Goal: Task Accomplishment & Management: Manage account settings

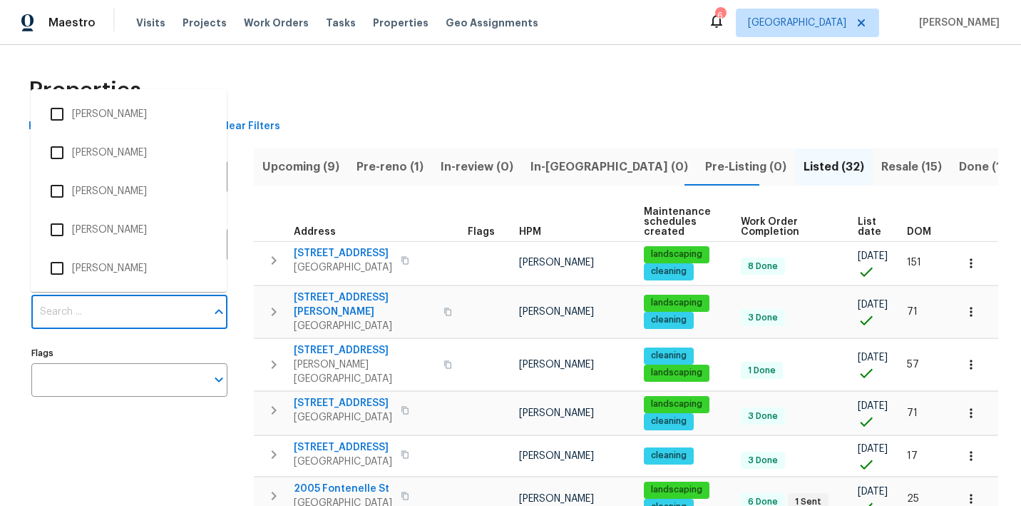
click at [130, 320] on input "Individuals" at bounding box center [118, 312] width 175 height 34
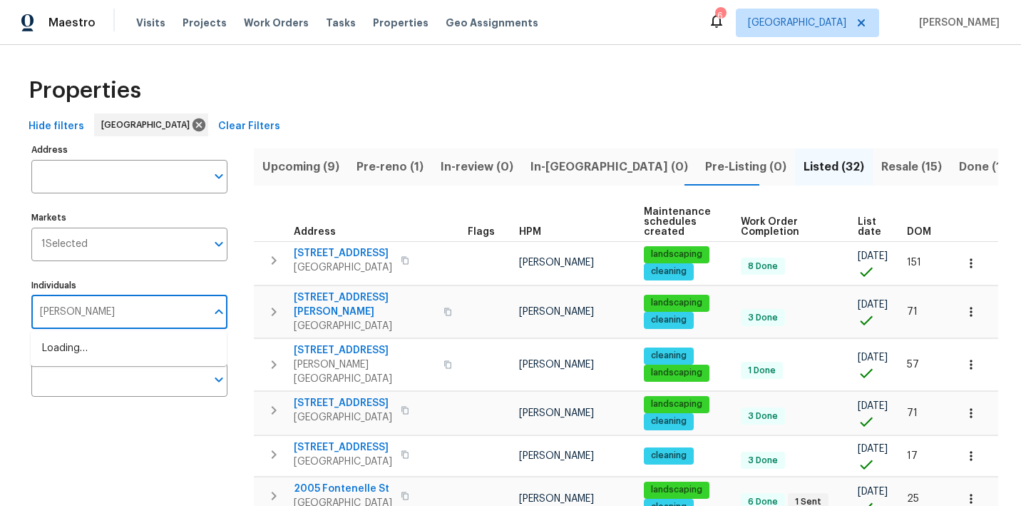
type input "julian"
click at [108, 364] on li "[PERSON_NAME]" at bounding box center [128, 356] width 173 height 30
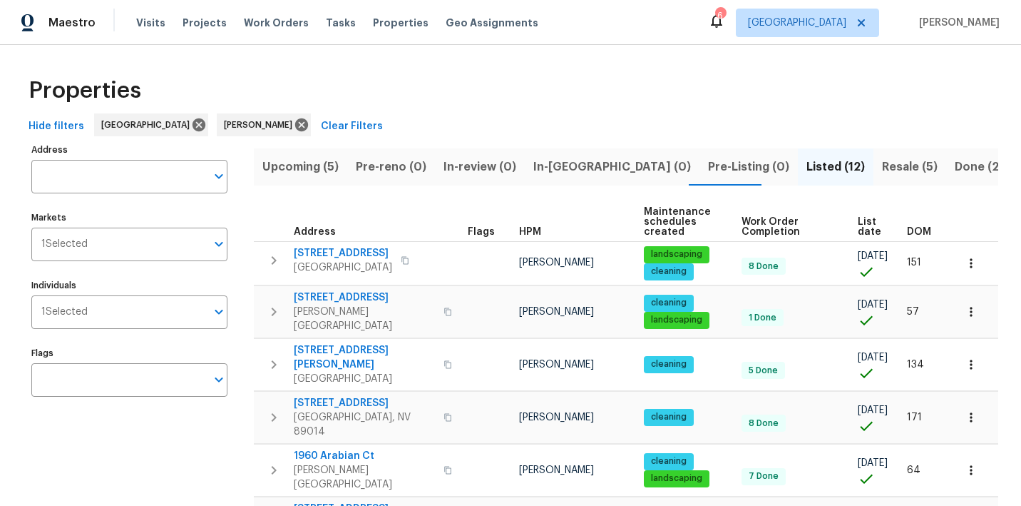
click at [882, 167] on span "Resale (5)" at bounding box center [910, 167] width 56 height 20
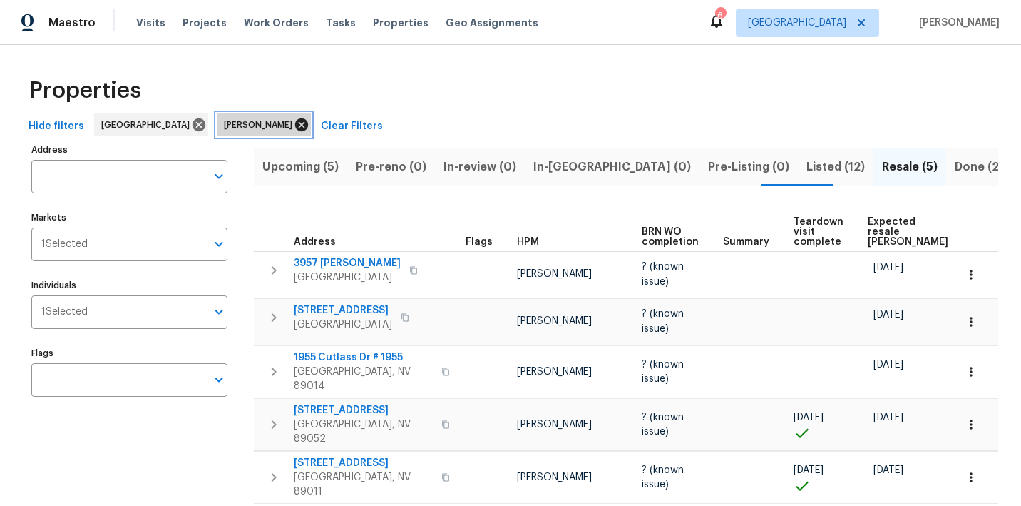
click at [295, 125] on icon at bounding box center [301, 124] width 13 height 13
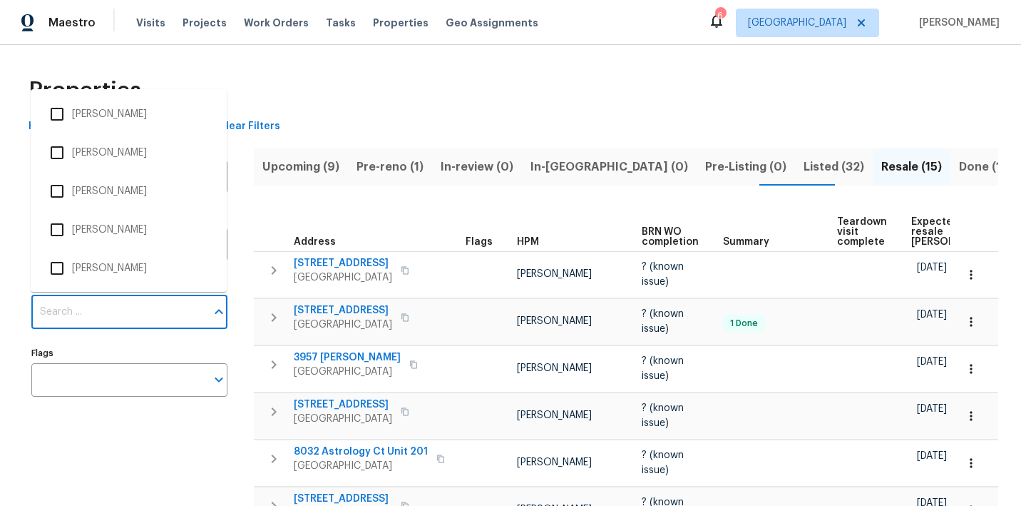
click at [101, 312] on input "Individuals" at bounding box center [118, 312] width 175 height 34
type input "i"
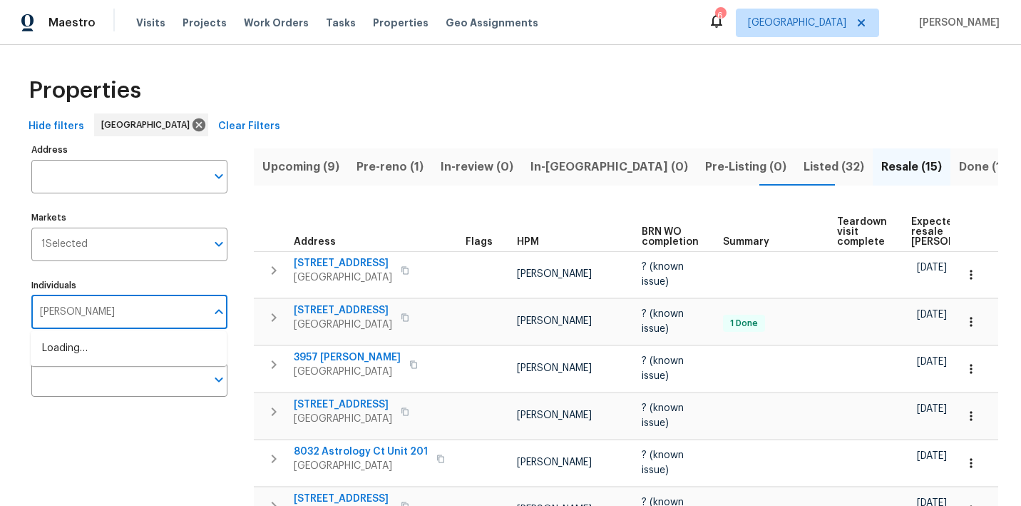
type input "nicholas"
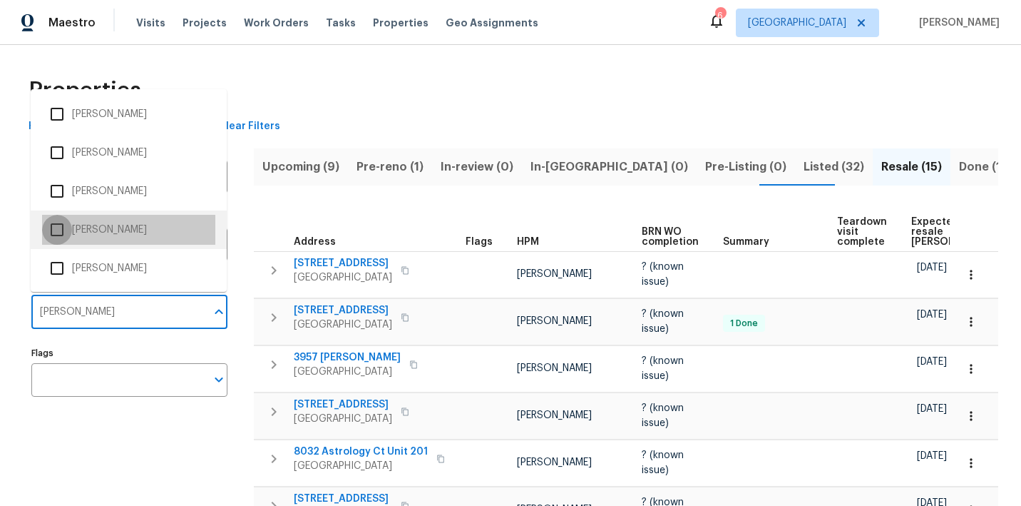
click at [54, 230] on input "checkbox" at bounding box center [57, 230] width 30 height 30
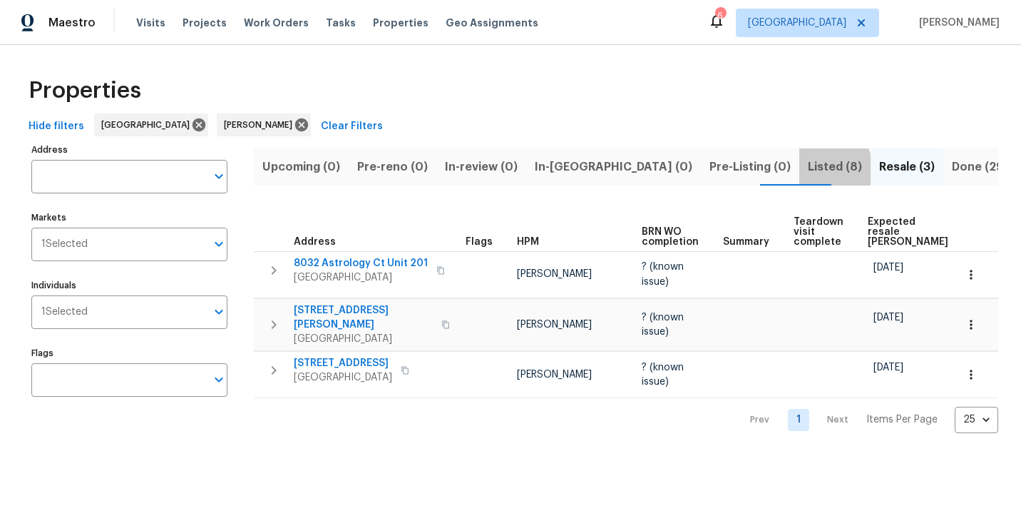
click at [808, 170] on span "Listed (8)" at bounding box center [835, 167] width 54 height 20
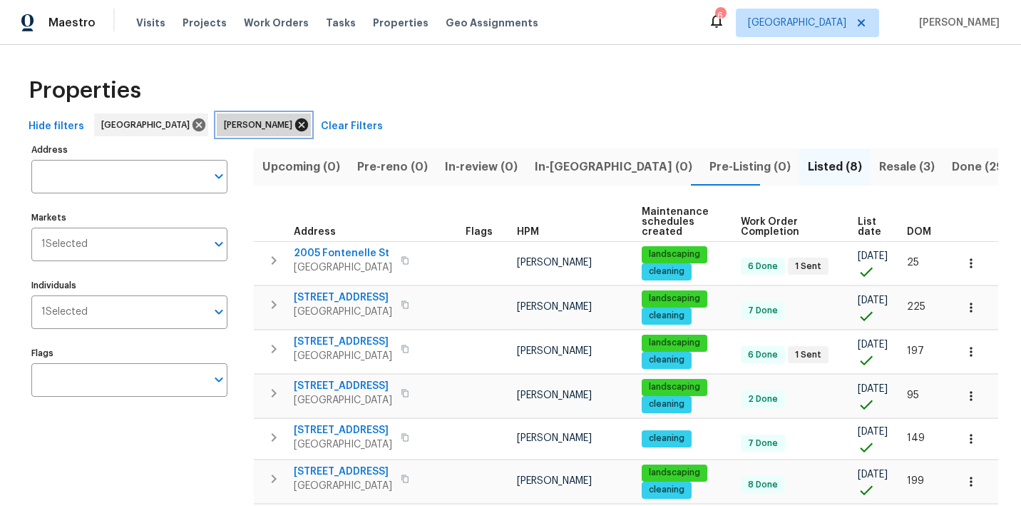
click at [294, 122] on icon at bounding box center [302, 125] width 16 height 16
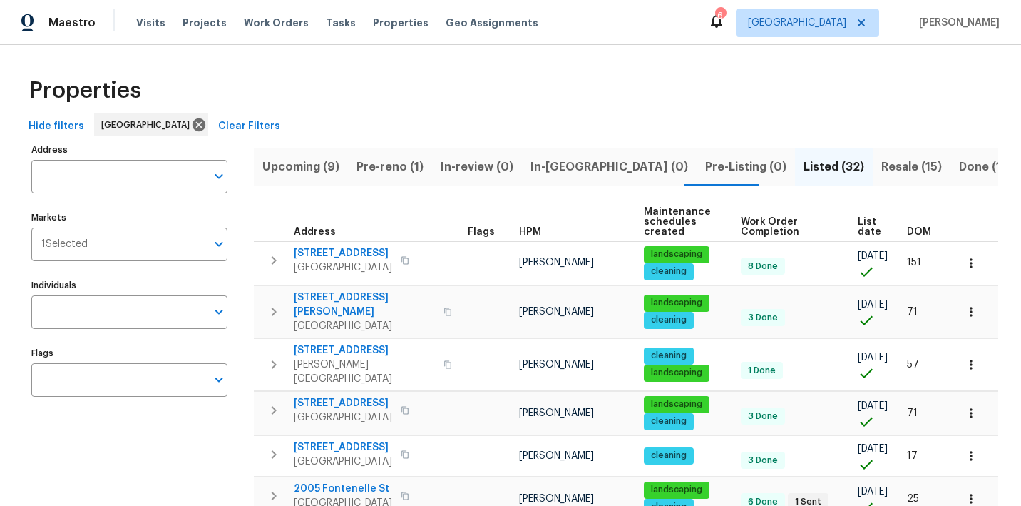
click at [101, 306] on input "Individuals" at bounding box center [118, 312] width 175 height 34
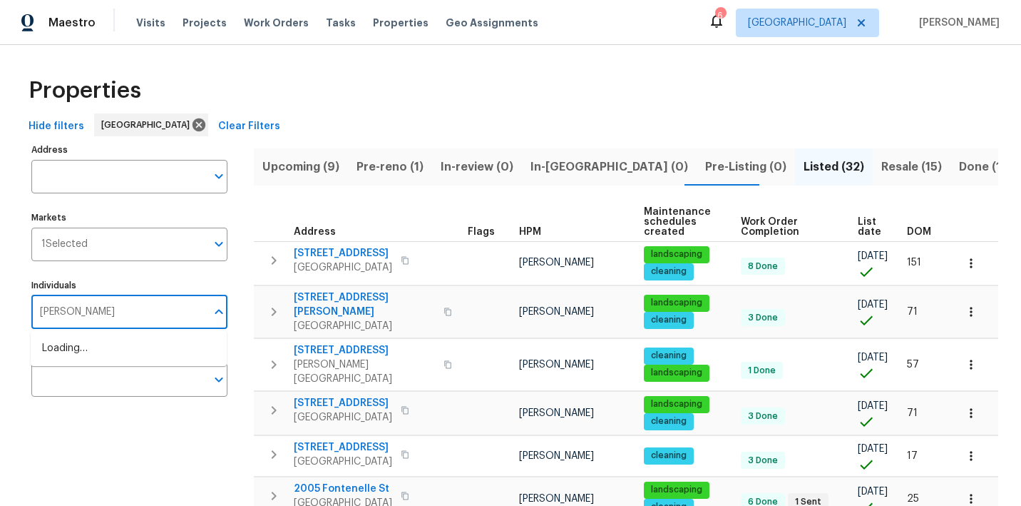
type input "julian"
click at [99, 361] on li "[PERSON_NAME]" at bounding box center [128, 356] width 173 height 30
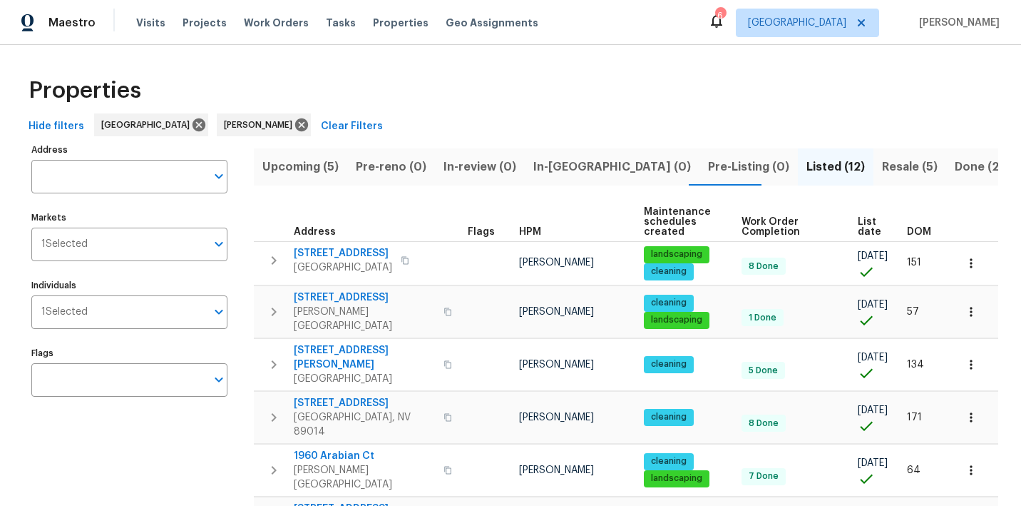
click at [299, 146] on div "Upcoming (5) Pre-reno (0) In-review (0) In-reno (0) Pre-Listing (0) Listed (12)…" at bounding box center [626, 502] width 744 height 724
click at [306, 167] on span "Upcoming (5)" at bounding box center [300, 167] width 76 height 20
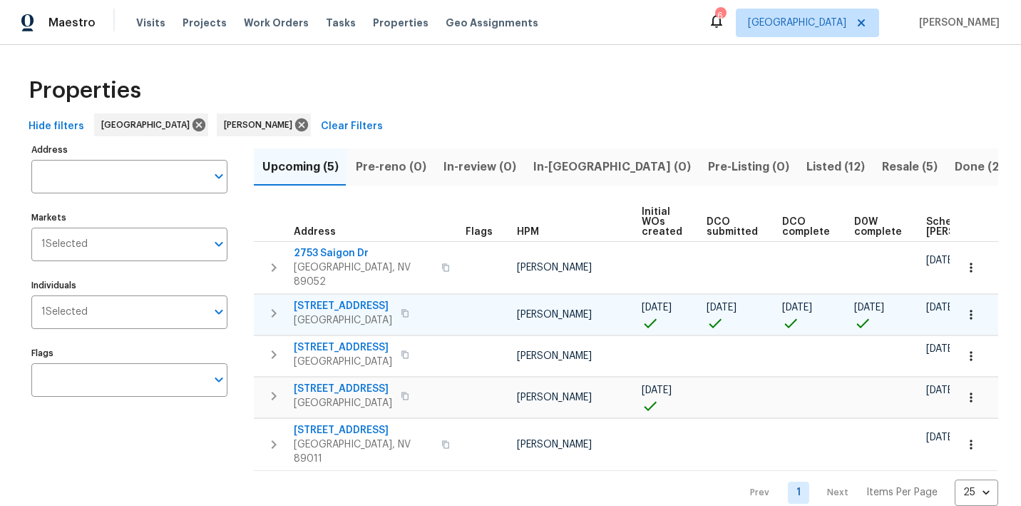
click at [321, 299] on span "[STREET_ADDRESS]" at bounding box center [343, 306] width 98 height 14
click at [976, 307] on icon "button" at bounding box center [971, 314] width 14 height 14
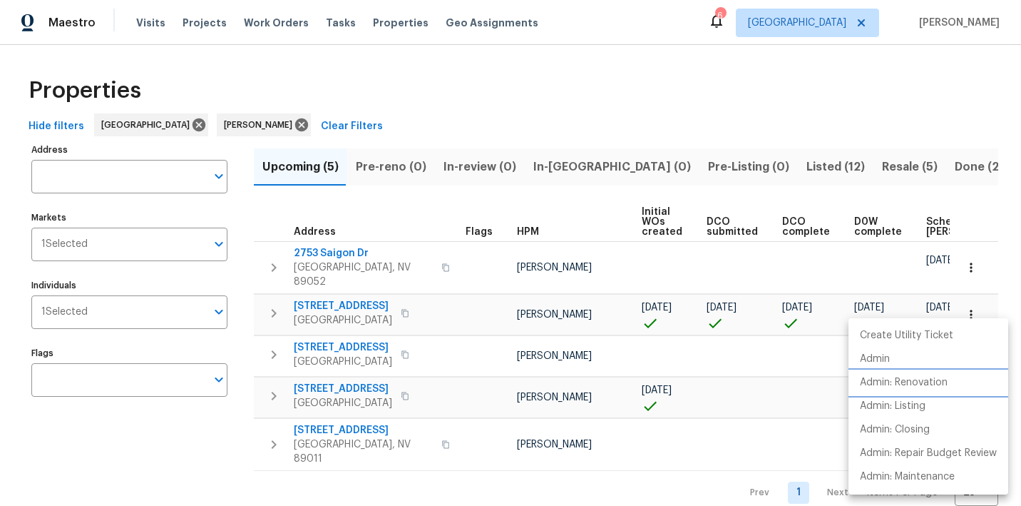
click at [908, 384] on p "Admin: Renovation" at bounding box center [904, 382] width 88 height 15
click at [391, 194] on div at bounding box center [510, 253] width 1021 height 506
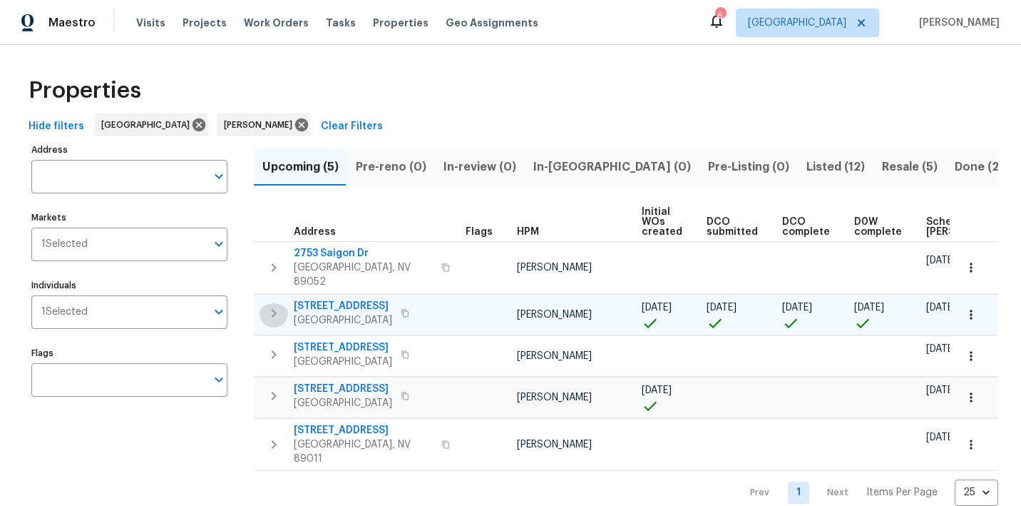
click at [269, 309] on icon "button" at bounding box center [273, 312] width 17 height 17
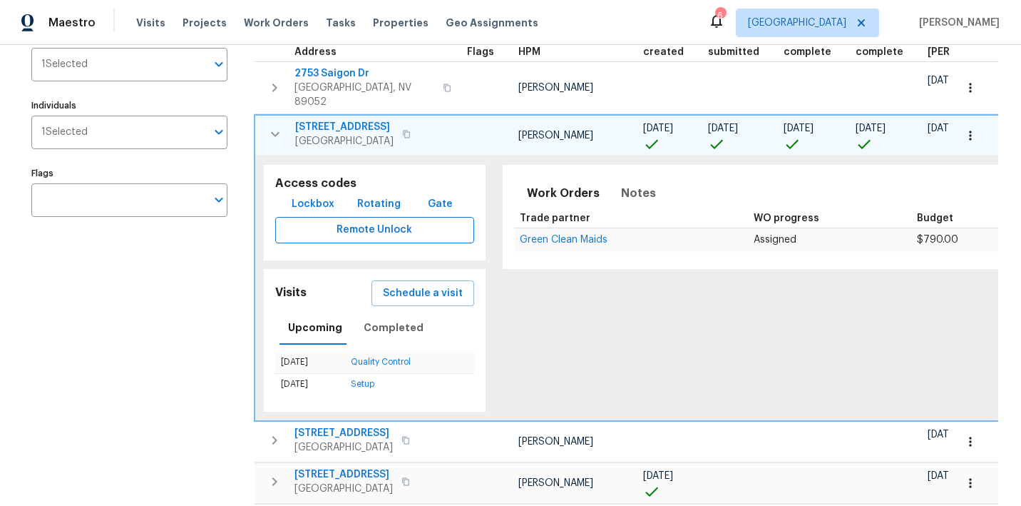
scroll to position [178, 0]
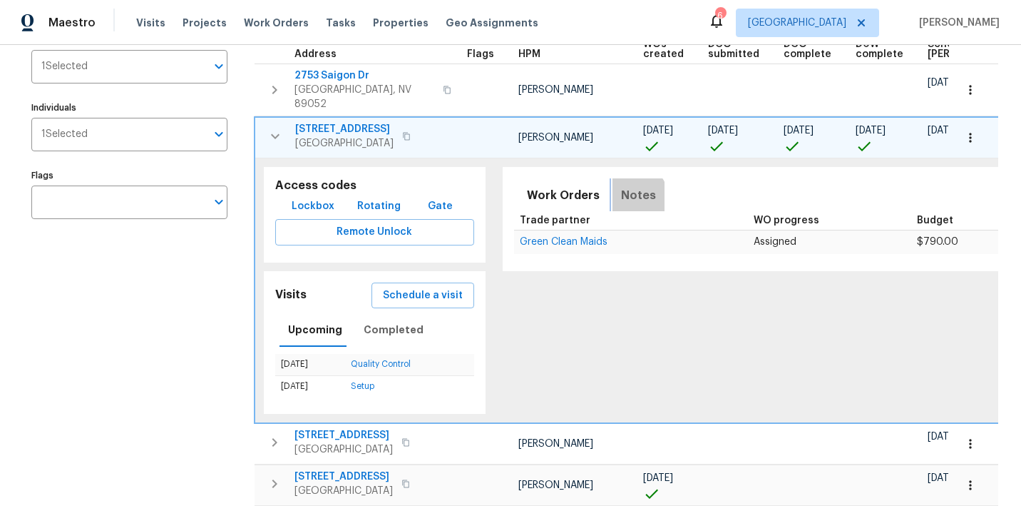
click at [621, 198] on span "Notes" at bounding box center [638, 195] width 35 height 20
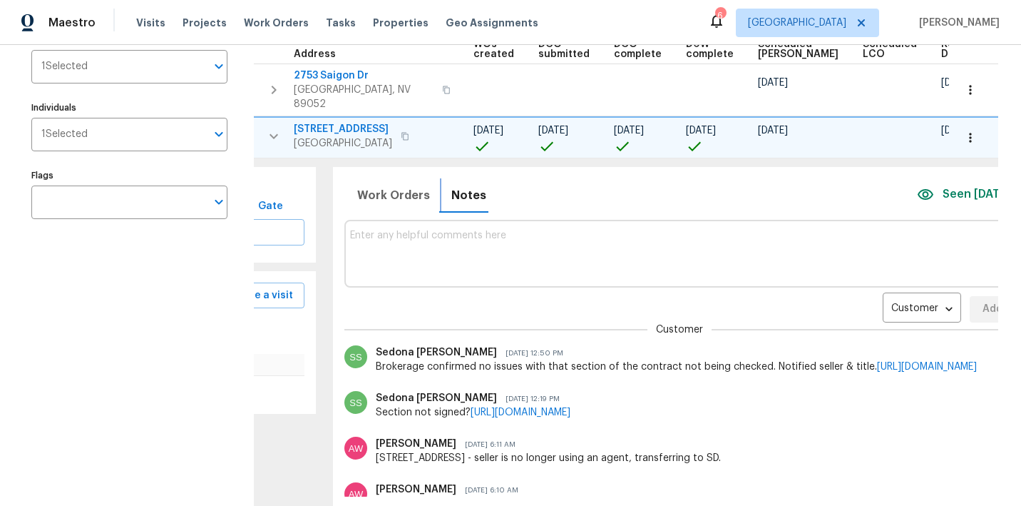
scroll to position [0, 165]
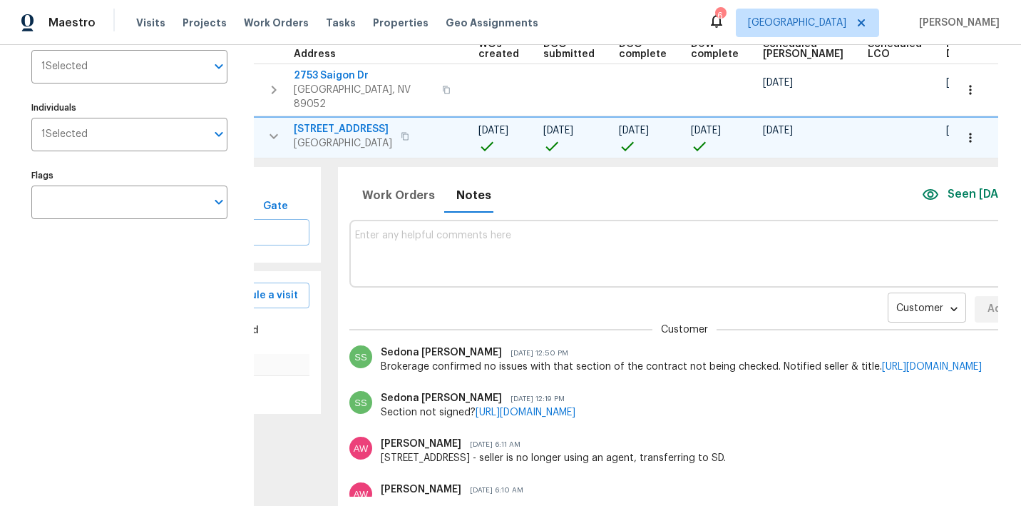
click at [899, 305] on body "Maestro Visits Projects Work Orders Tasks Properties Geo Assignments 6 Las Vega…" at bounding box center [510, 253] width 1021 height 506
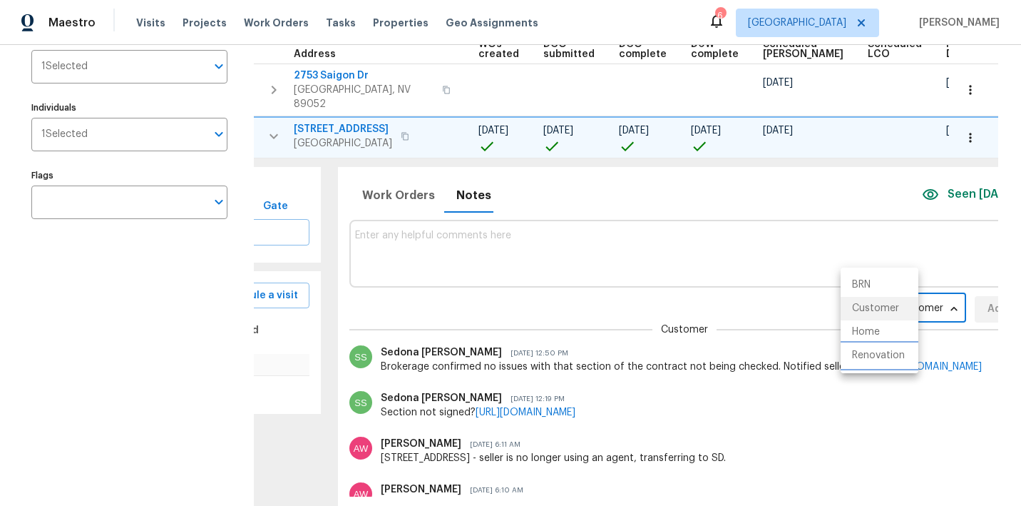
click at [870, 355] on li "Renovation" at bounding box center [880, 356] width 78 height 24
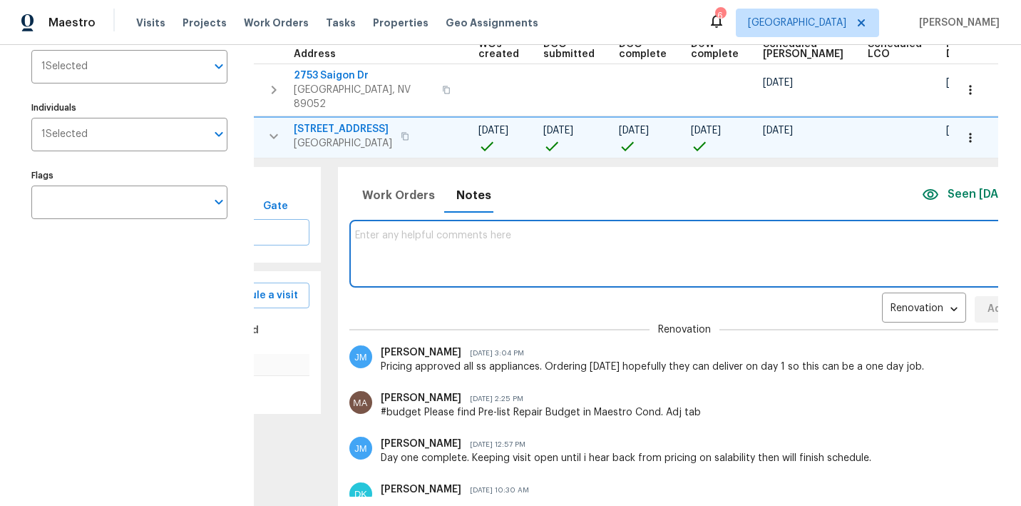
click at [446, 251] on textarea at bounding box center [685, 254] width 660 height 48
type textarea "Appliance order sent in"
click at [975, 307] on button "Add" at bounding box center [998, 309] width 46 height 26
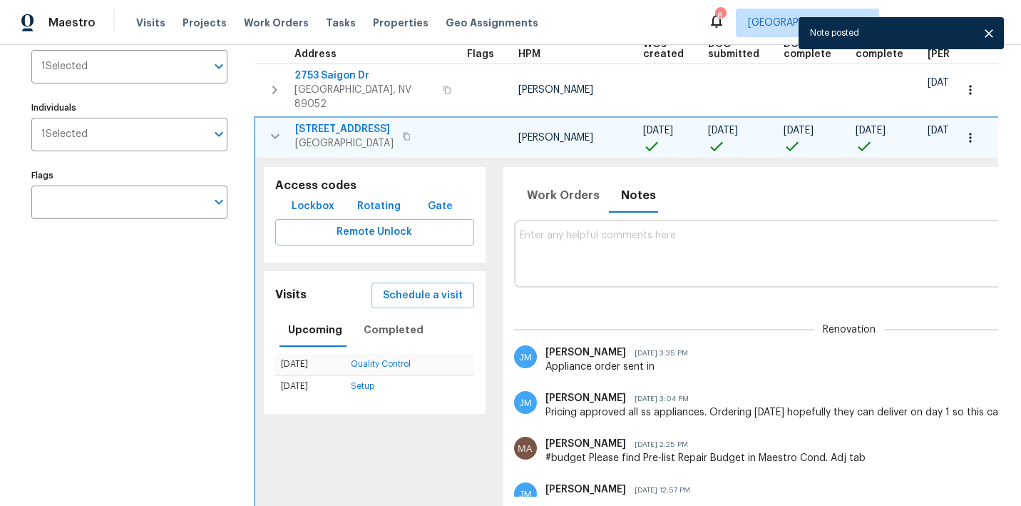
scroll to position [0, 0]
click at [276, 133] on icon "button" at bounding box center [275, 136] width 17 height 17
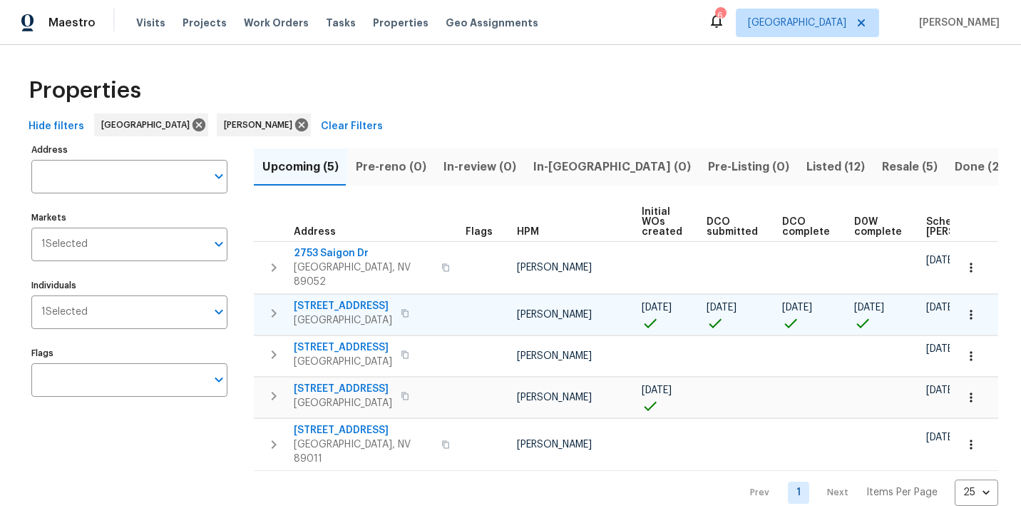
click at [806, 164] on span "Listed (12)" at bounding box center [835, 167] width 58 height 20
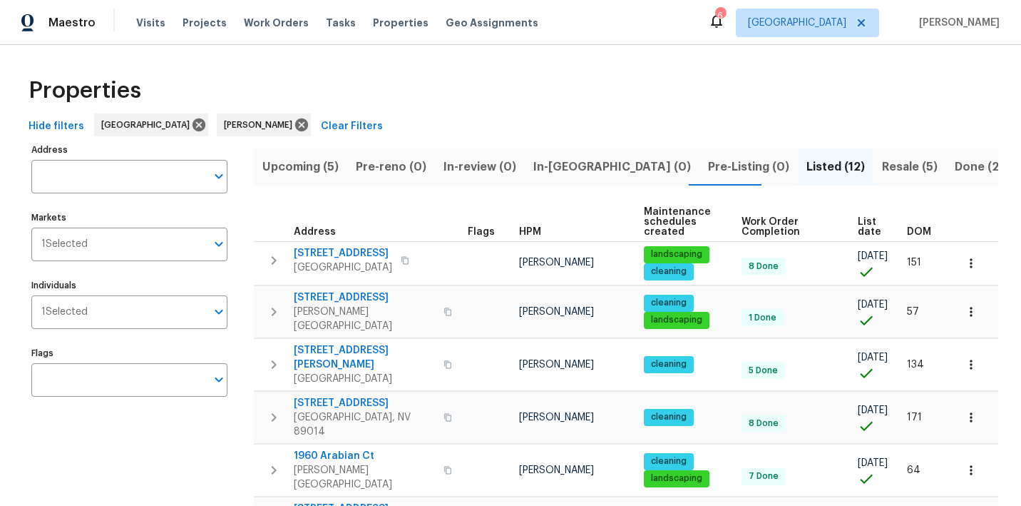
click at [325, 170] on span "Upcoming (5)" at bounding box center [300, 167] width 76 height 20
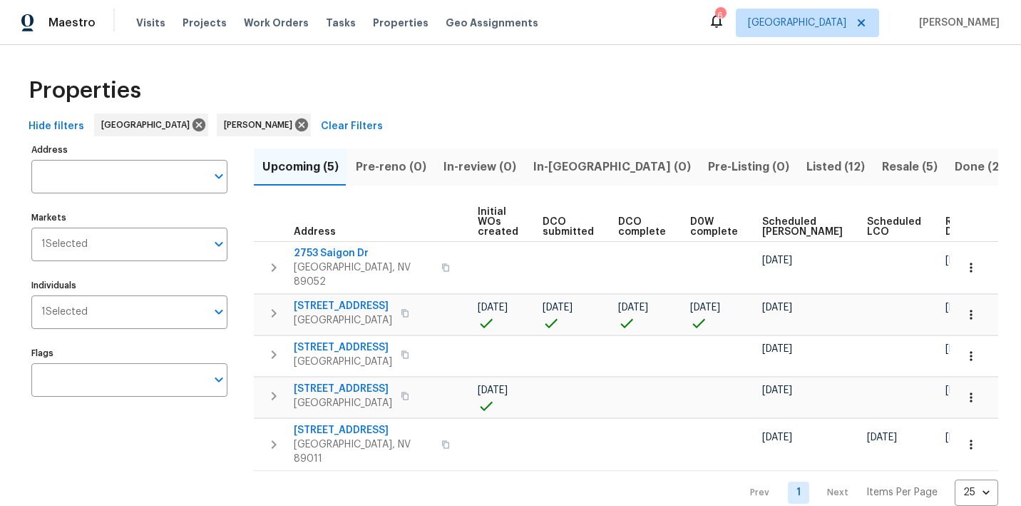
scroll to position [0, 163]
click at [946, 227] on span "Ready Date" at bounding box center [961, 227] width 31 height 20
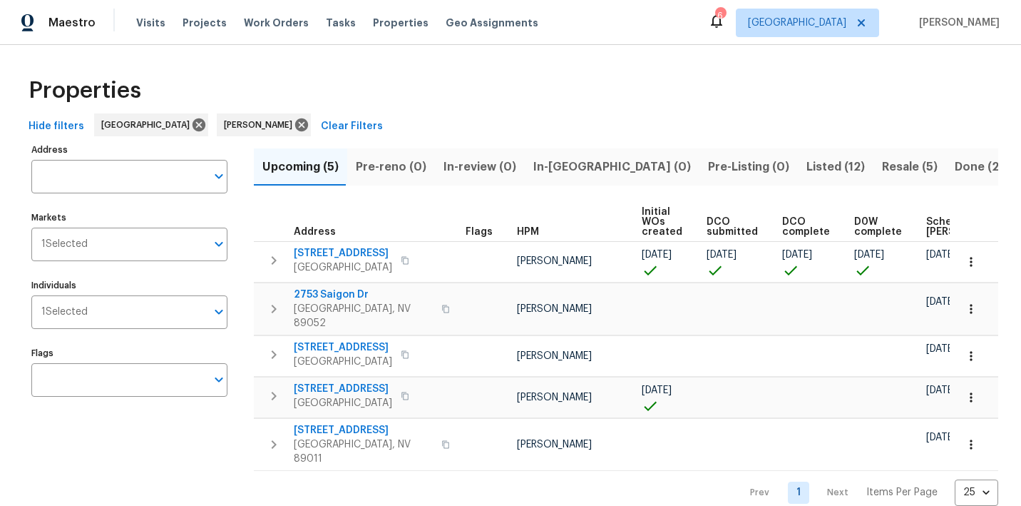
click at [806, 162] on span "Listed (12)" at bounding box center [835, 167] width 58 height 20
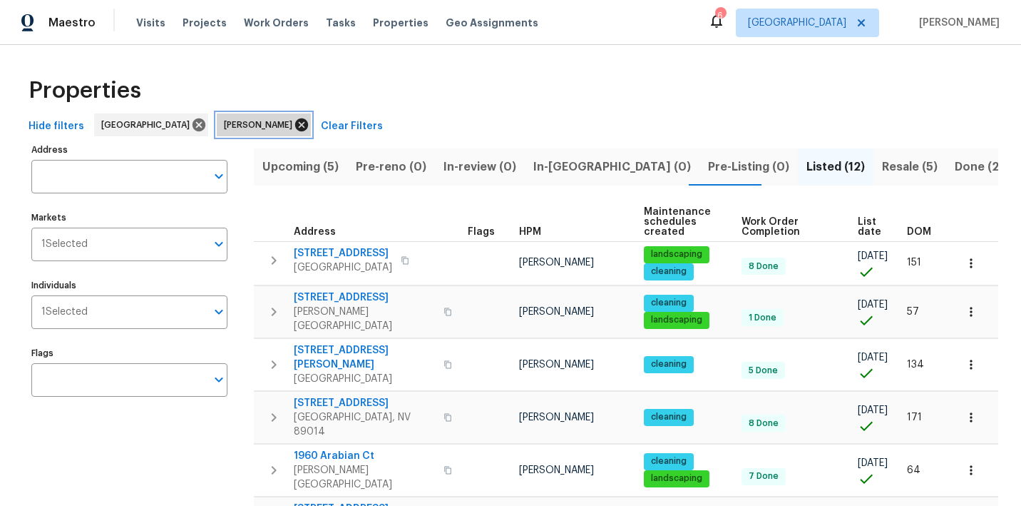
click at [295, 125] on icon at bounding box center [301, 124] width 13 height 13
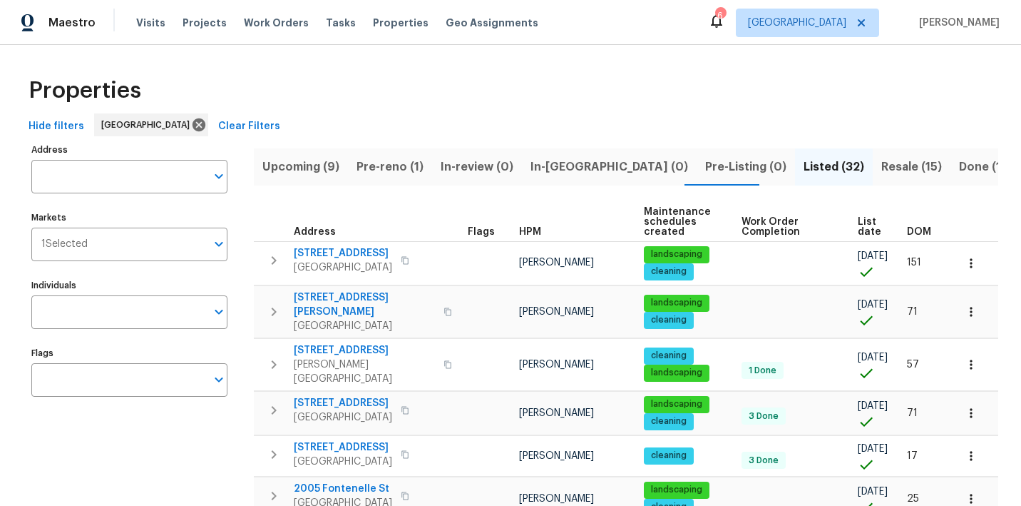
click at [88, 318] on input "Individuals" at bounding box center [118, 312] width 175 height 34
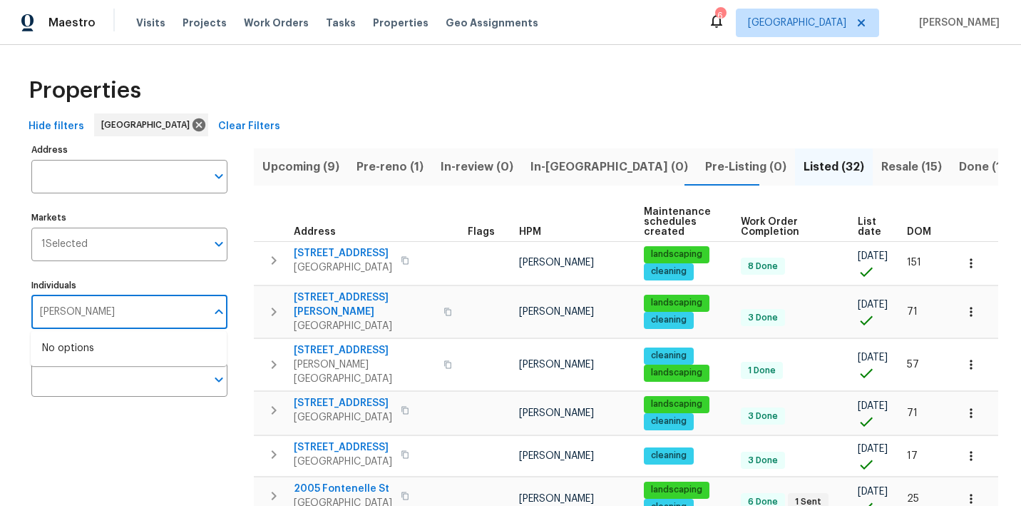
type input "nicholas"
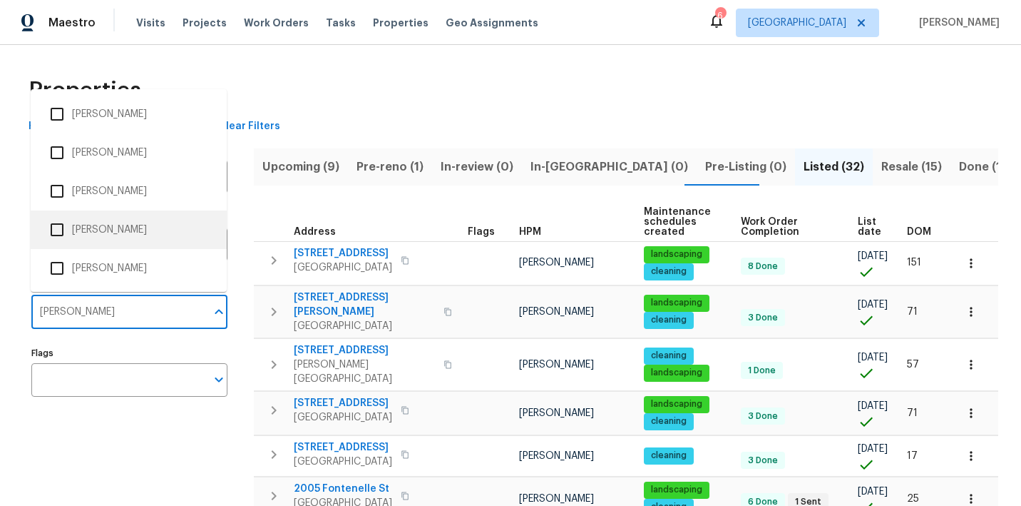
click at [107, 232] on li "Nicholas Holderbaum" at bounding box center [128, 230] width 173 height 30
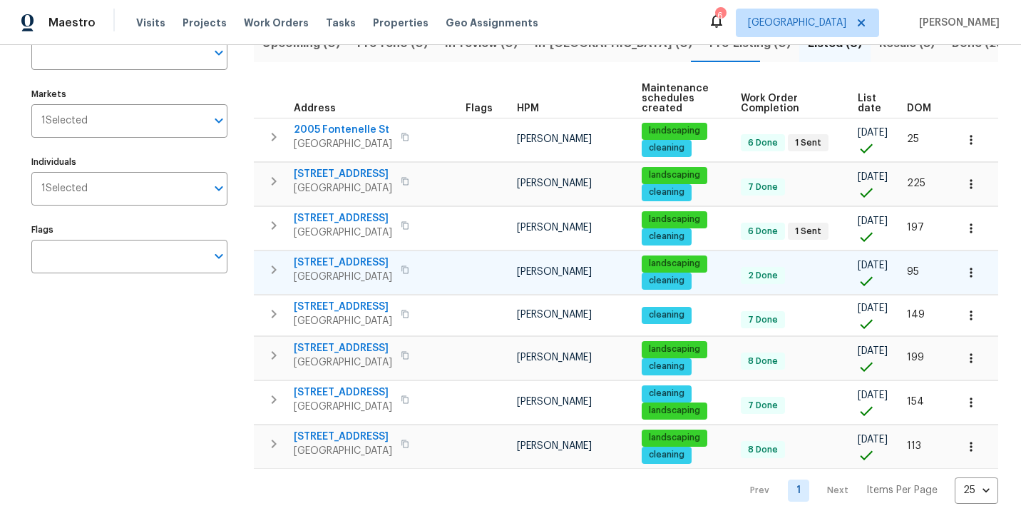
scroll to position [148, 0]
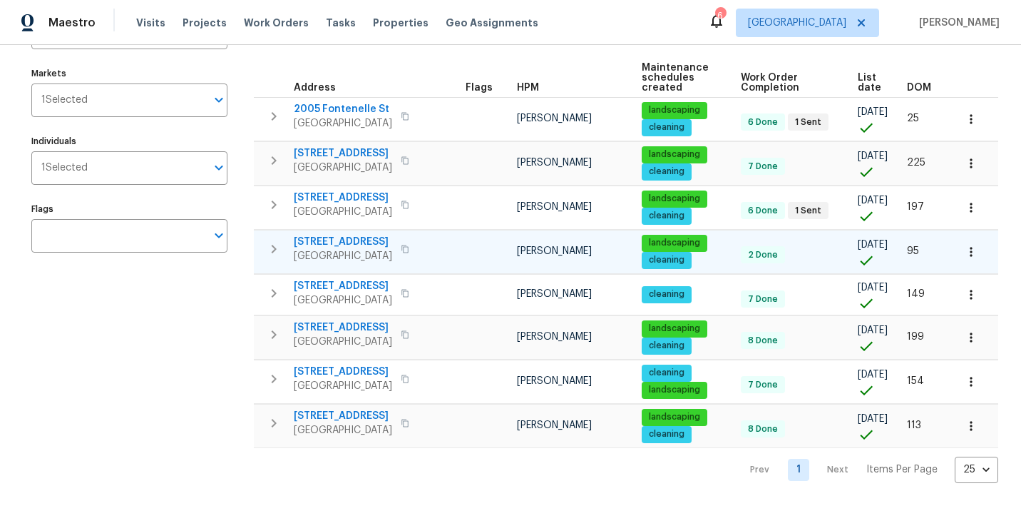
click at [409, 245] on icon "button" at bounding box center [405, 249] width 9 height 9
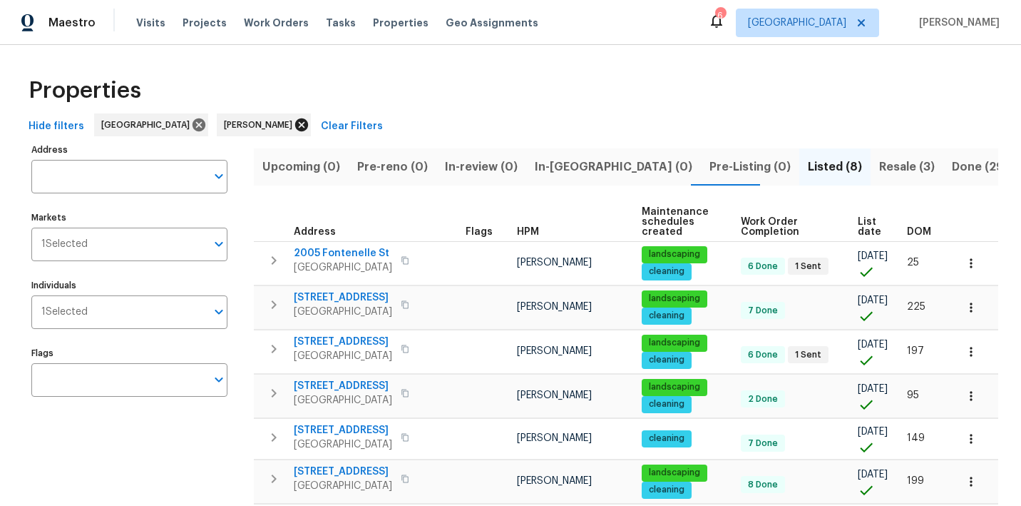
scroll to position [0, 0]
click at [295, 124] on icon at bounding box center [301, 124] width 13 height 13
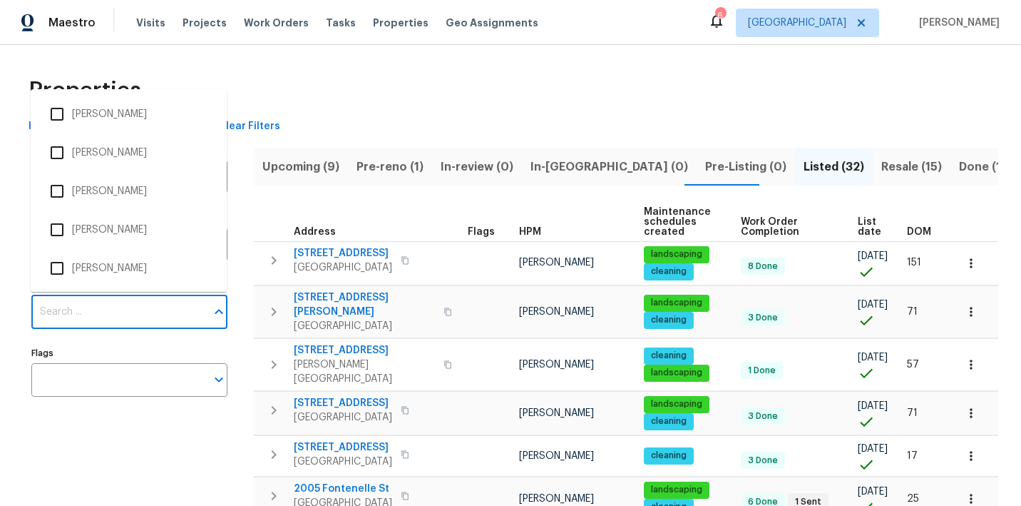
click at [130, 309] on input "Individuals" at bounding box center [118, 312] width 175 height 34
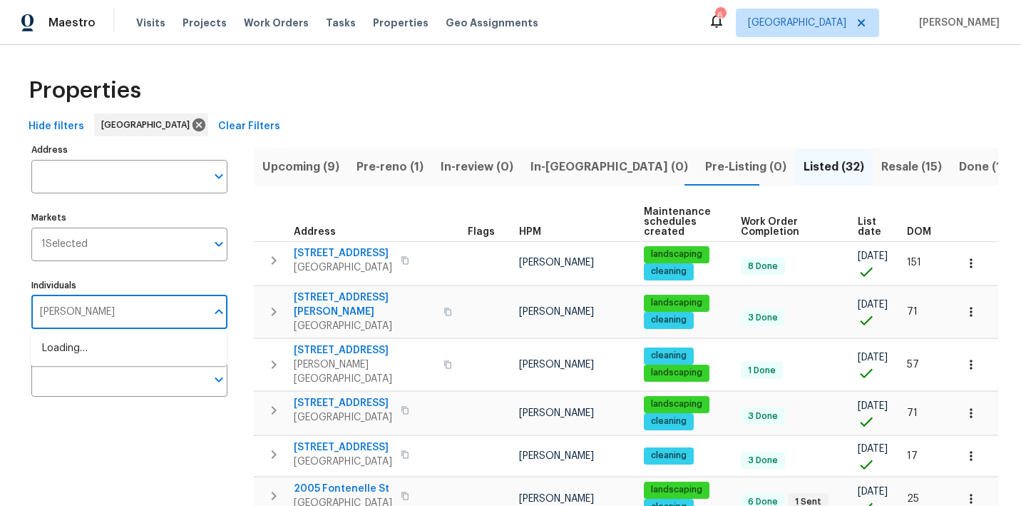
type input "julian"
click at [94, 354] on li "[PERSON_NAME]" at bounding box center [128, 356] width 173 height 30
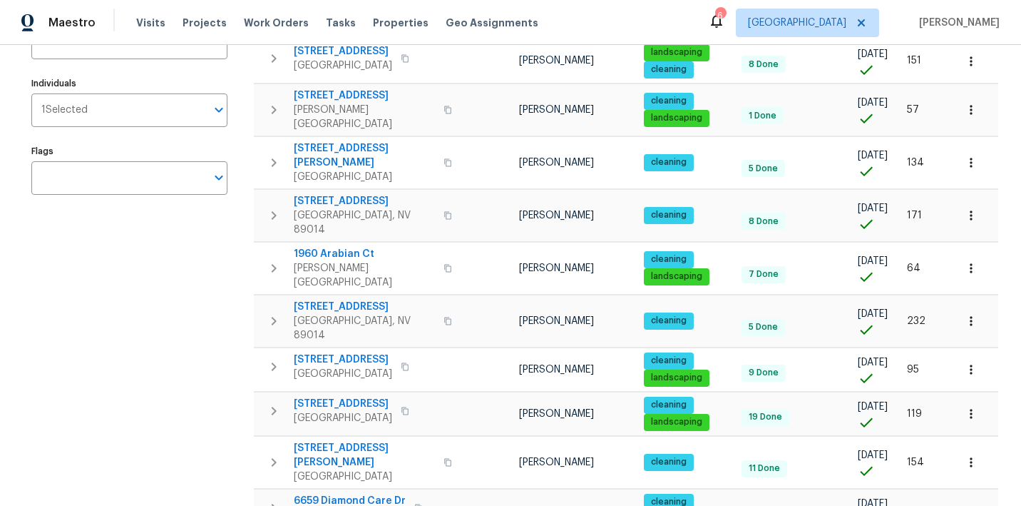
scroll to position [159, 0]
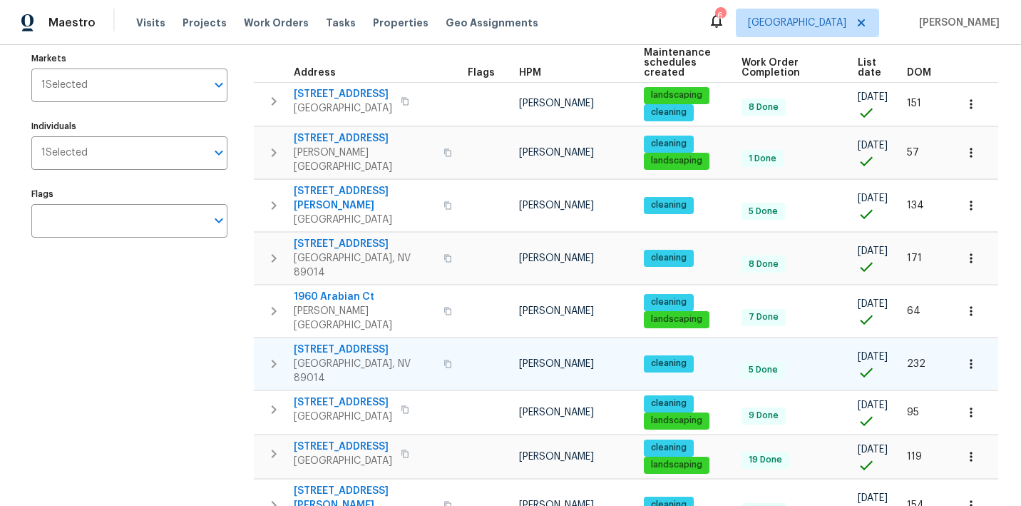
click at [277, 359] on icon "button" at bounding box center [274, 363] width 5 height 9
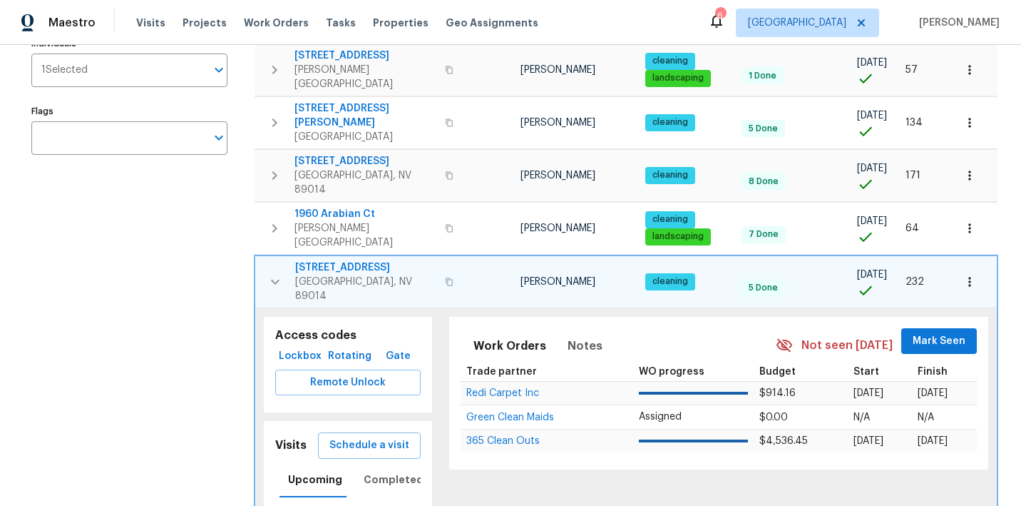
scroll to position [242, 0]
click at [349, 260] on span "2386 Pickwick Dr" at bounding box center [365, 267] width 141 height 14
click at [272, 278] on icon "button" at bounding box center [275, 280] width 9 height 5
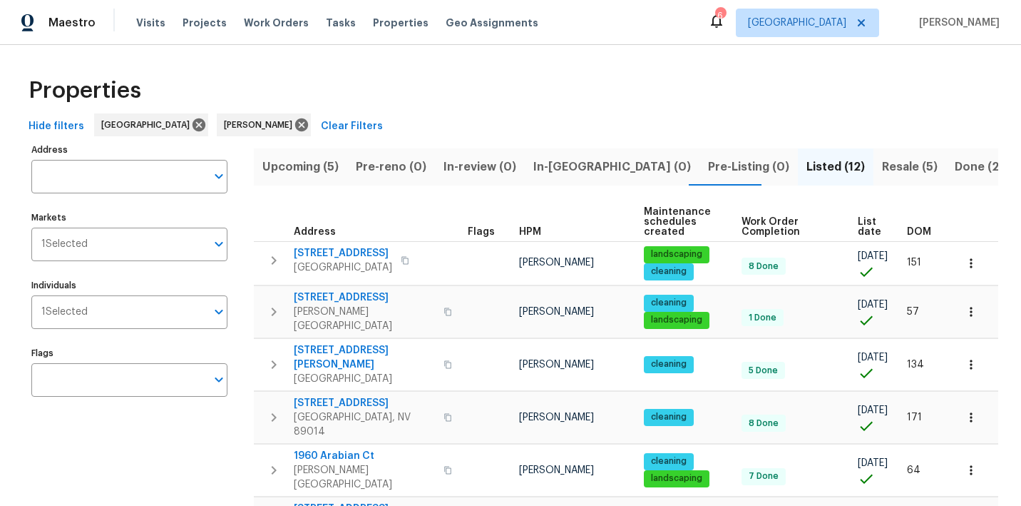
scroll to position [0, 0]
click at [282, 165] on span "Upcoming (5)" at bounding box center [300, 167] width 76 height 20
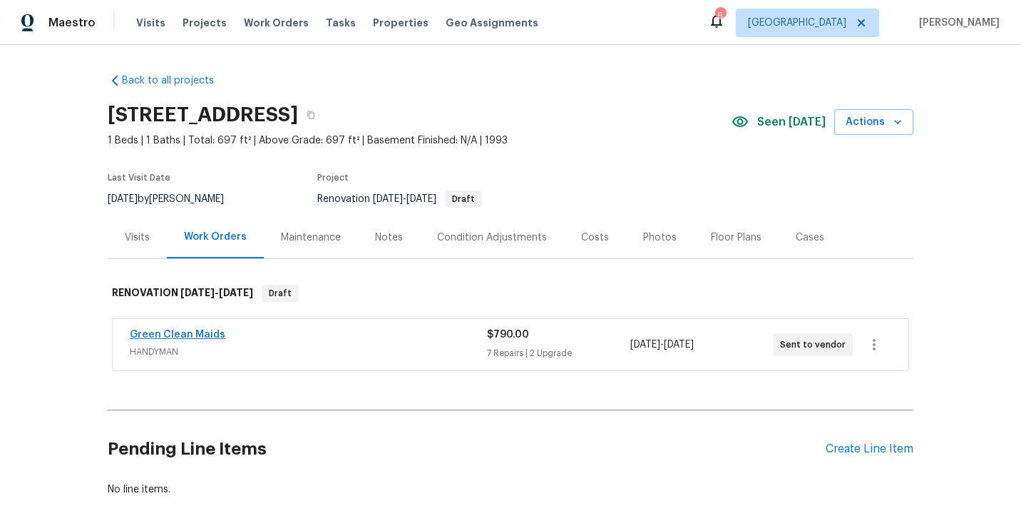
click at [208, 332] on link "Green Clean Maids" at bounding box center [178, 334] width 96 height 10
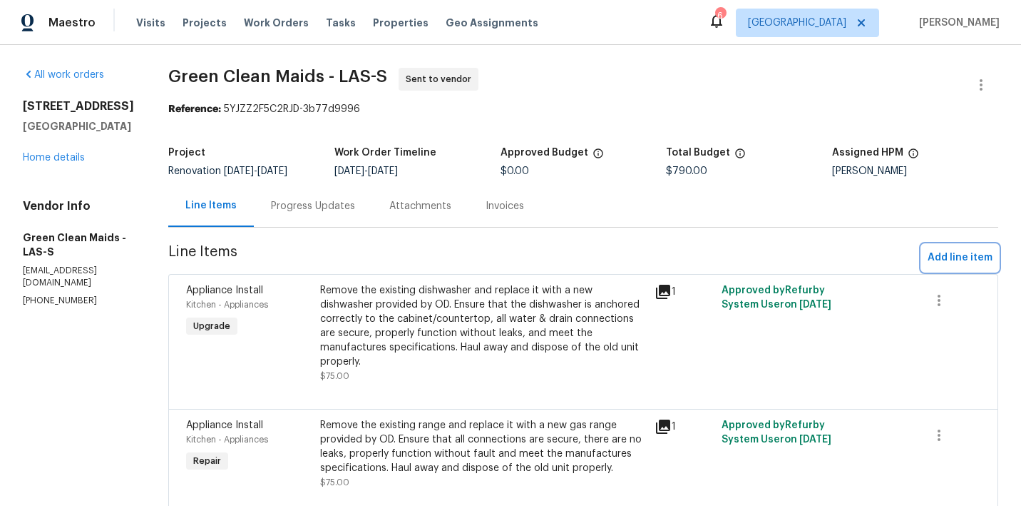
click at [952, 256] on span "Add line item" at bounding box center [960, 258] width 65 height 18
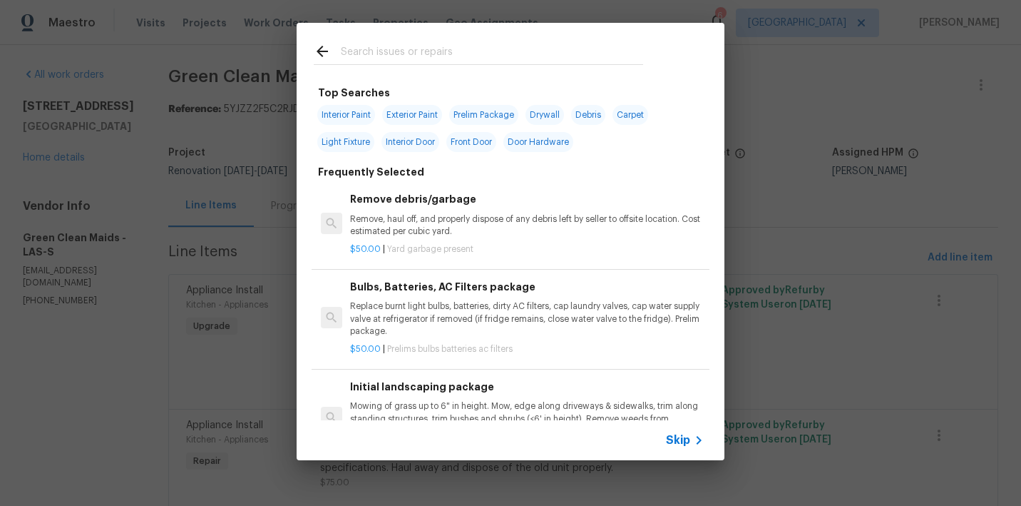
click at [473, 51] on input "text" at bounding box center [492, 53] width 302 height 21
type input "refrid"
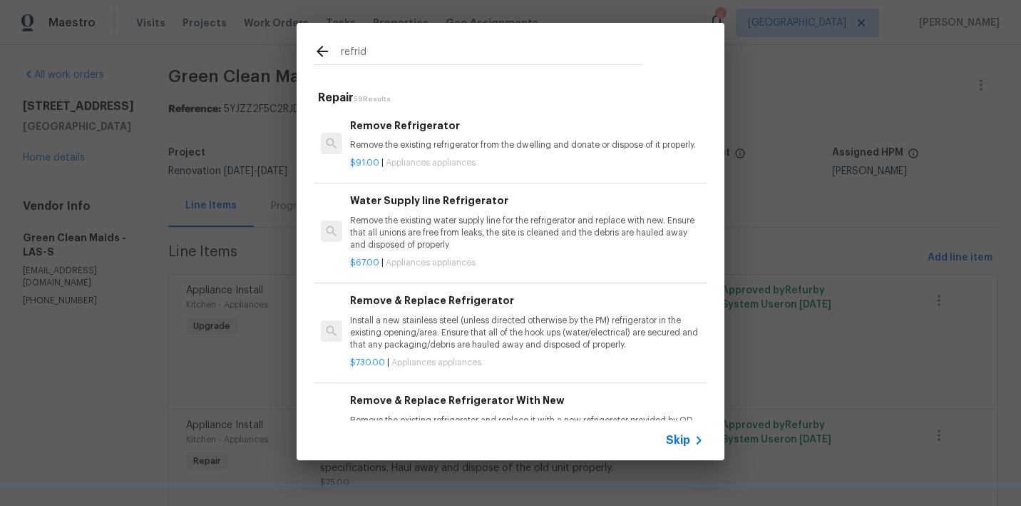
click at [469, 144] on p "Remove the existing refrigerator from the dwelling and donate or dispose of it …" at bounding box center [527, 145] width 354 height 12
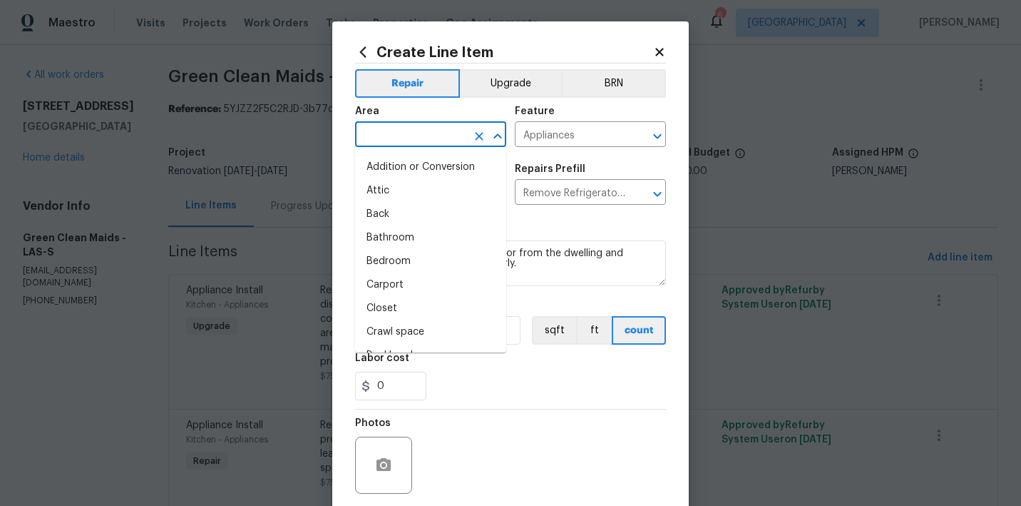
click at [419, 140] on input "text" at bounding box center [410, 136] width 111 height 22
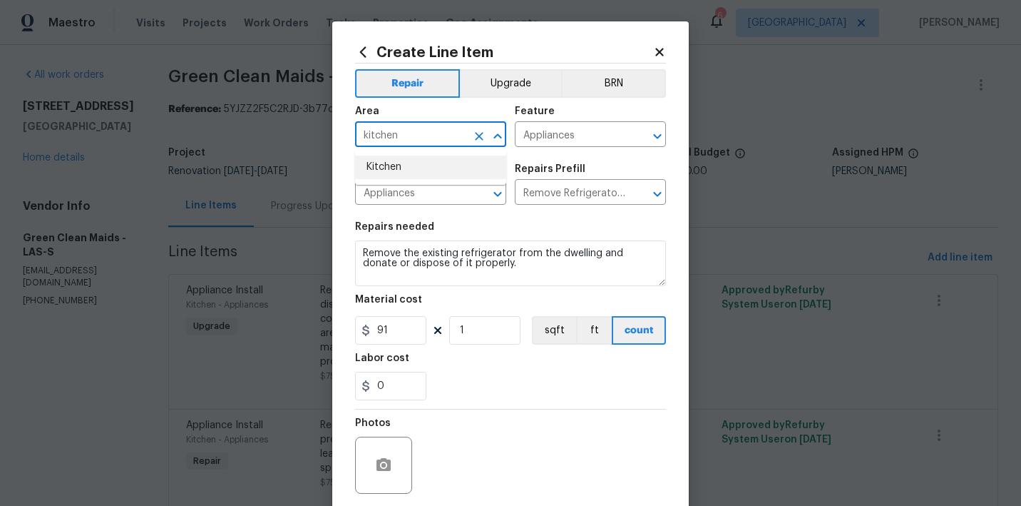
click at [400, 168] on li "Kitchen" at bounding box center [430, 167] width 151 height 24
type input "Kitchen"
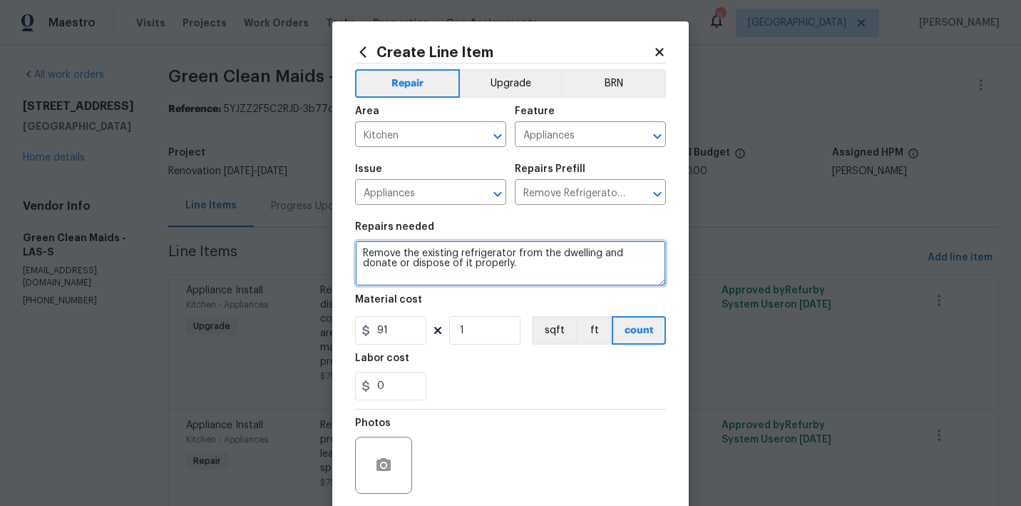
drag, startPoint x: 495, startPoint y: 274, endPoint x: 334, endPoint y: 193, distance: 180.5
click at [334, 193] on div "Create Line Item Repair Upgrade BRN Area Kitchen ​ Feature Appliances ​ Issue A…" at bounding box center [510, 306] width 357 height 571
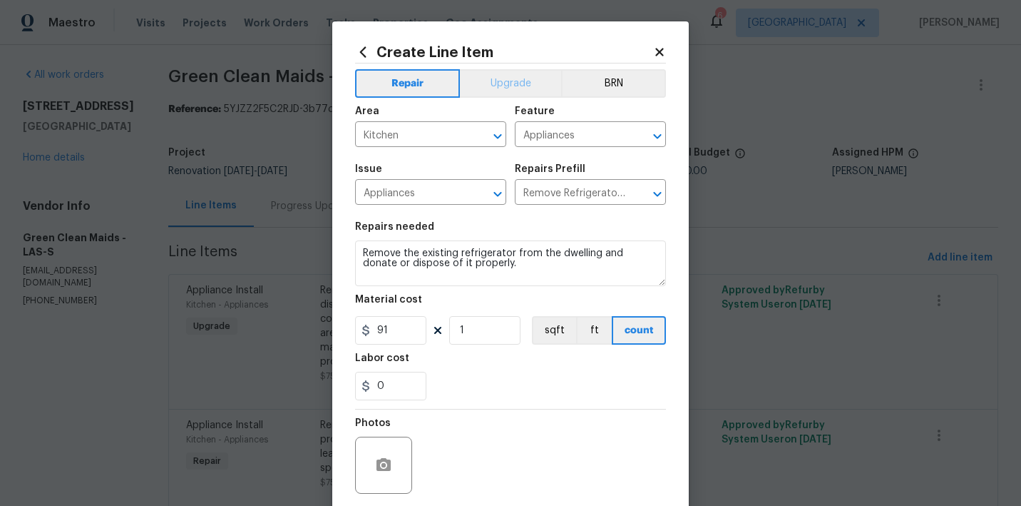
click at [497, 80] on button "Upgrade" at bounding box center [511, 83] width 102 height 29
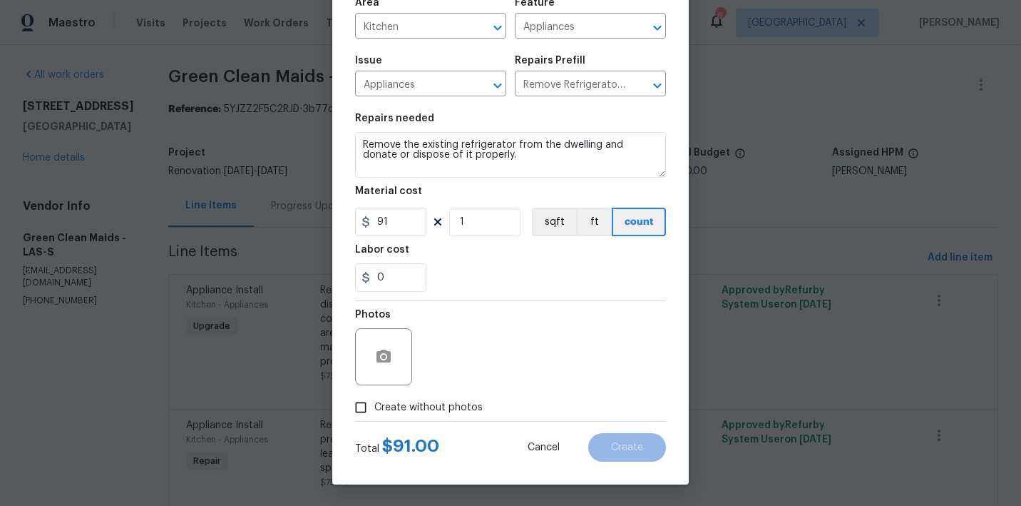
scroll to position [108, 0]
click at [444, 403] on span "Create without photos" at bounding box center [428, 407] width 108 height 15
click at [374, 403] on input "Create without photos" at bounding box center [360, 407] width 27 height 27
checkbox input "true"
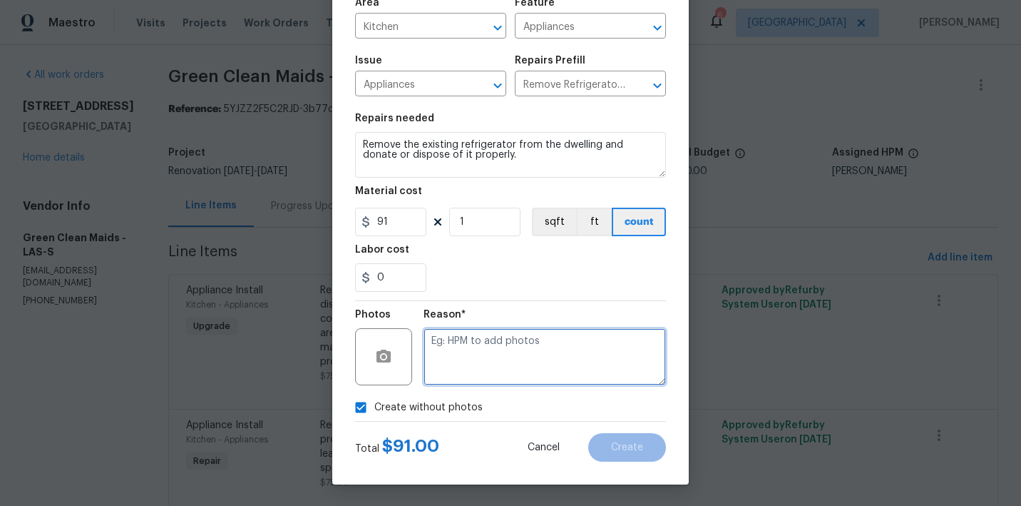
click at [492, 370] on textarea at bounding box center [545, 356] width 242 height 57
paste textarea "Remove the existing refrigerator from the dwelling and donate or dispose of it …"
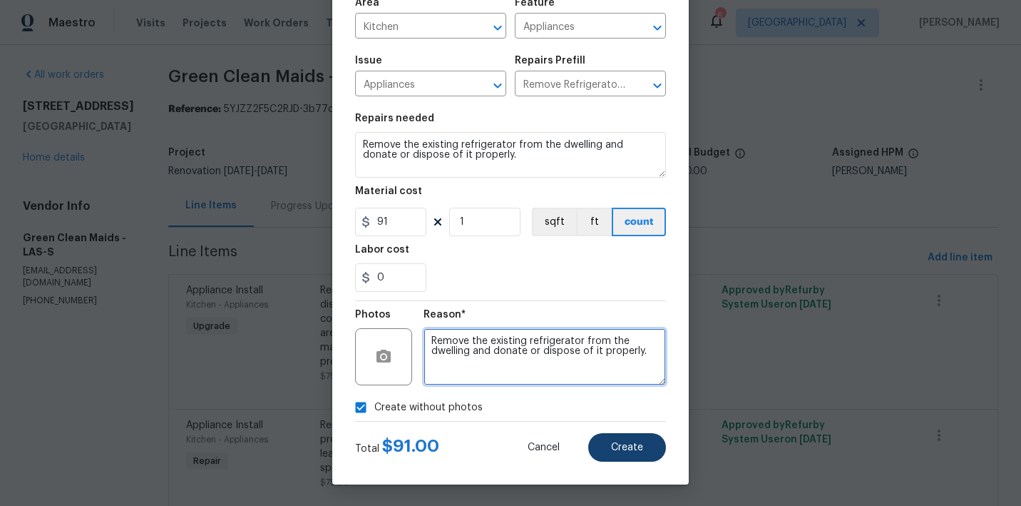
type textarea "Remove the existing refrigerator from the dwelling and donate or dispose of it …"
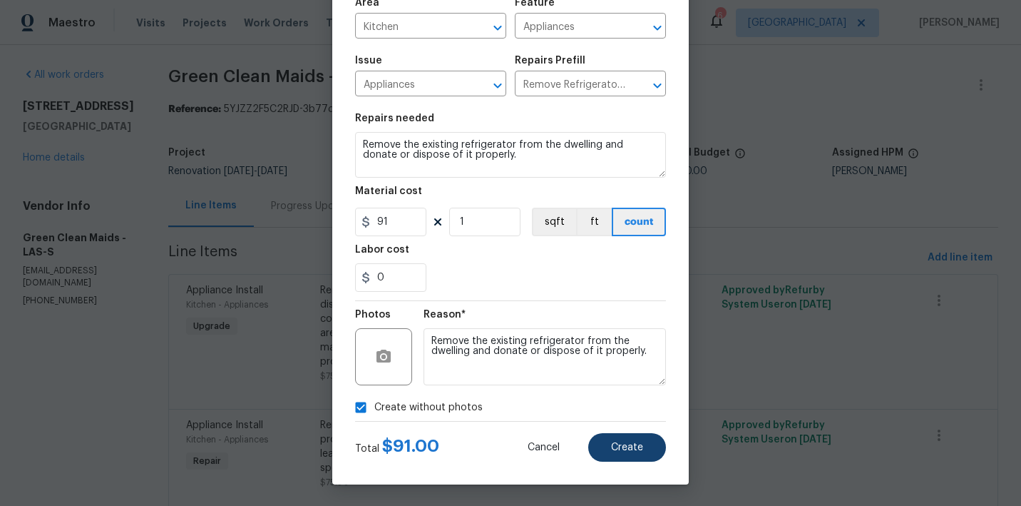
click at [627, 449] on span "Create" at bounding box center [627, 447] width 32 height 11
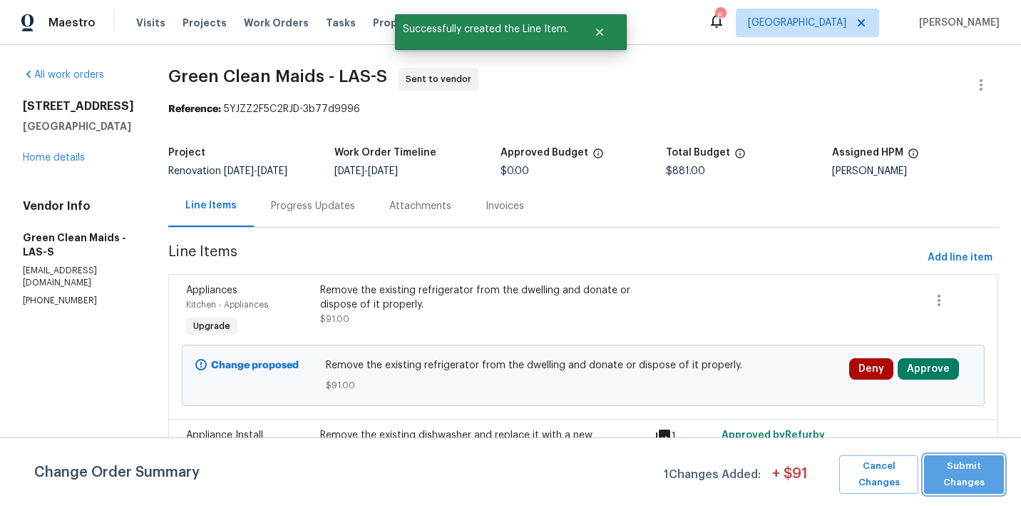
click at [965, 468] on span "Submit Changes" at bounding box center [964, 474] width 66 height 33
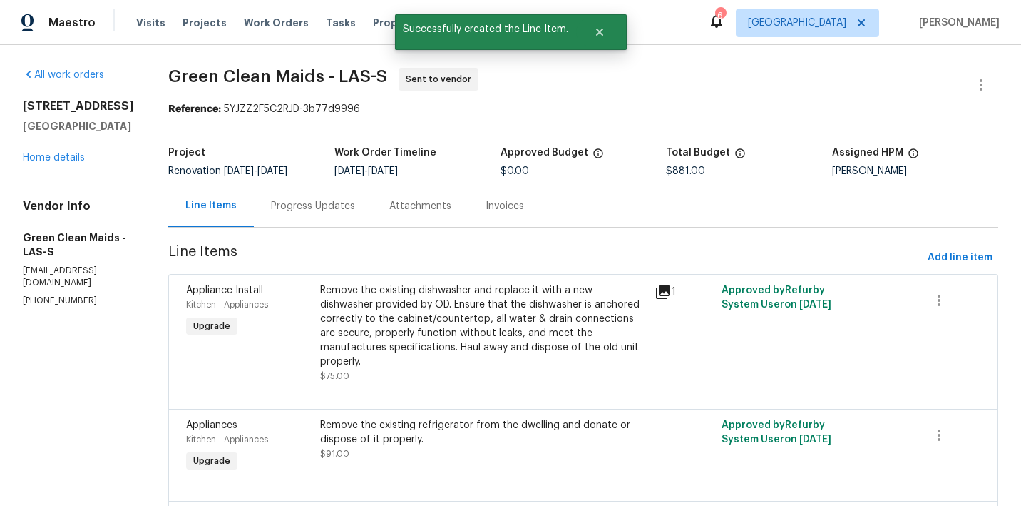
scroll to position [0, 0]
click at [44, 165] on div "5235 Caspian Springs Dr Unit 101 Las Vegas, NV 89120 Home details" at bounding box center [78, 132] width 111 height 66
click at [43, 163] on link "Home details" at bounding box center [54, 158] width 62 height 10
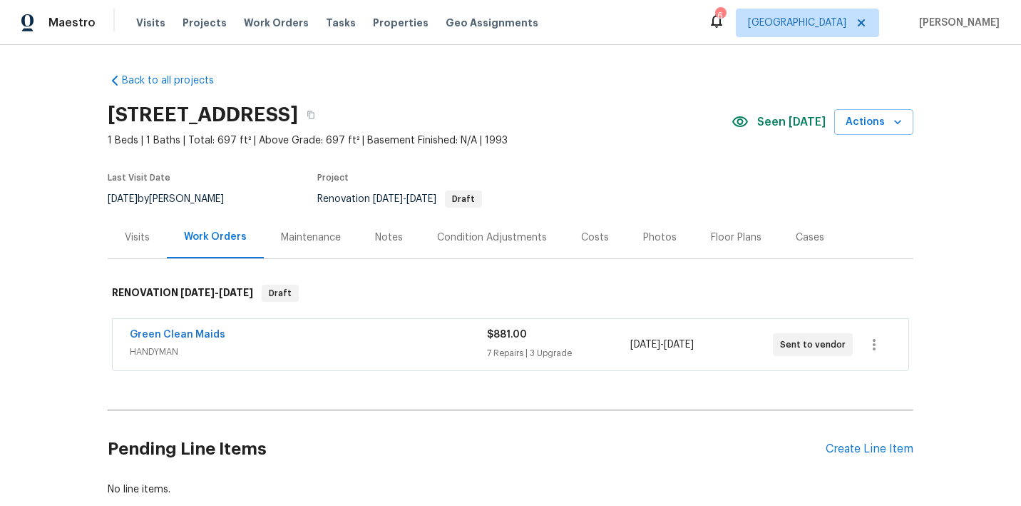
click at [138, 233] on div "Visits" at bounding box center [137, 237] width 25 height 14
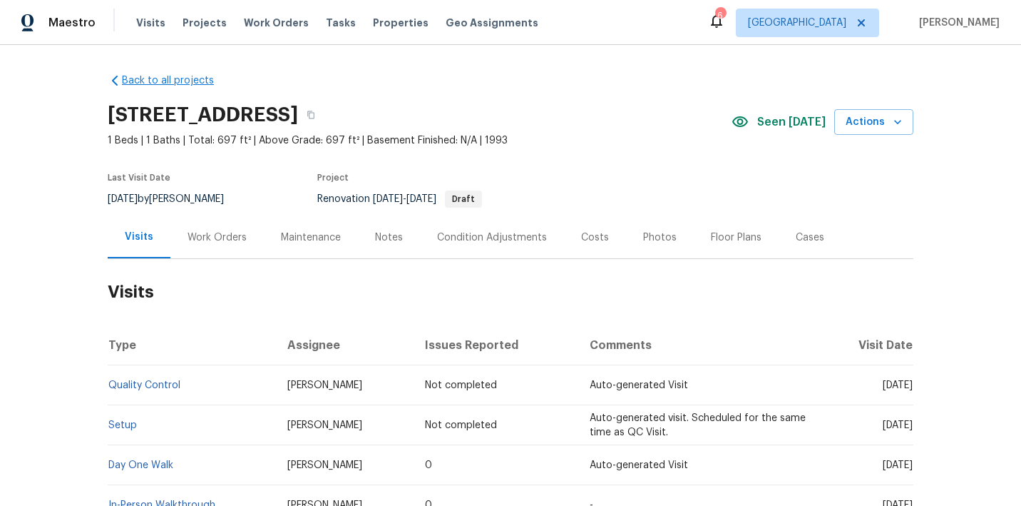
click at [130, 81] on link "Back to all projects" at bounding box center [176, 80] width 137 height 14
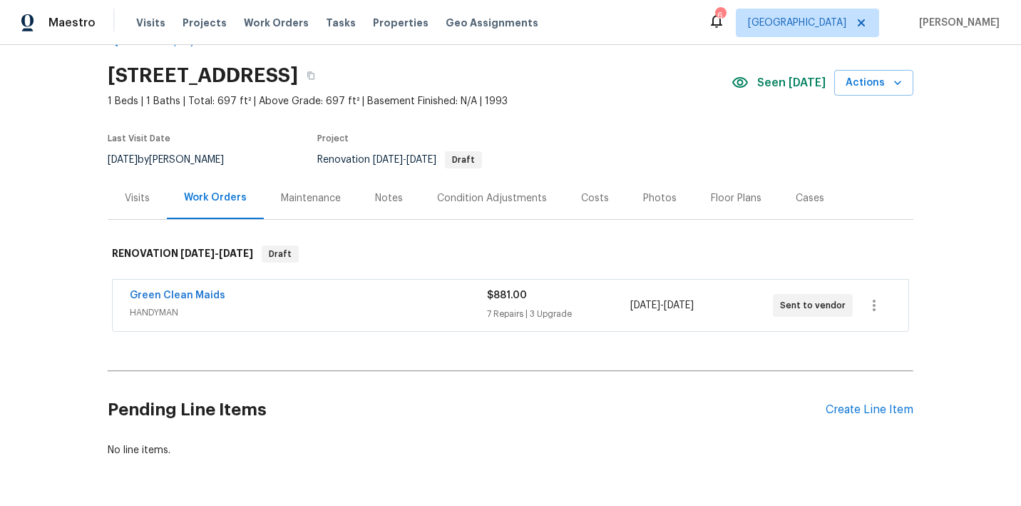
scroll to position [39, 0]
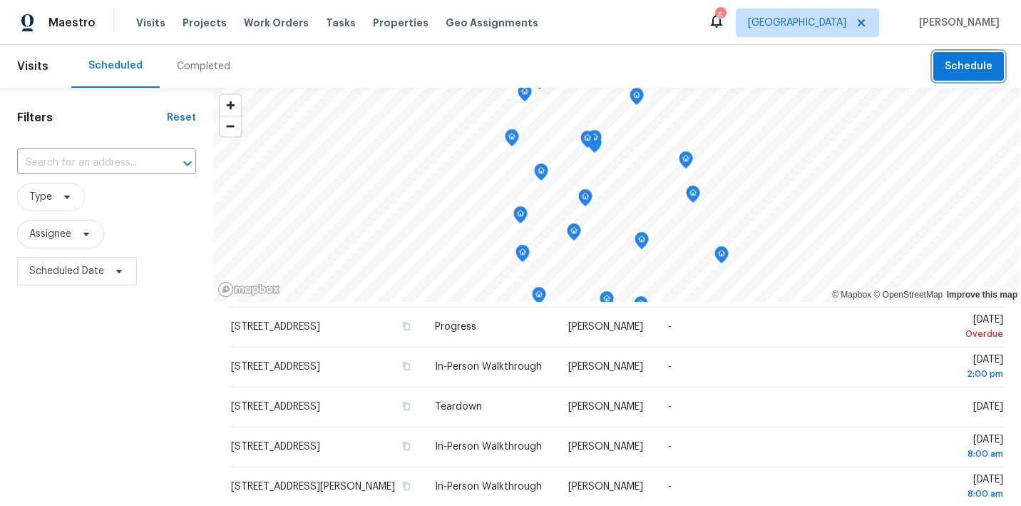
click at [985, 71] on span "Schedule" at bounding box center [969, 67] width 48 height 18
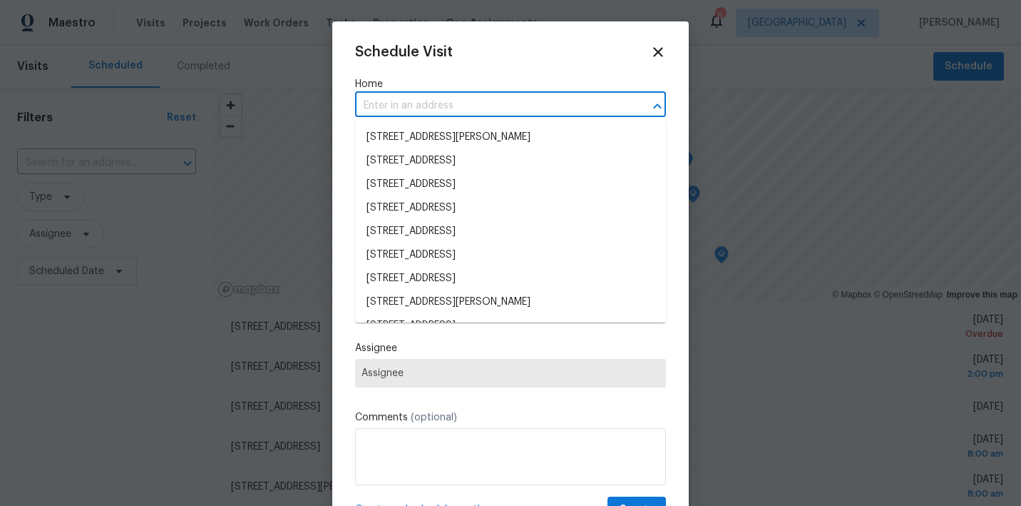
click at [381, 105] on input "text" at bounding box center [490, 106] width 271 height 22
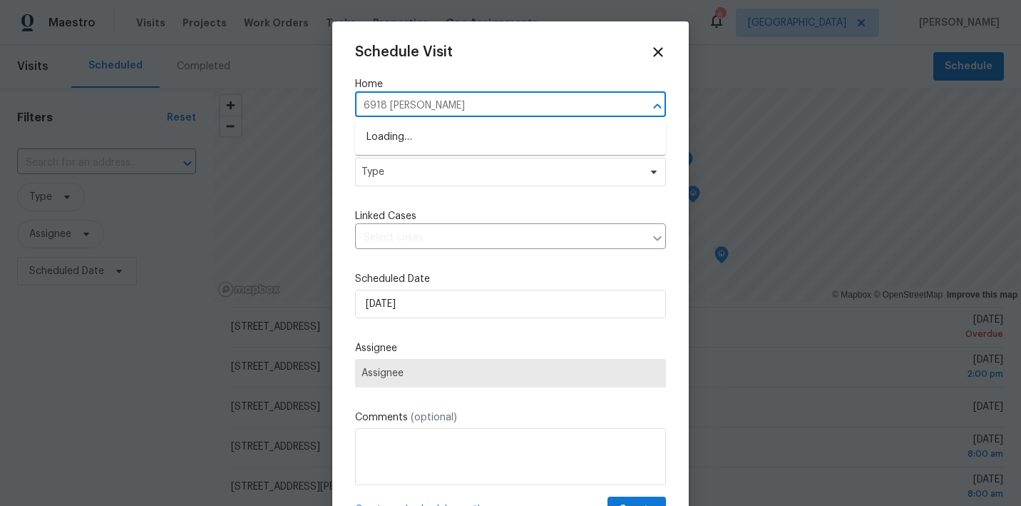
type input "6918 dand"
click at [396, 130] on li "6918 Dandelion Park Ave, Las Vegas, NV 89113" at bounding box center [510, 137] width 311 height 24
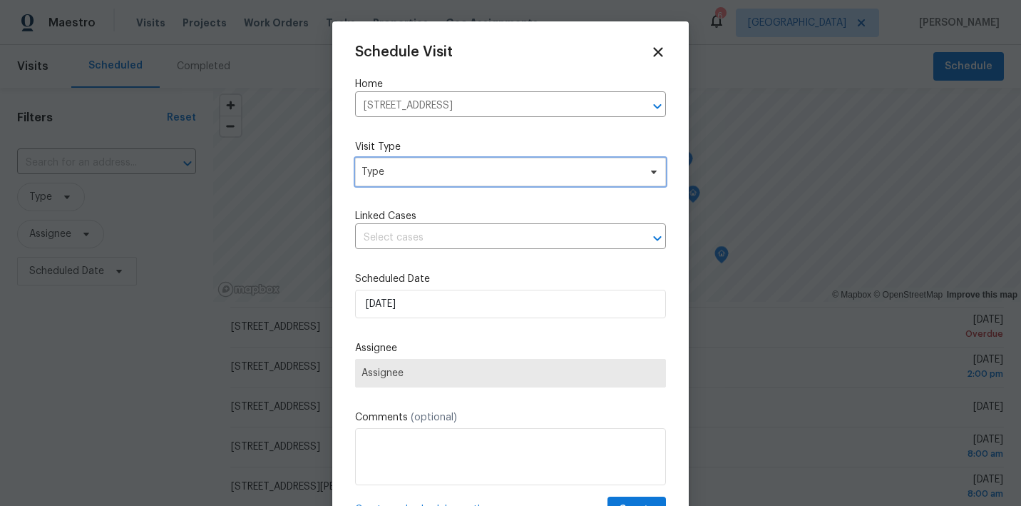
click at [396, 175] on span "Type" at bounding box center [500, 172] width 277 height 14
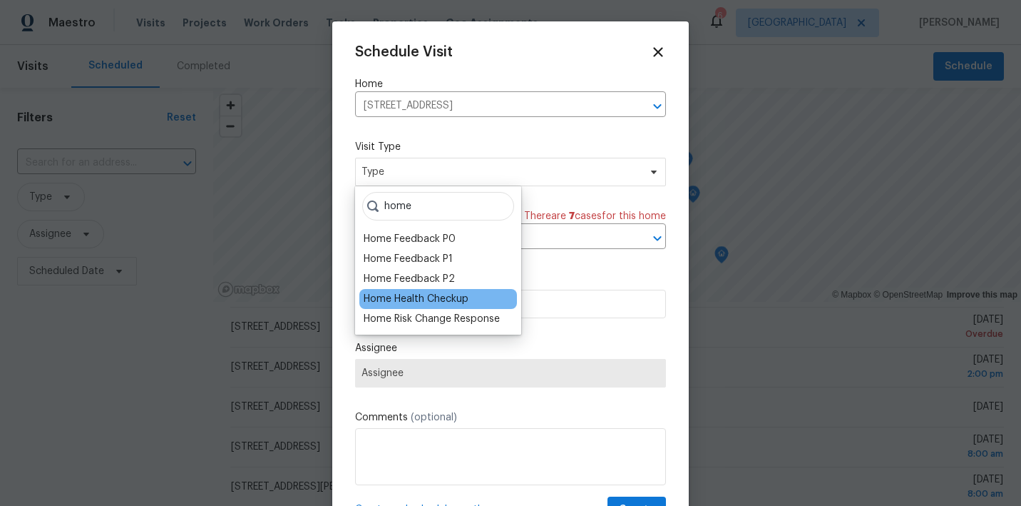
type input "home"
click at [411, 301] on div "Home Health Checkup" at bounding box center [416, 299] width 105 height 14
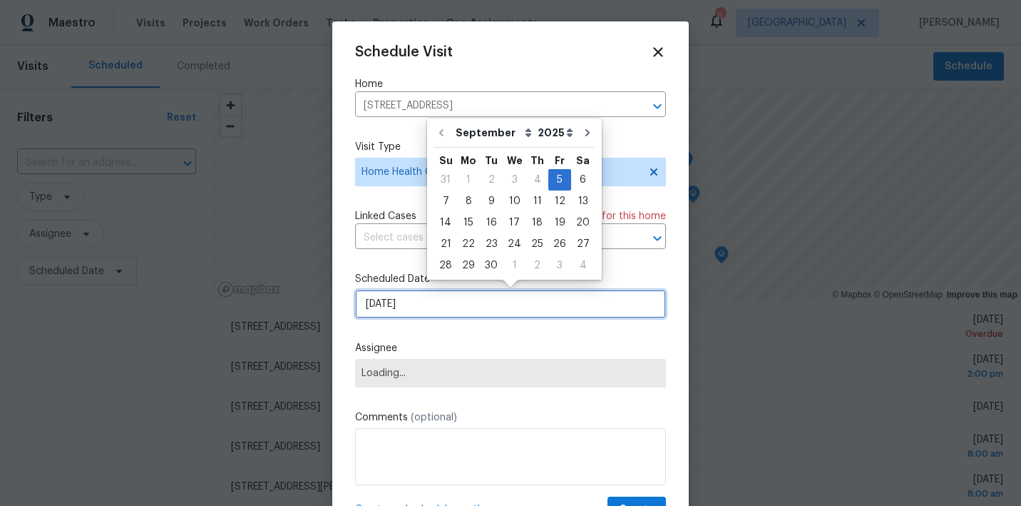
click at [443, 302] on input "[DATE]" at bounding box center [510, 304] width 311 height 29
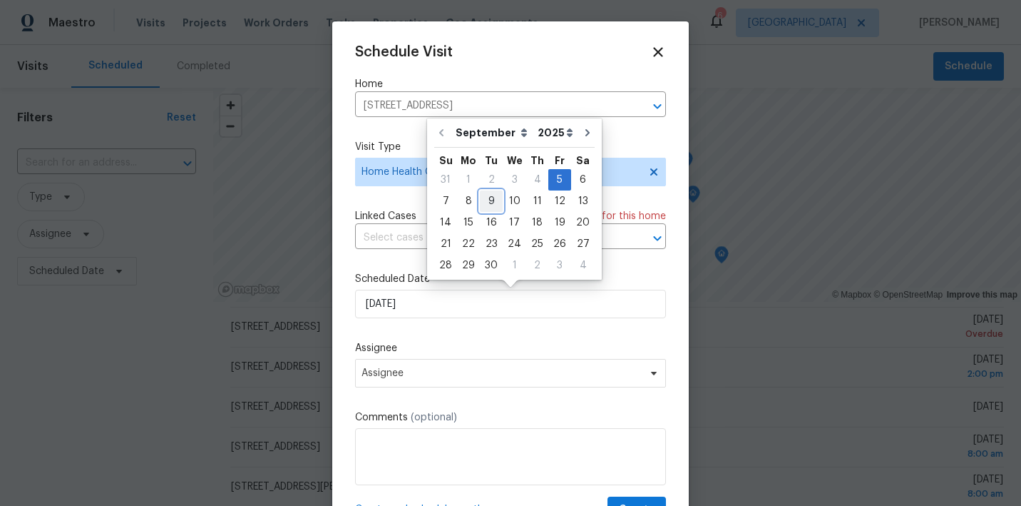
click at [481, 201] on div "9" at bounding box center [491, 201] width 23 height 20
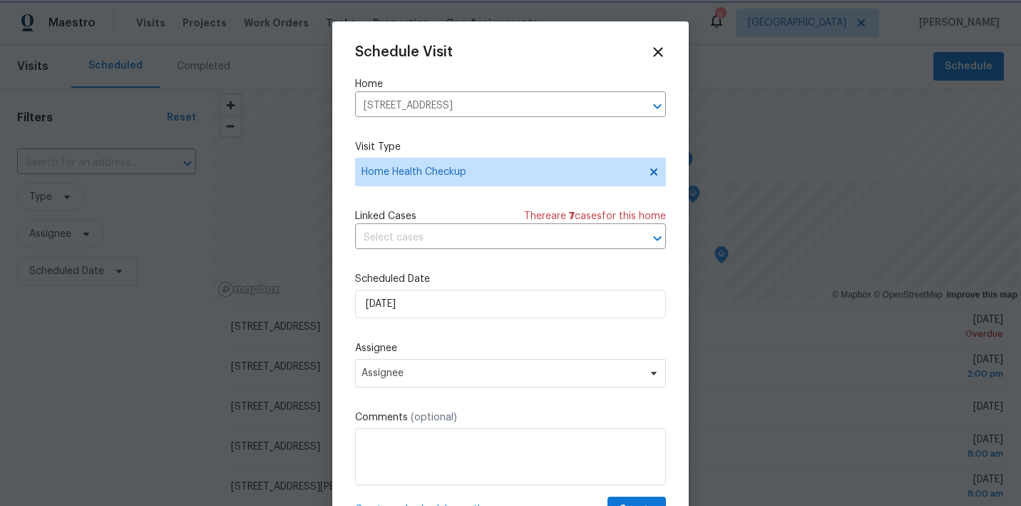
type input "9/9/2025"
click at [477, 374] on span "Assignee" at bounding box center [502, 372] width 280 height 11
type input "Julian"
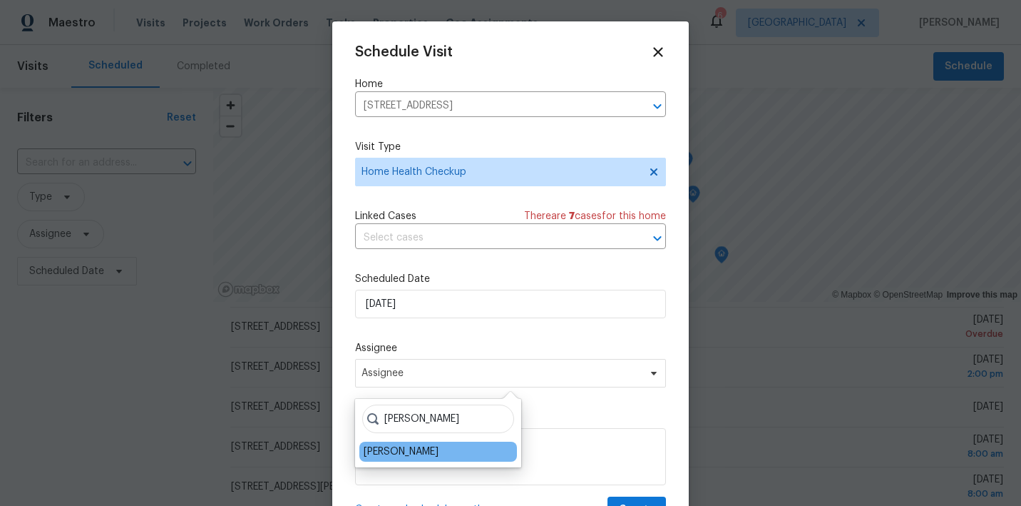
drag, startPoint x: 477, startPoint y: 375, endPoint x: 409, endPoint y: 451, distance: 102.5
click at [409, 451] on div "[PERSON_NAME]" at bounding box center [401, 451] width 75 height 14
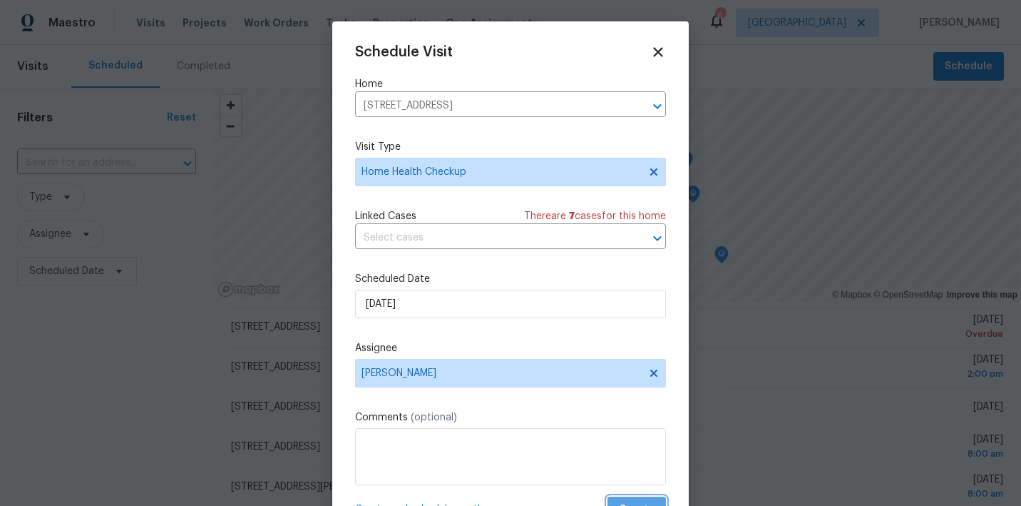
click at [624, 500] on button "Create" at bounding box center [637, 509] width 58 height 26
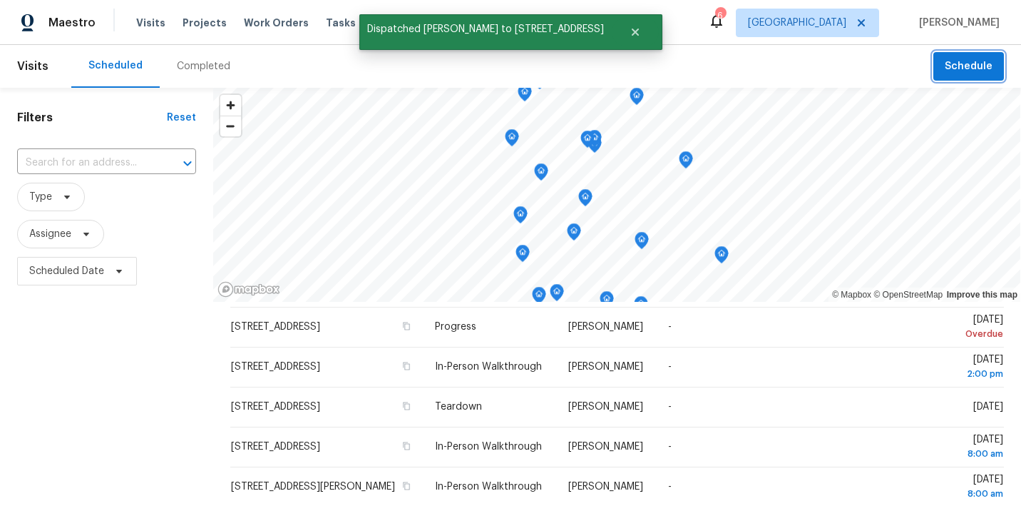
click at [948, 66] on span "Schedule" at bounding box center [969, 67] width 48 height 18
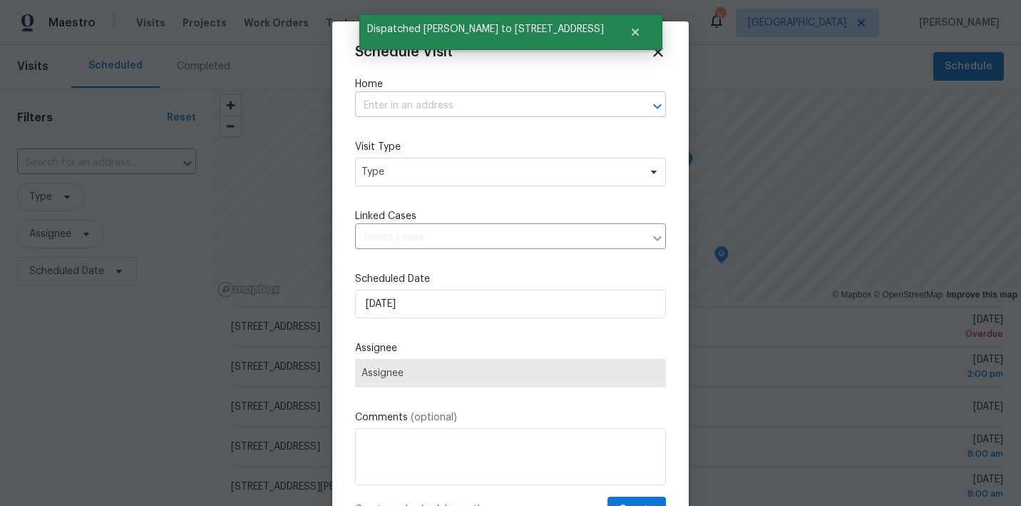
click at [543, 113] on input "text" at bounding box center [490, 106] width 271 height 22
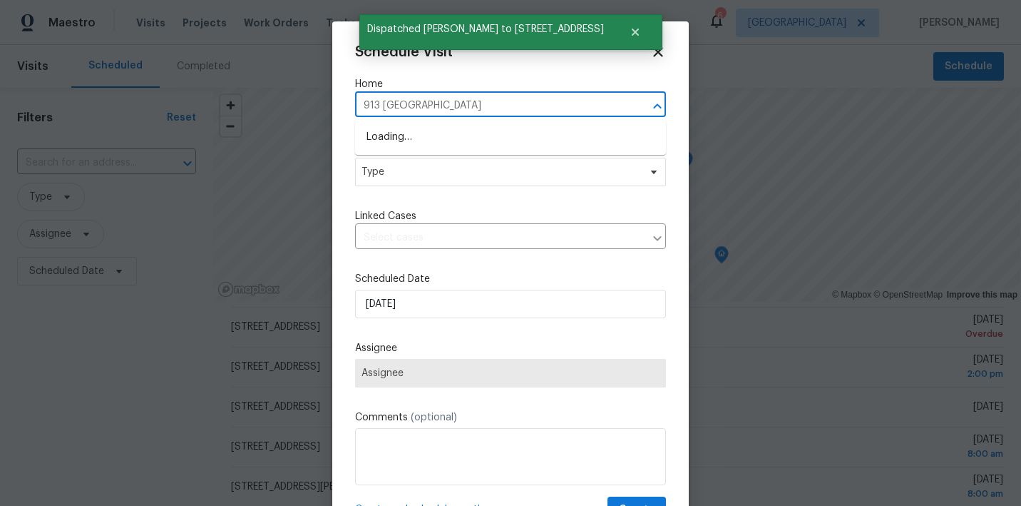
type input "913 boulder springs"
click at [519, 140] on li "913 Boulder Springs Dr Unit 202, Las Vegas, NV 89128" at bounding box center [510, 137] width 311 height 24
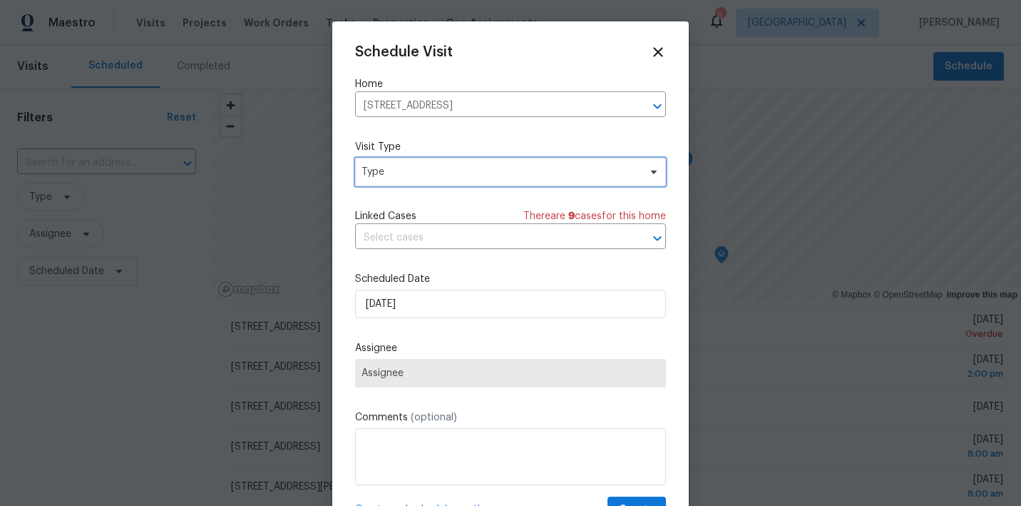
click at [468, 179] on span "Type" at bounding box center [510, 172] width 311 height 29
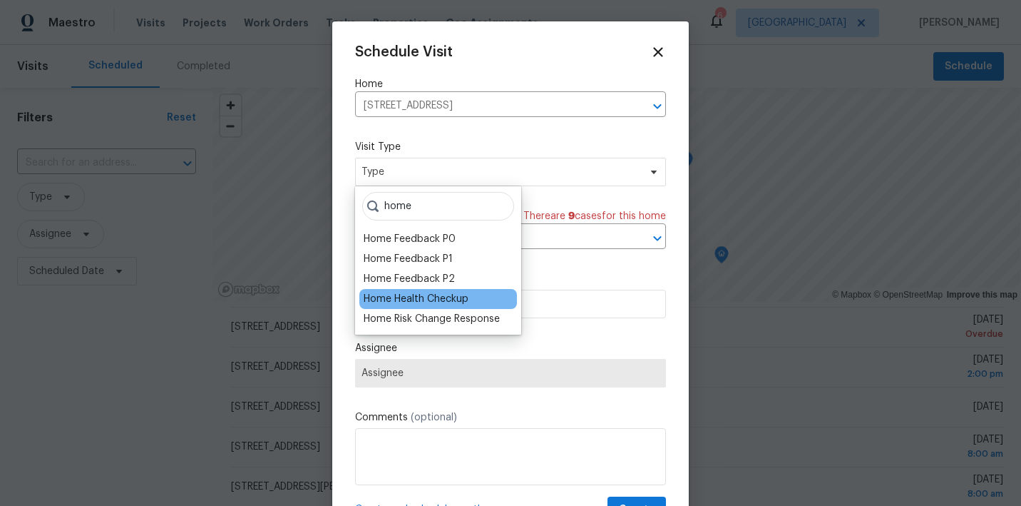
type input "home"
click at [420, 299] on div "Home Health Checkup" at bounding box center [416, 299] width 105 height 14
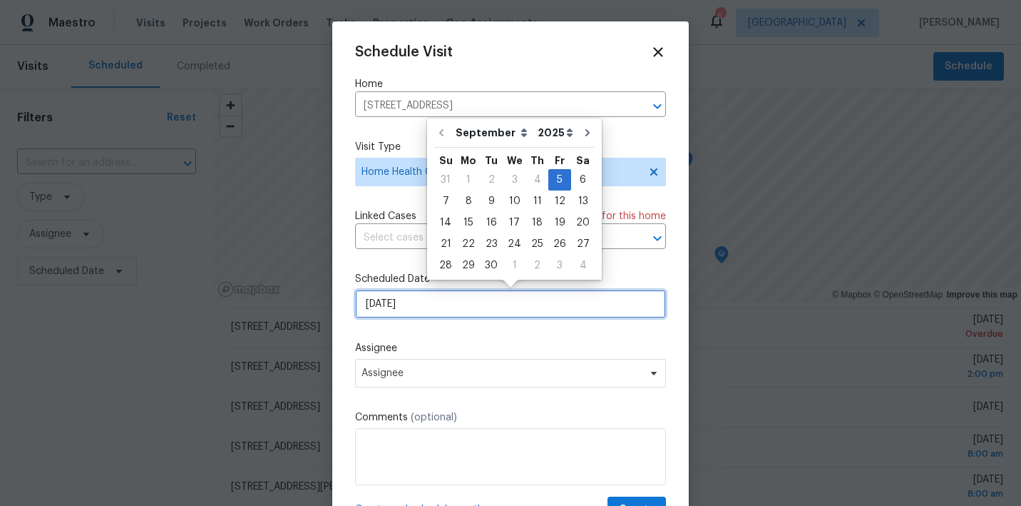
click at [420, 299] on input "9/5/2025" at bounding box center [510, 304] width 311 height 29
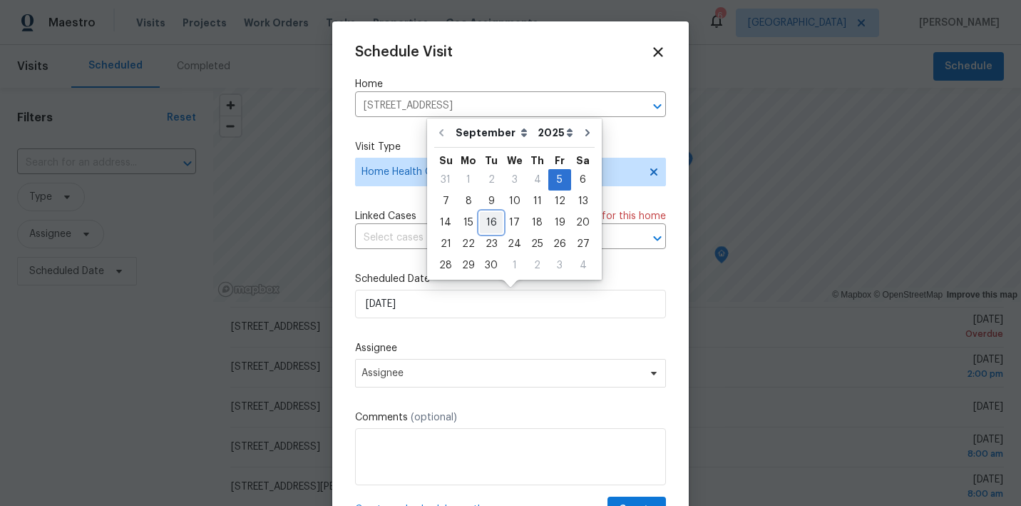
click at [486, 226] on div "16" at bounding box center [491, 222] width 23 height 20
type input "9/16/2025"
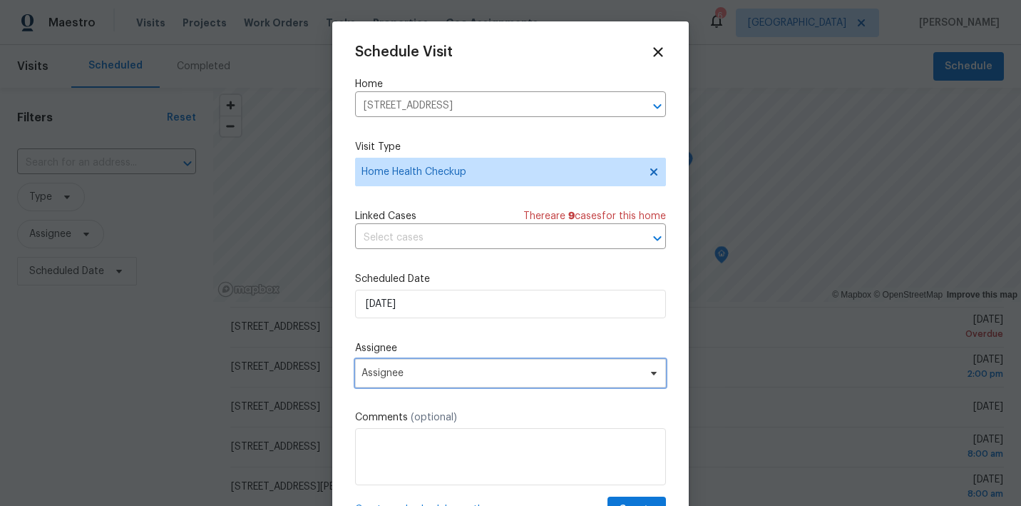
click at [463, 378] on span "Assignee" at bounding box center [502, 372] width 280 height 11
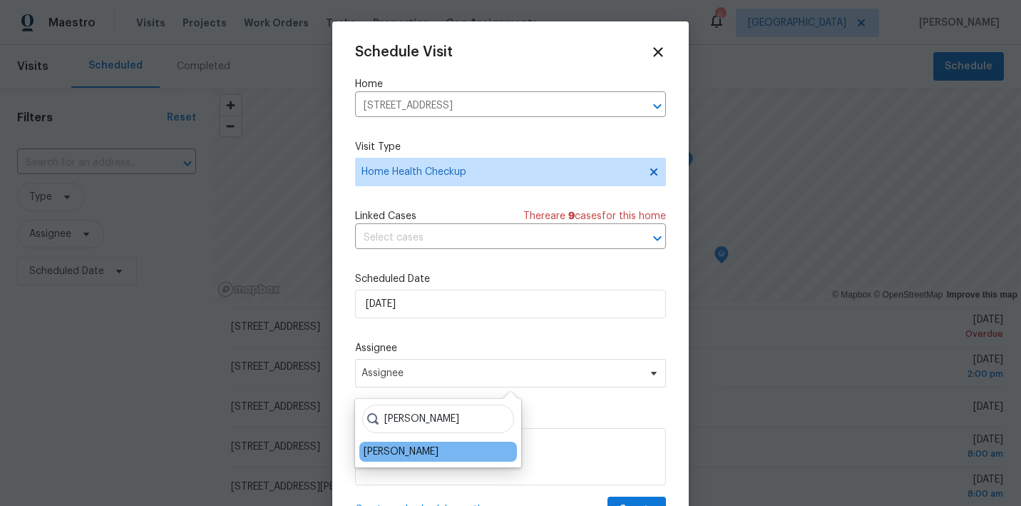
type input "Julian"
drag, startPoint x: 416, startPoint y: 442, endPoint x: 405, endPoint y: 457, distance: 18.8
click at [405, 457] on div "[PERSON_NAME]" at bounding box center [401, 451] width 75 height 14
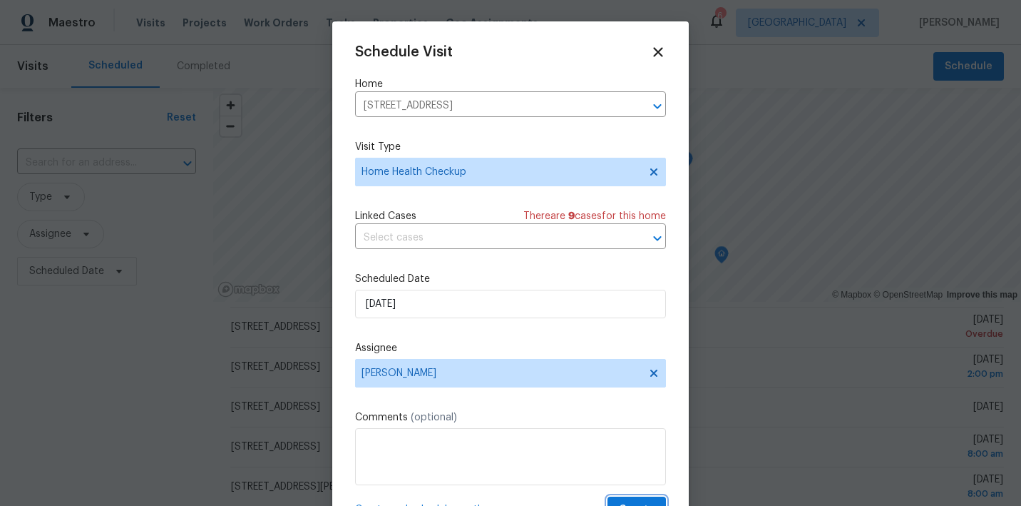
click at [625, 498] on button "Create" at bounding box center [637, 509] width 58 height 26
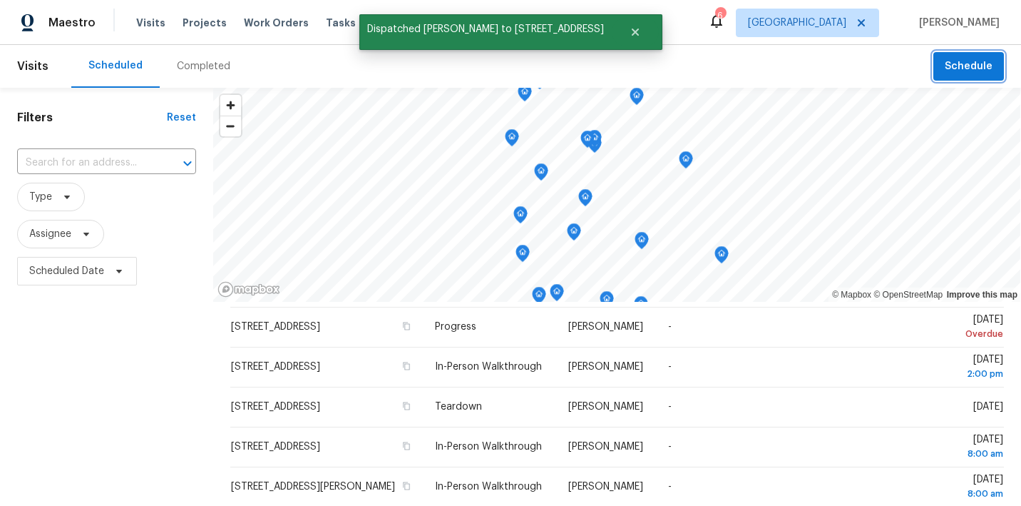
click at [948, 61] on button "Schedule" at bounding box center [968, 66] width 71 height 29
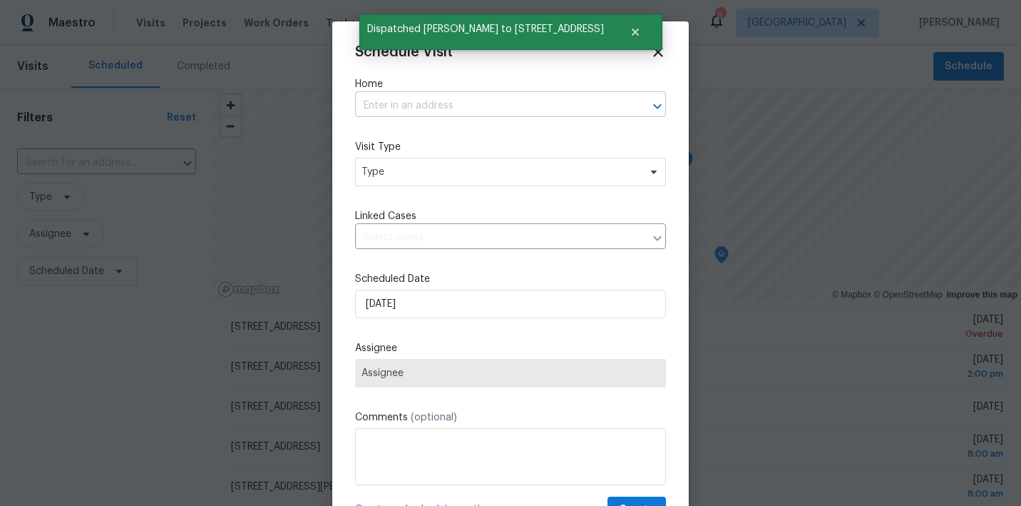
click at [493, 103] on input "text" at bounding box center [490, 106] width 271 height 22
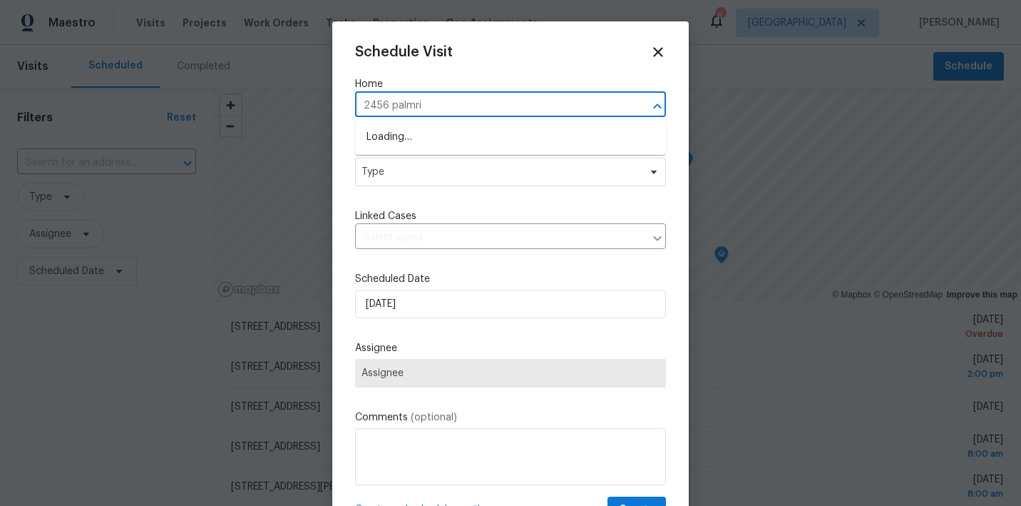
type input "2456 palmrid"
click at [477, 130] on li "2456 Palmridge Dr, Las Vegas, NV 89134" at bounding box center [510, 137] width 311 height 24
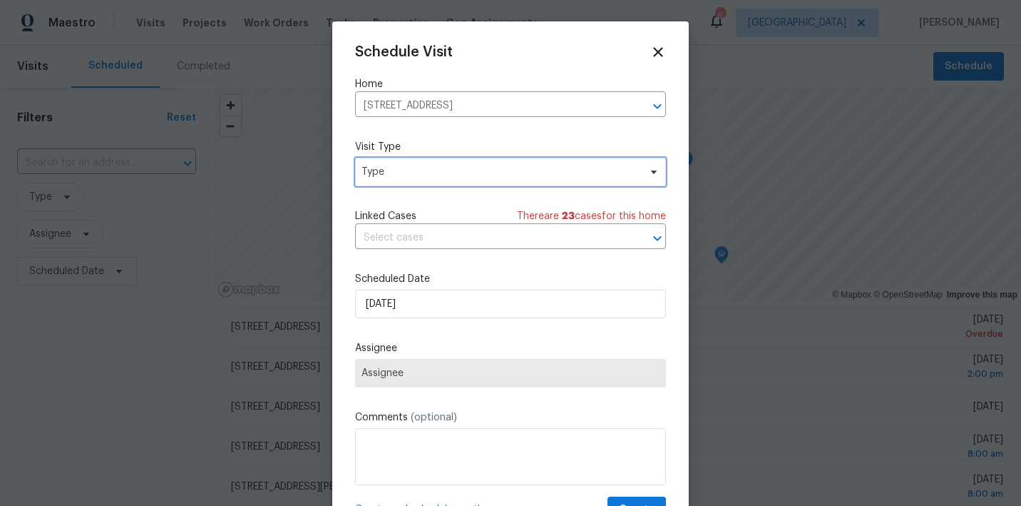
click at [457, 172] on span "Type" at bounding box center [500, 172] width 277 height 14
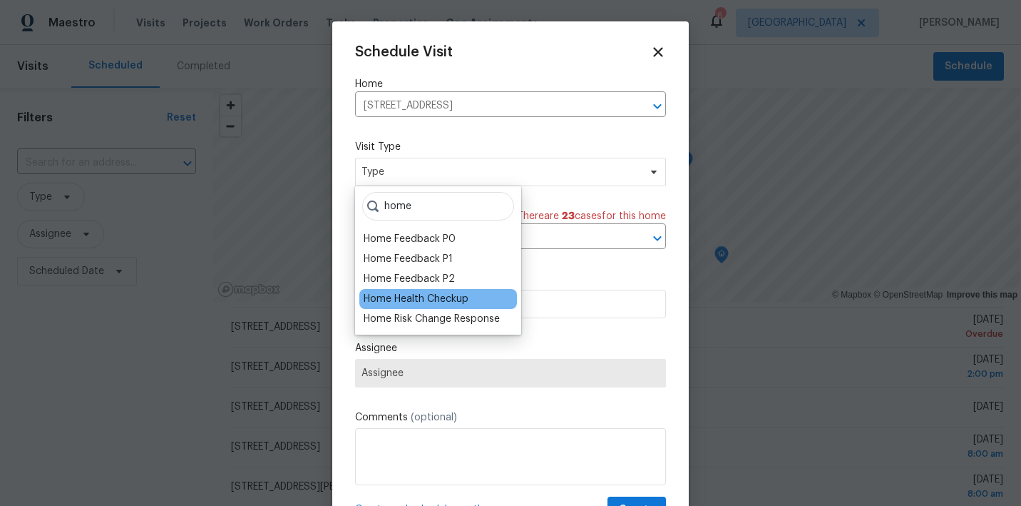
type input "home"
click at [414, 294] on div "Home Health Checkup" at bounding box center [416, 299] width 105 height 14
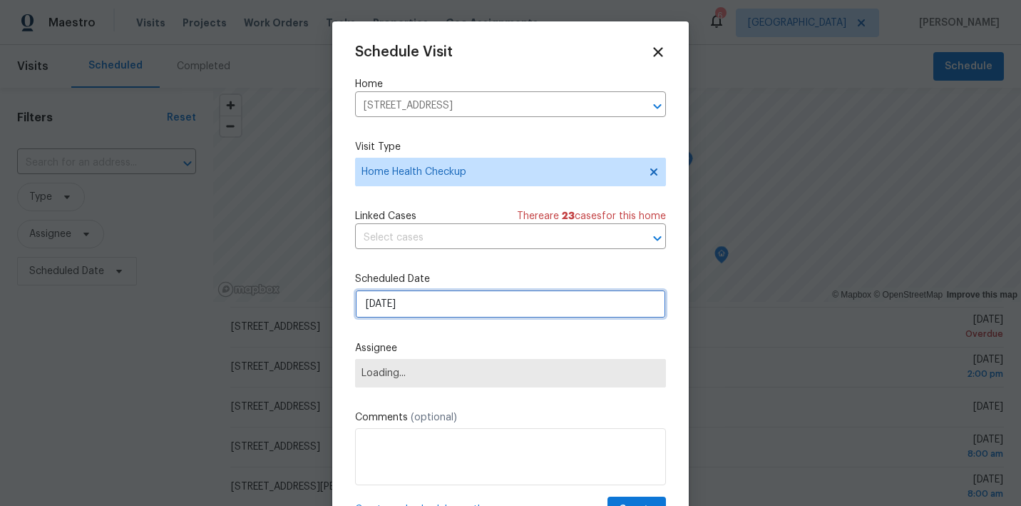
click at [436, 297] on input "9/5/2025" at bounding box center [510, 304] width 311 height 29
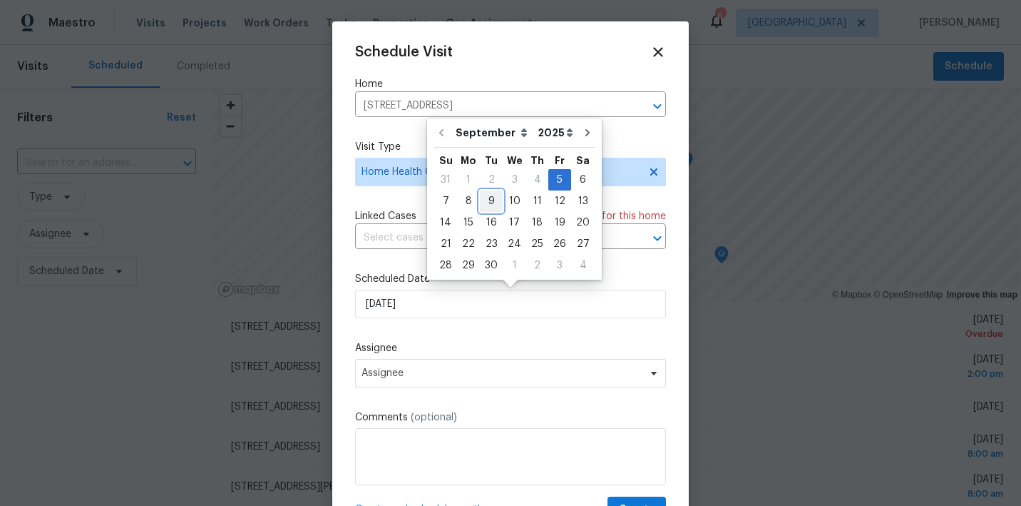
click at [491, 203] on div "9" at bounding box center [491, 201] width 23 height 20
type input "9/9/2025"
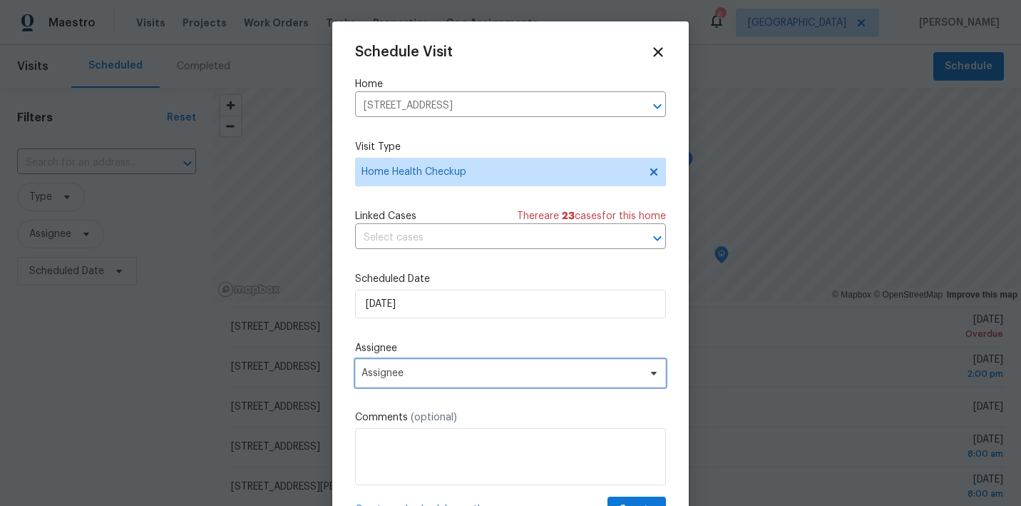
click at [488, 376] on span "Assignee" at bounding box center [502, 372] width 280 height 11
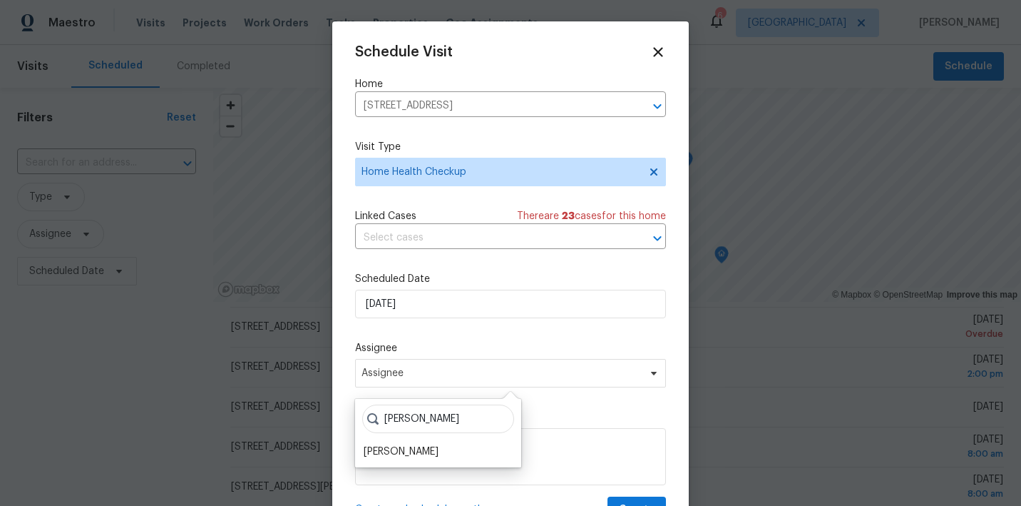
type input "Julian"
drag, startPoint x: 410, startPoint y: 441, endPoint x: 401, endPoint y: 449, distance: 11.6
click at [401, 449] on div "[PERSON_NAME]" at bounding box center [401, 451] width 75 height 14
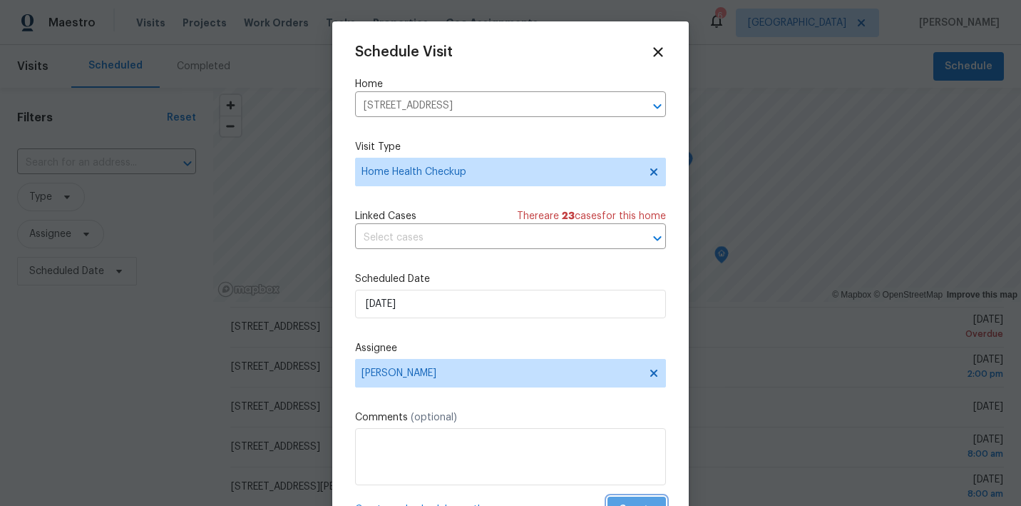
click at [627, 503] on span "Create" at bounding box center [637, 510] width 36 height 18
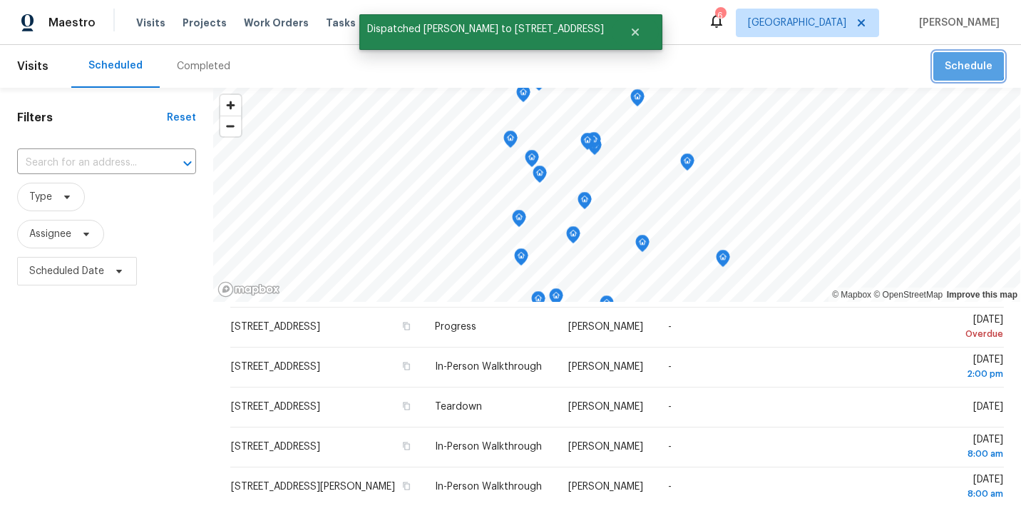
click at [959, 59] on span "Schedule" at bounding box center [969, 67] width 48 height 18
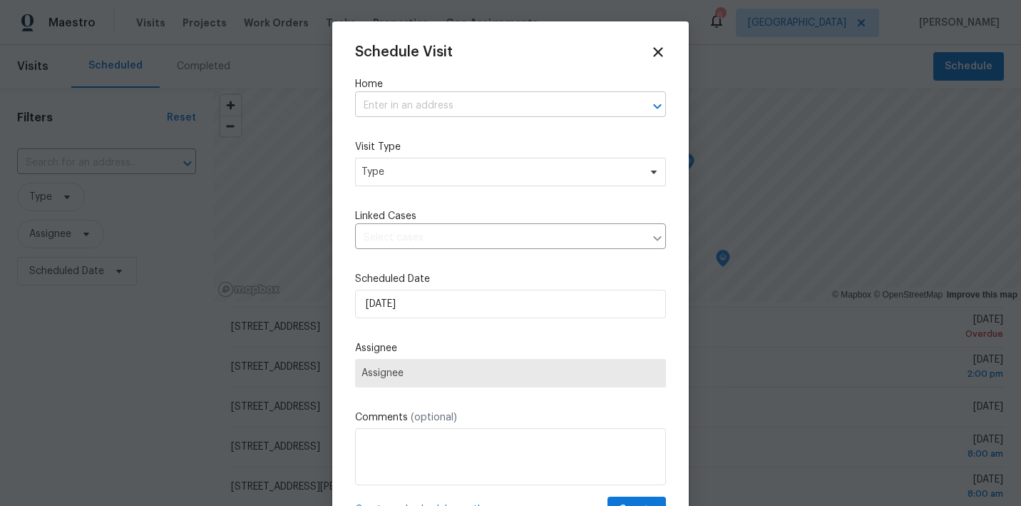
click at [496, 108] on input "text" at bounding box center [490, 106] width 271 height 22
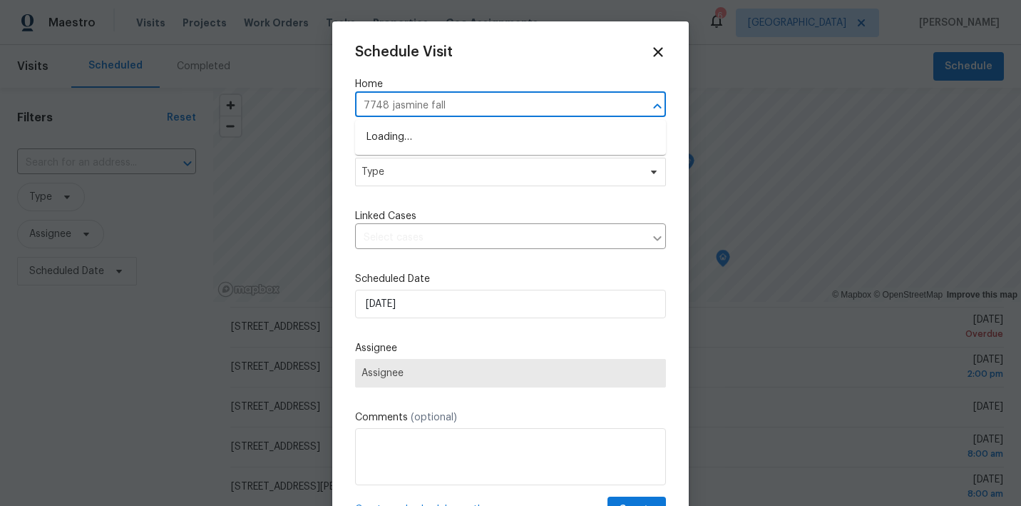
type input "7748 jasmine falls"
click at [478, 135] on li "[STREET_ADDRESS]" at bounding box center [510, 137] width 311 height 24
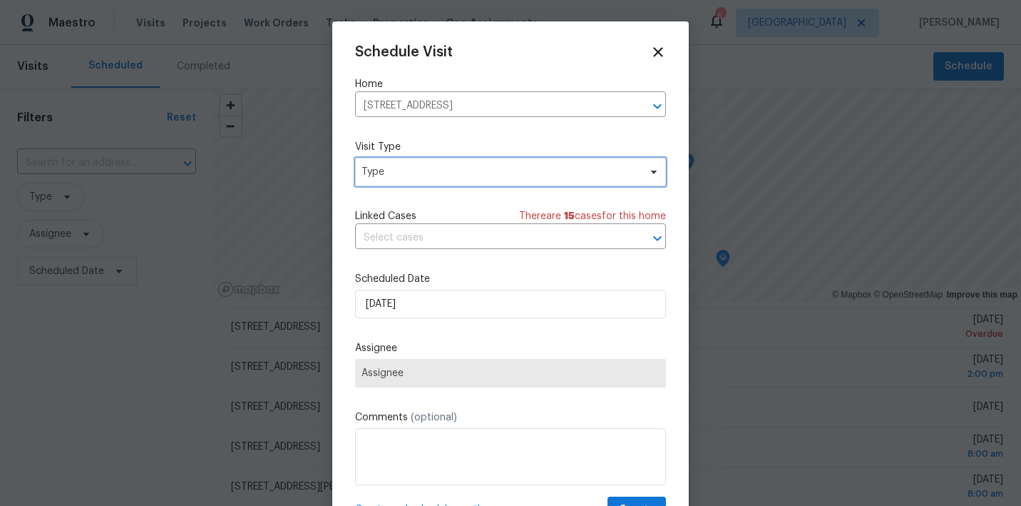
click at [473, 172] on span "Type" at bounding box center [500, 172] width 277 height 14
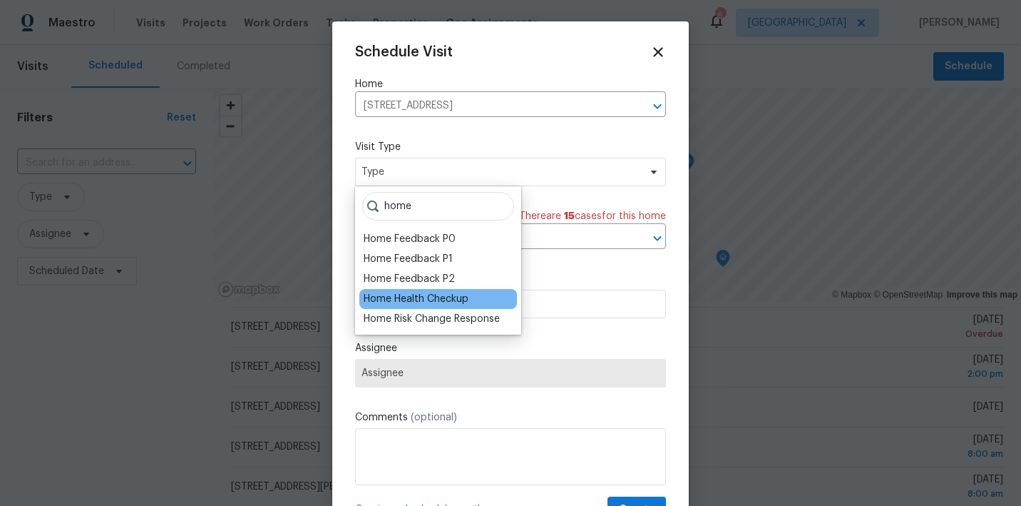
type input "home"
click at [436, 299] on div "Home Health Checkup" at bounding box center [416, 299] width 105 height 14
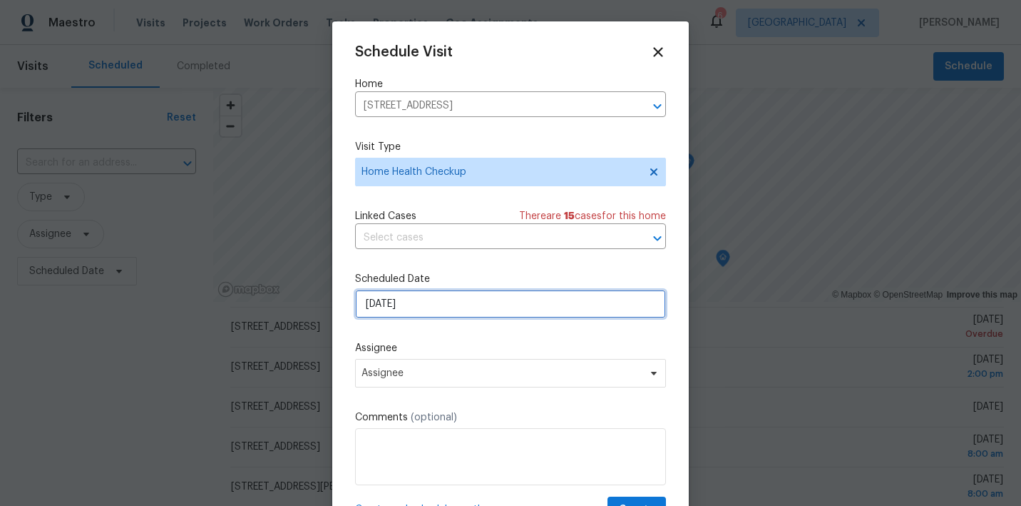
click at [456, 310] on input "9/5/2025" at bounding box center [510, 304] width 311 height 29
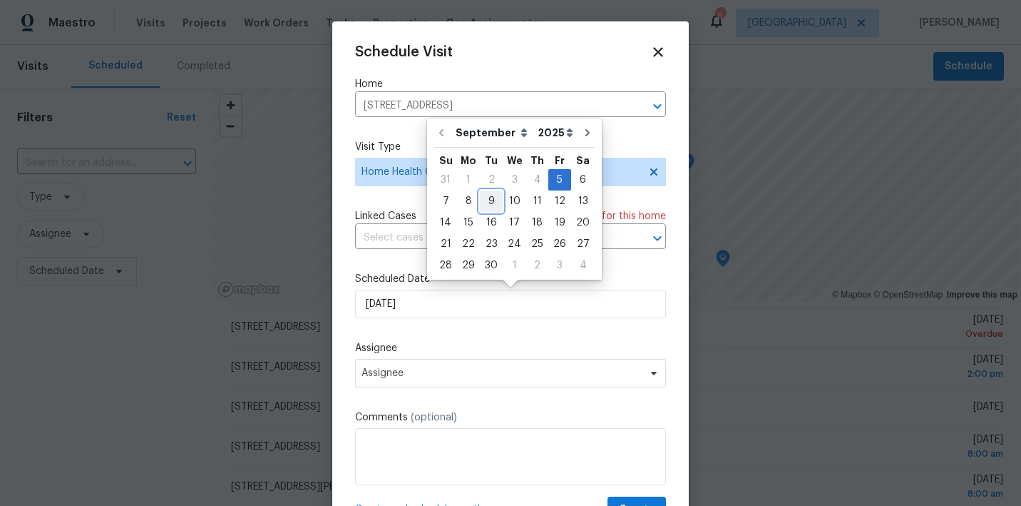
click at [487, 205] on div "9" at bounding box center [491, 201] width 23 height 20
type input "9/9/2025"
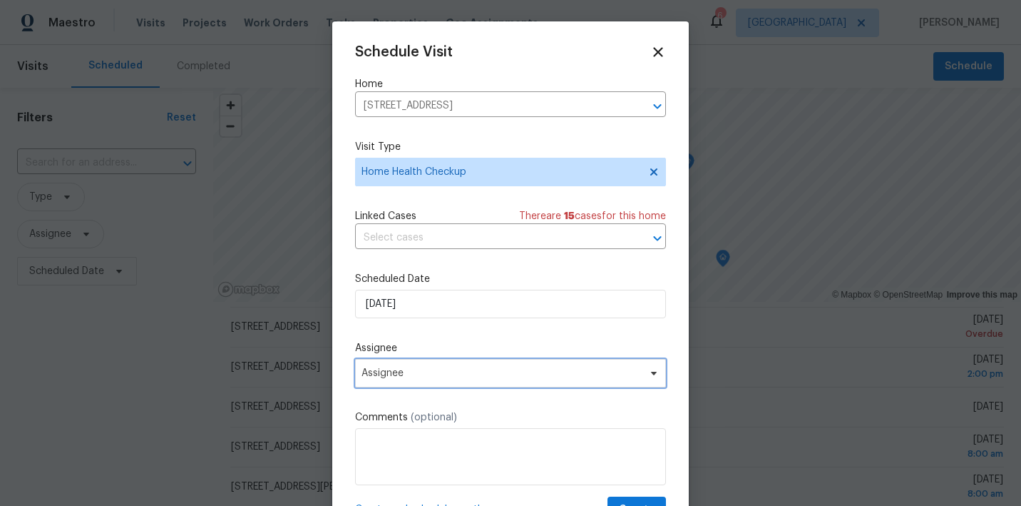
click at [475, 371] on span "Assignee" at bounding box center [502, 372] width 280 height 11
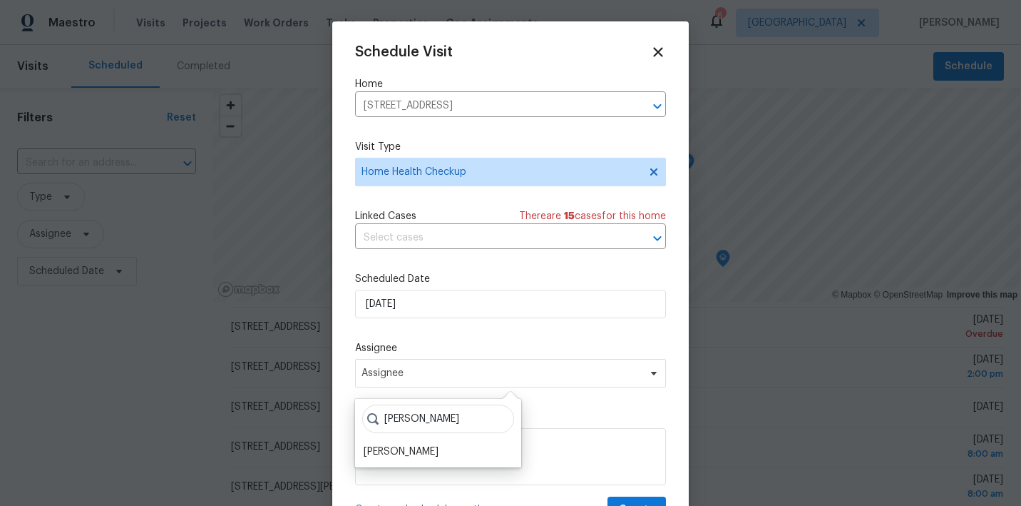
type input "Julian"
drag, startPoint x: 380, startPoint y: 441, endPoint x: 378, endPoint y: 453, distance: 12.3
click at [378, 453] on div "[PERSON_NAME]" at bounding box center [401, 451] width 75 height 14
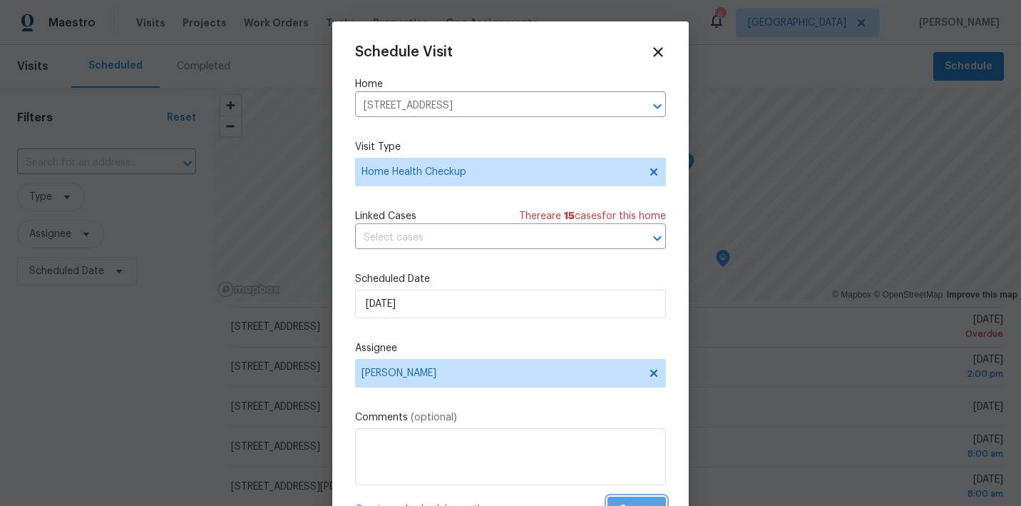
click at [625, 499] on button "Create" at bounding box center [637, 509] width 58 height 26
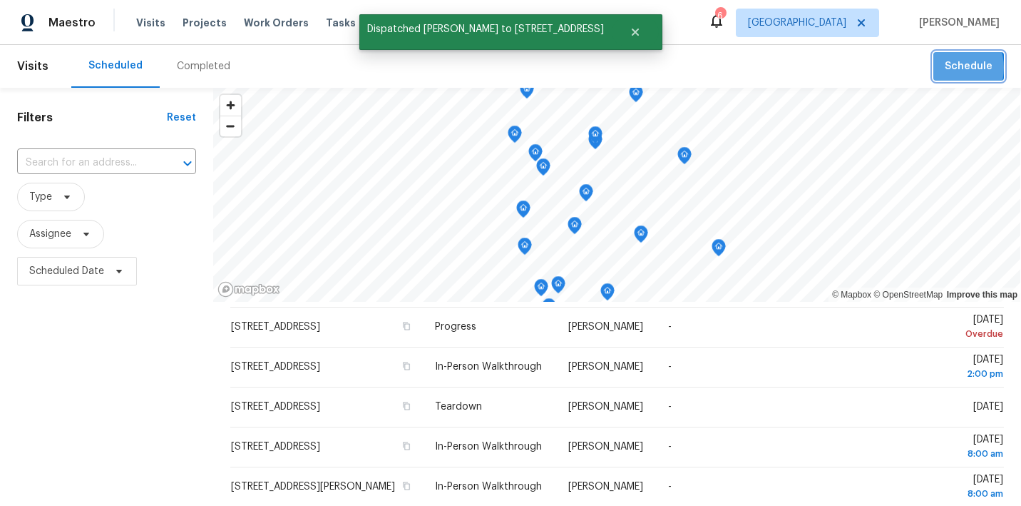
click at [947, 68] on button "Schedule" at bounding box center [968, 66] width 71 height 29
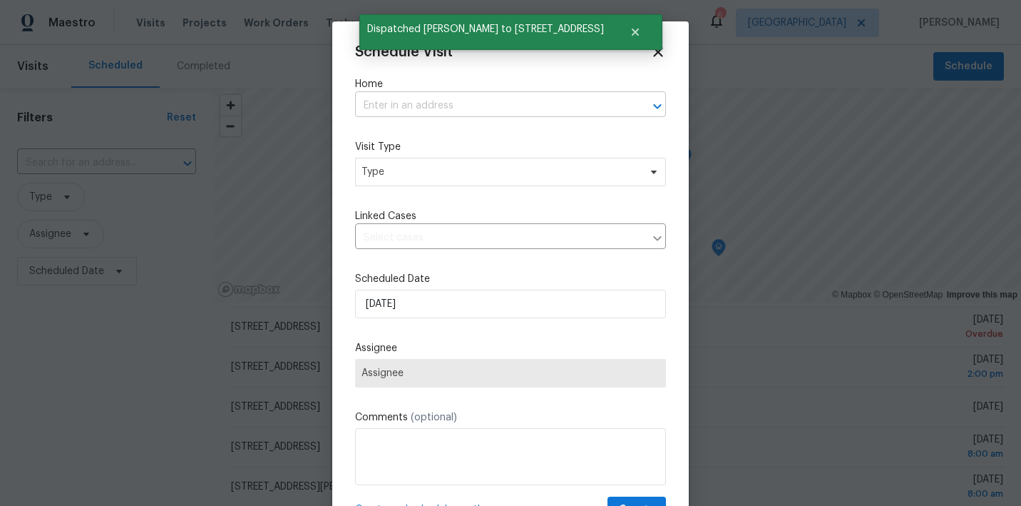
click at [499, 107] on input "text" at bounding box center [490, 106] width 271 height 22
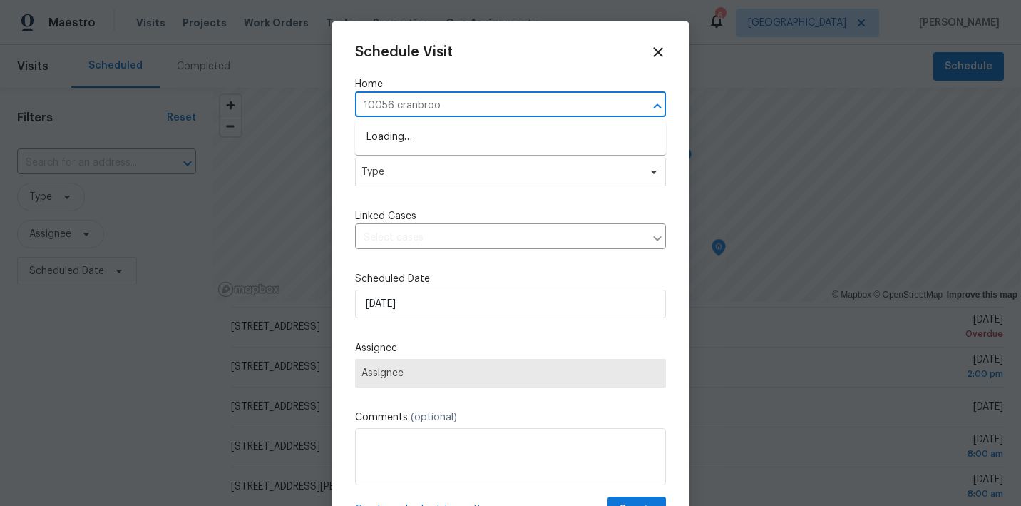
type input "10056 cranbrook"
click at [478, 137] on li "[STREET_ADDRESS]" at bounding box center [510, 137] width 311 height 24
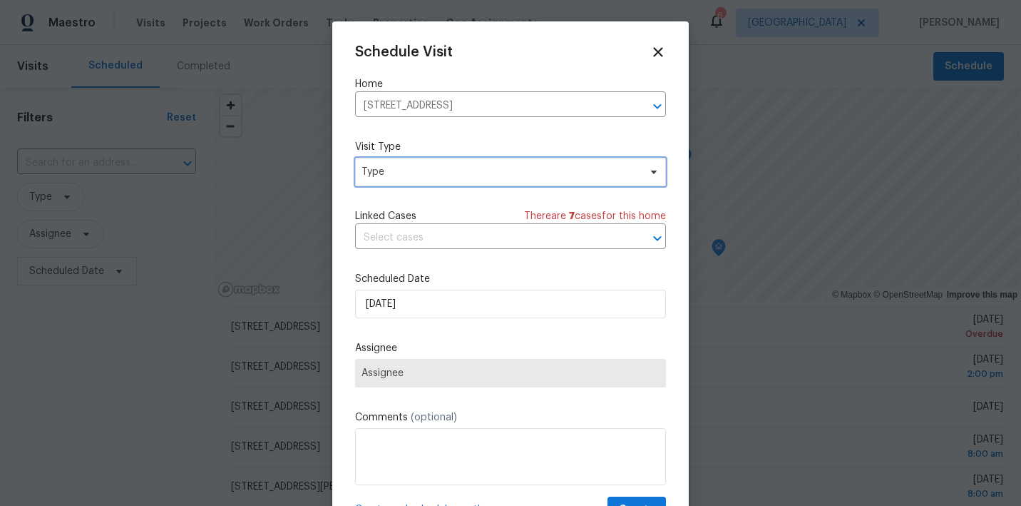
click at [463, 166] on span "Type" at bounding box center [500, 172] width 277 height 14
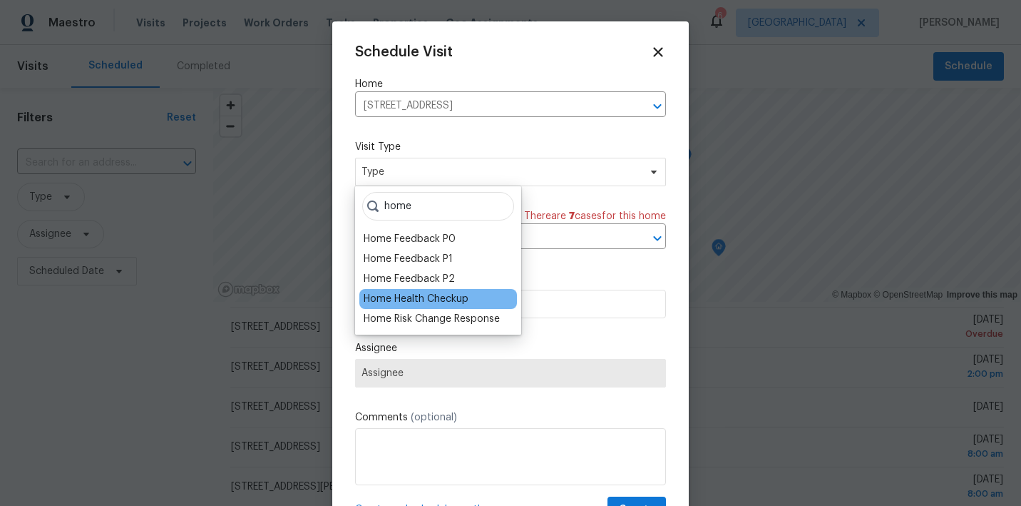
type input "home"
click at [429, 302] on div "Home Health Checkup" at bounding box center [416, 299] width 105 height 14
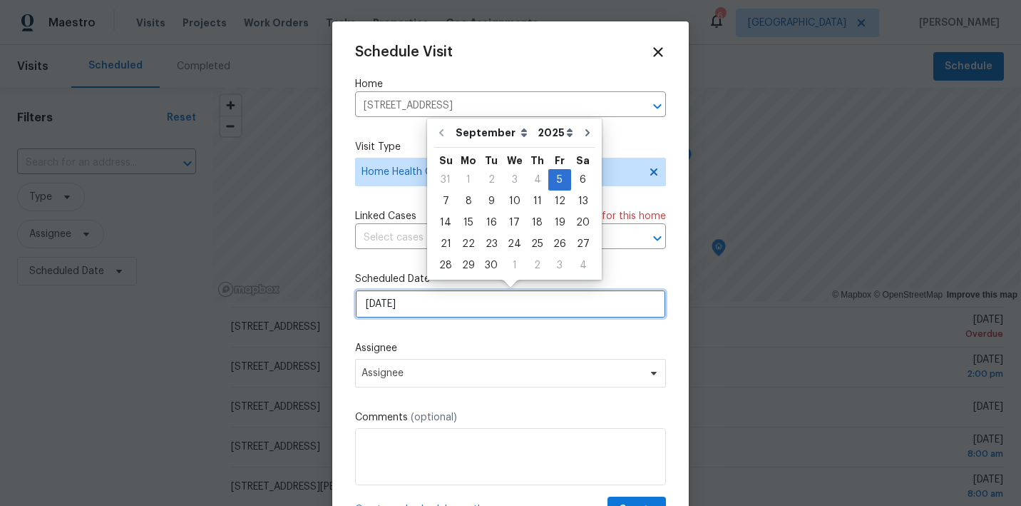
click at [429, 304] on input "9/5/2025" at bounding box center [510, 304] width 311 height 29
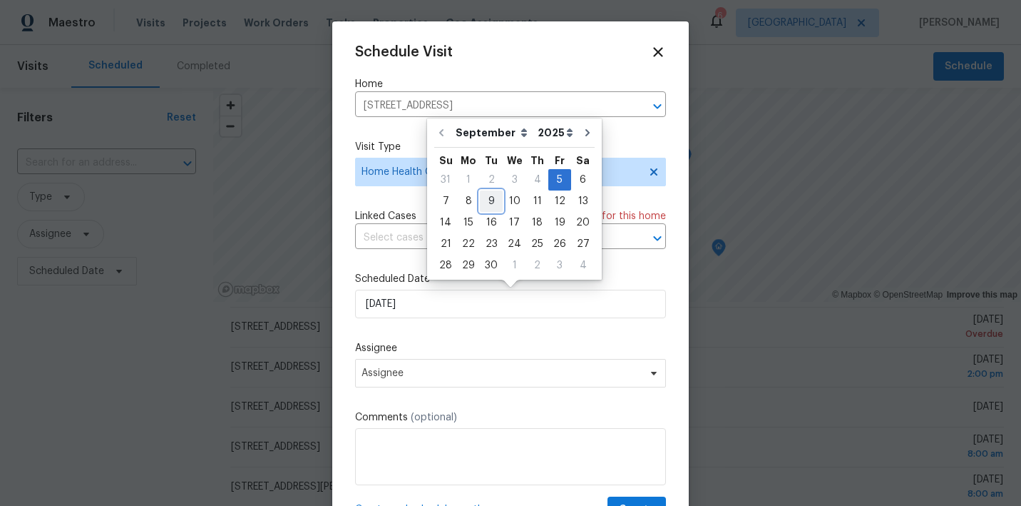
click at [485, 210] on div "9" at bounding box center [491, 201] width 23 height 20
type input "9/9/2025"
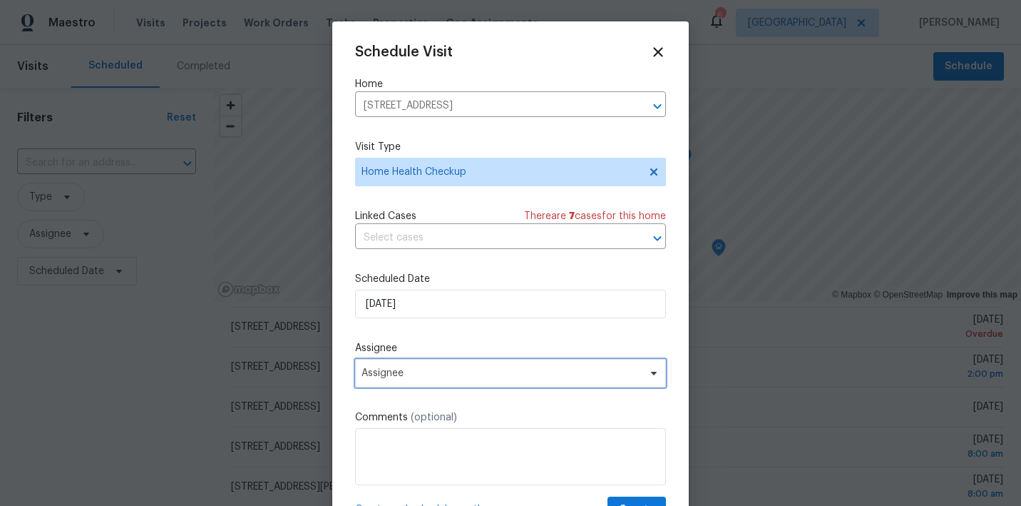
click at [458, 374] on span "Assignee" at bounding box center [502, 372] width 280 height 11
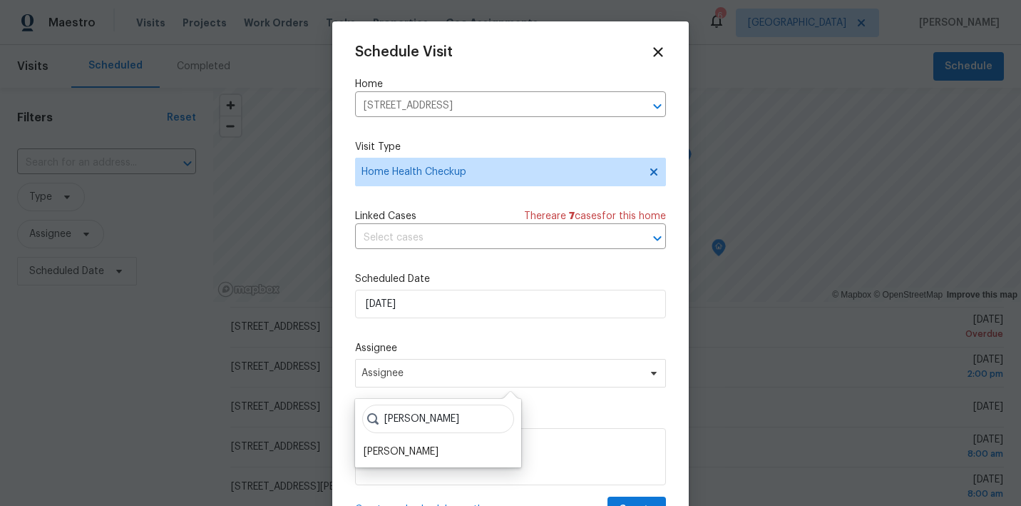
type input "Julian"
drag, startPoint x: 390, startPoint y: 441, endPoint x: 374, endPoint y: 452, distance: 19.4
click at [374, 452] on div "[PERSON_NAME]" at bounding box center [401, 451] width 75 height 14
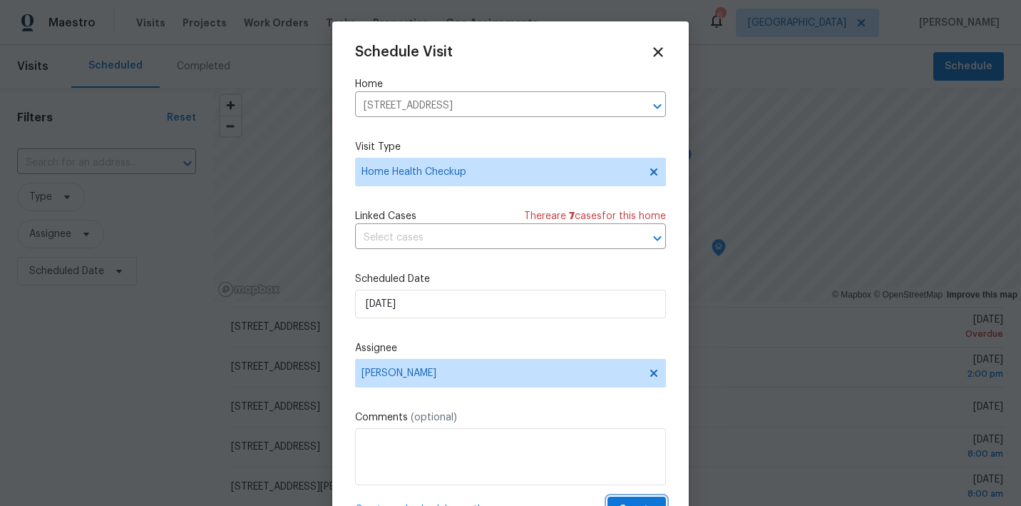
click at [627, 502] on span "Create" at bounding box center [637, 510] width 36 height 18
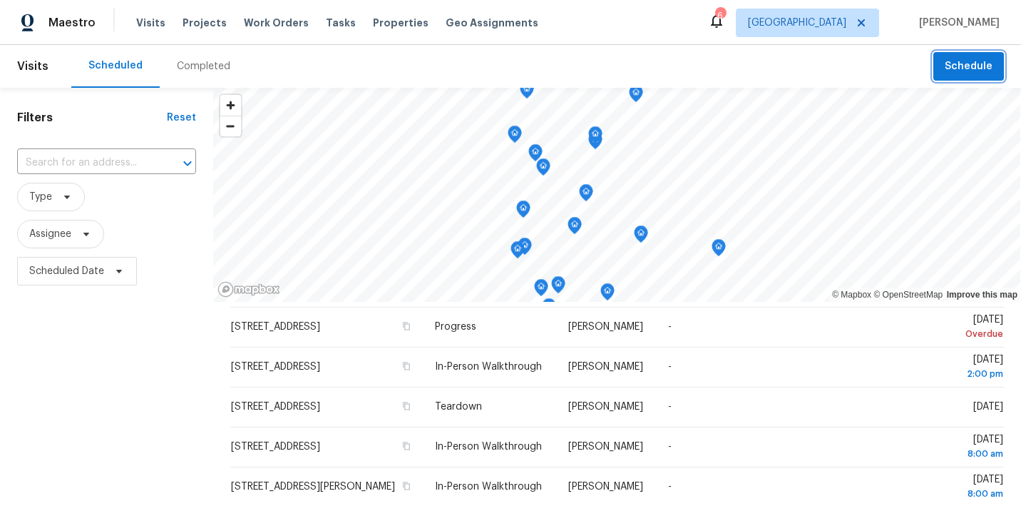
click at [943, 67] on button "Schedule" at bounding box center [968, 66] width 71 height 29
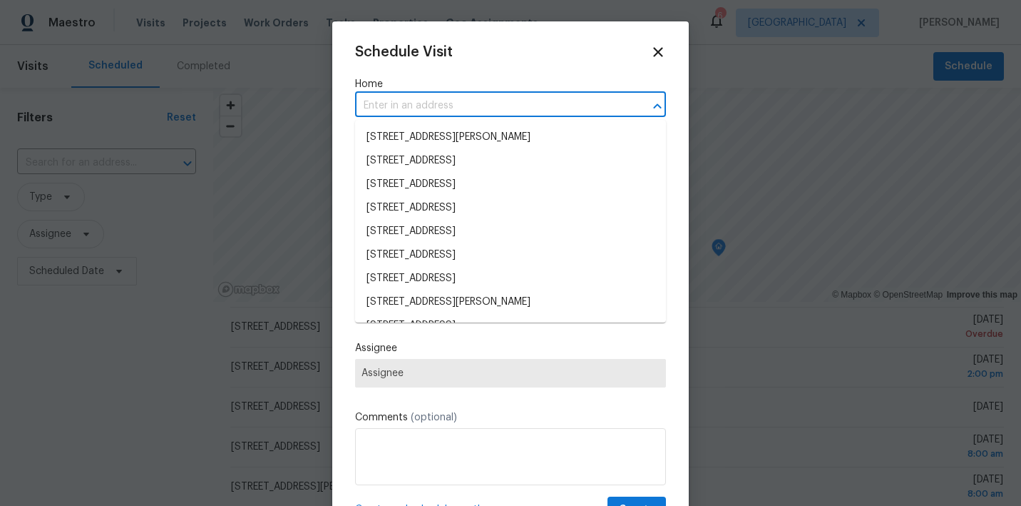
click at [547, 98] on input "text" at bounding box center [490, 106] width 271 height 22
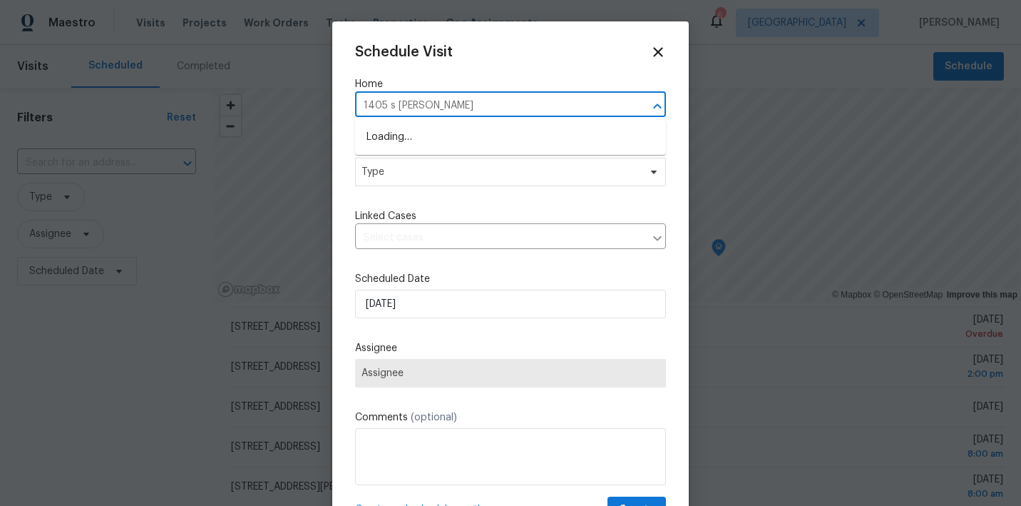
type input "1405 s nellis"
click at [506, 131] on li "1405 S Nellis Blvd Unit 2087, Las Vegas, NV 89104" at bounding box center [510, 137] width 311 height 24
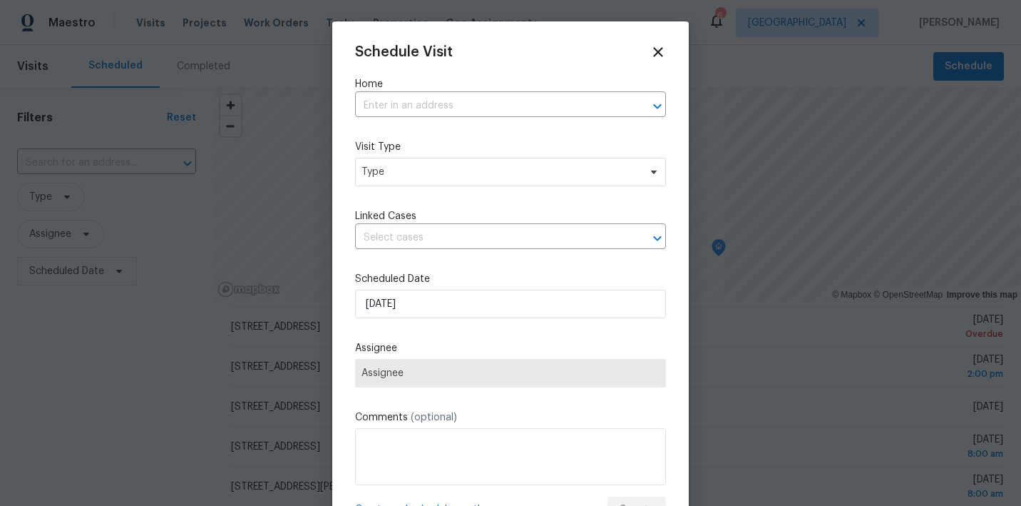
type input "1405 S Nellis Blvd Unit 2087, Las Vegas, NV 89104"
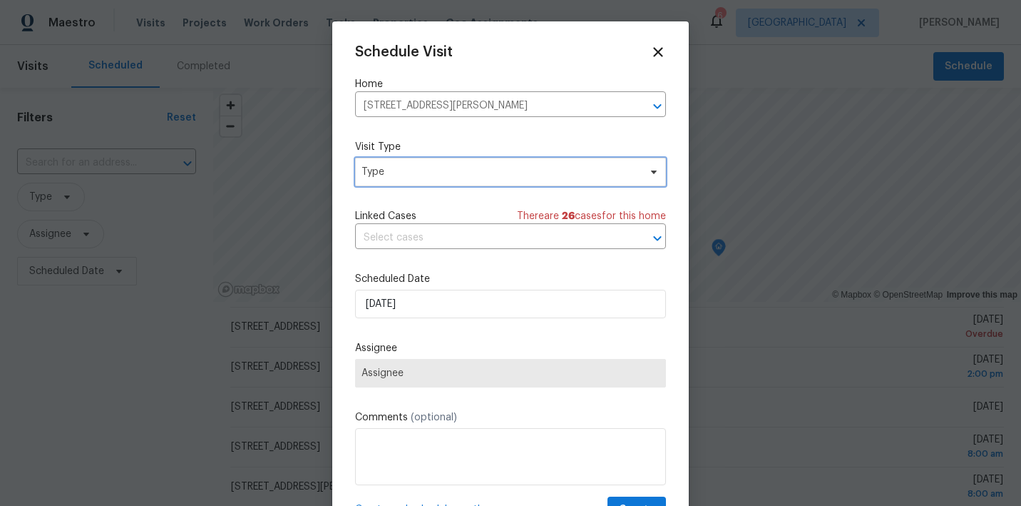
click at [494, 170] on span "Type" at bounding box center [500, 172] width 277 height 14
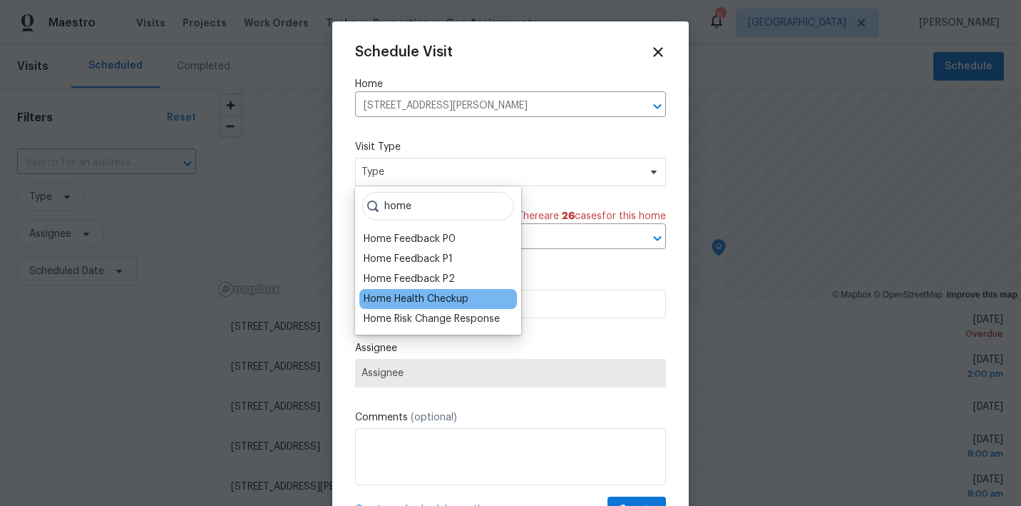
type input "home"
click at [428, 302] on div "Home Health Checkup" at bounding box center [416, 299] width 105 height 14
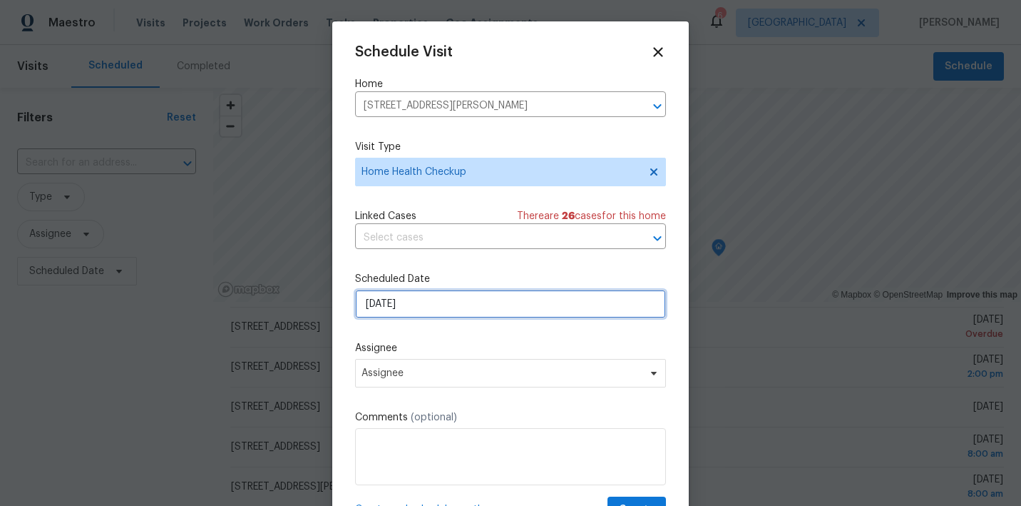
click at [431, 305] on input "9/5/2025" at bounding box center [510, 304] width 311 height 29
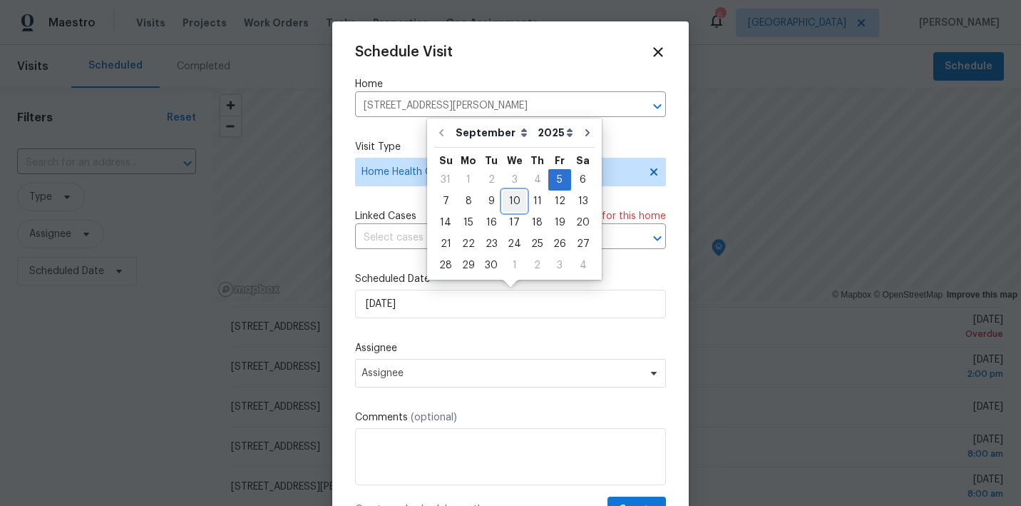
click at [511, 202] on div "10" at bounding box center [515, 201] width 24 height 20
type input "9/10/2025"
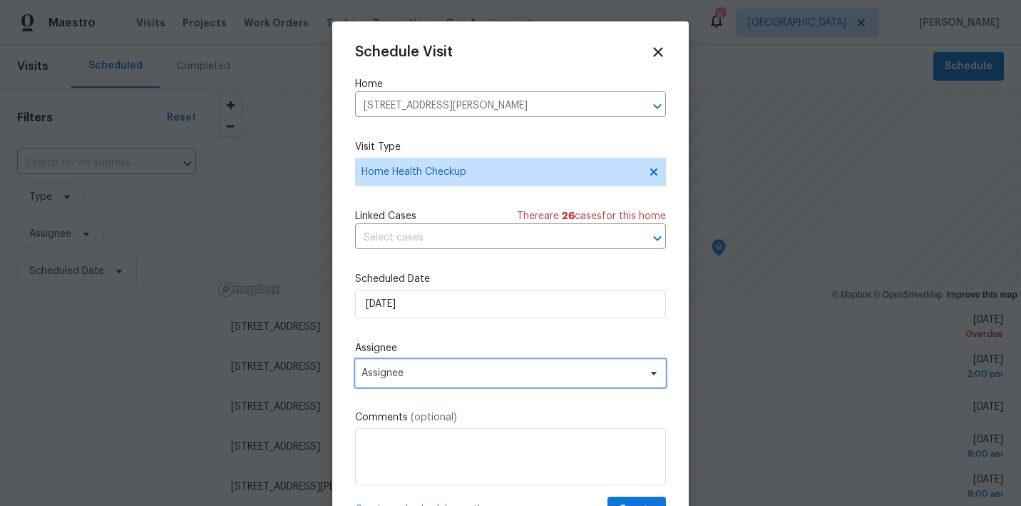
click at [478, 367] on span "Assignee" at bounding box center [510, 373] width 311 height 29
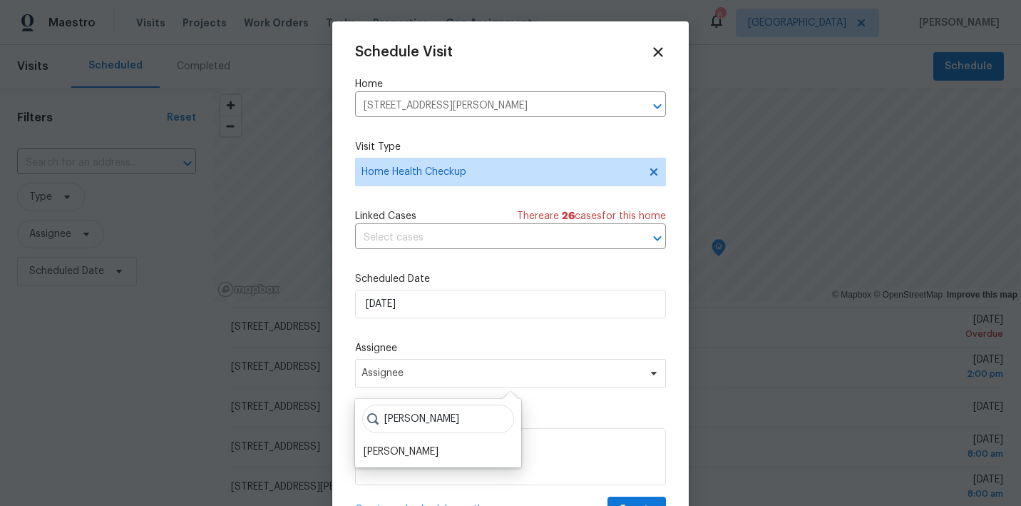
type input "Julian"
drag, startPoint x: 475, startPoint y: 375, endPoint x: 406, endPoint y: 453, distance: 104.0
click at [406, 453] on div "[PERSON_NAME]" at bounding box center [401, 451] width 75 height 14
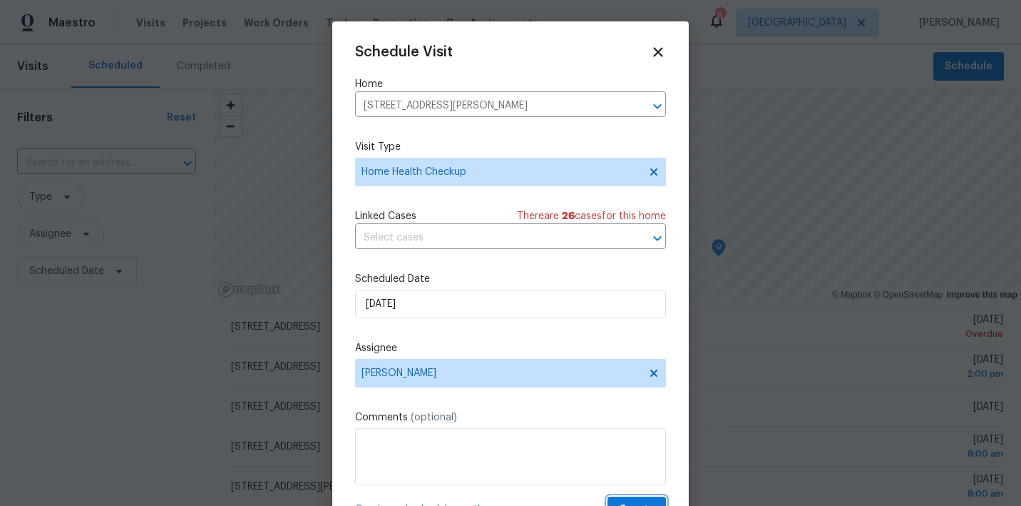
click at [632, 499] on button "Create" at bounding box center [637, 509] width 58 height 26
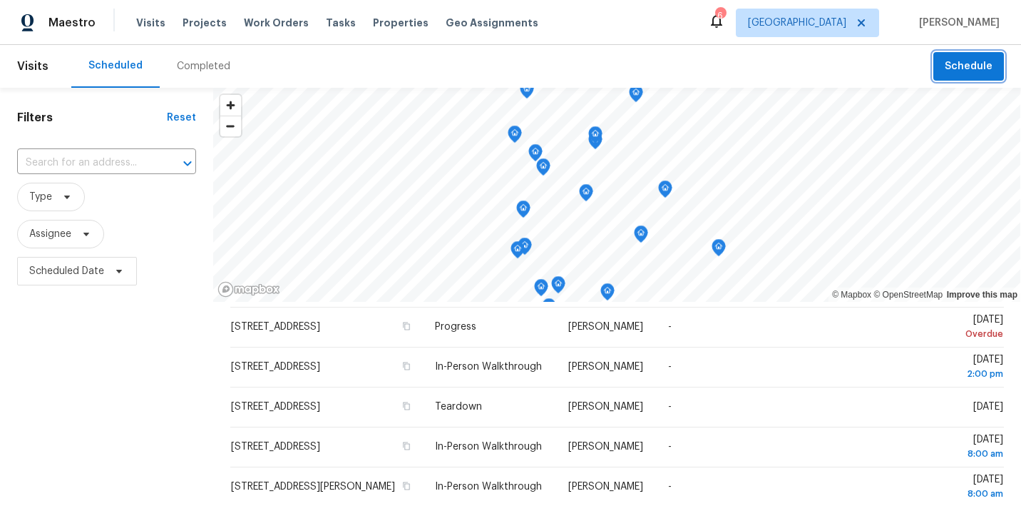
click at [950, 62] on span "Schedule" at bounding box center [969, 67] width 48 height 18
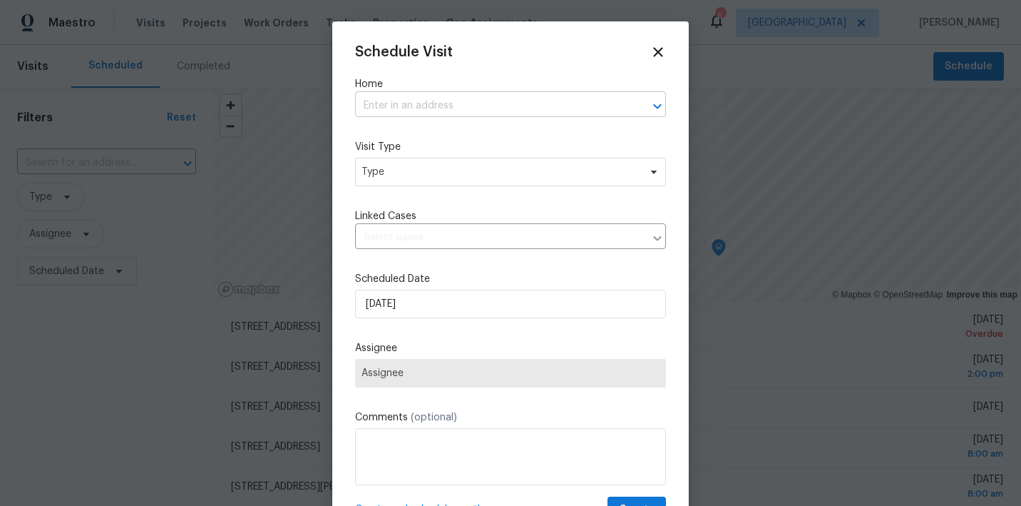
click at [482, 103] on input "text" at bounding box center [490, 106] width 271 height 22
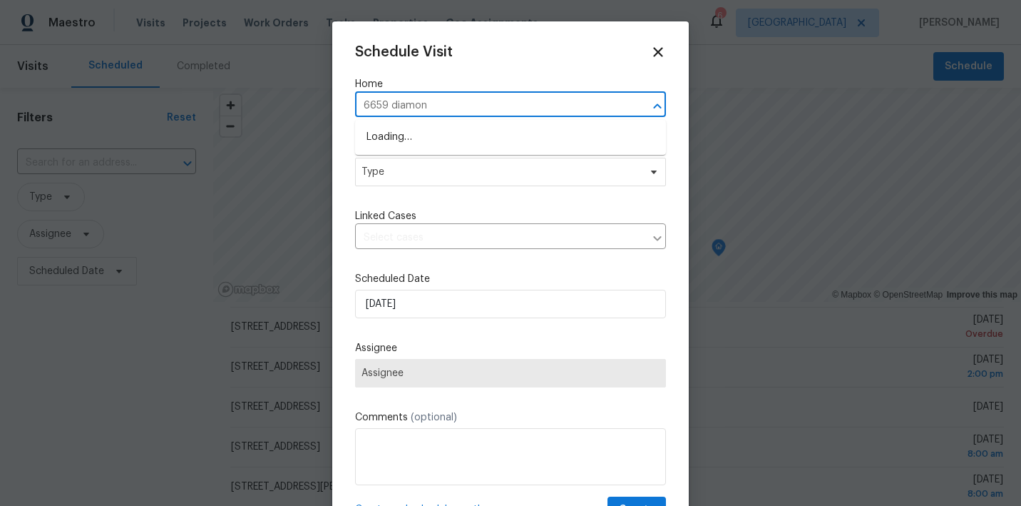
type input "6659 diamond"
click at [451, 139] on li "6659 Diamond Care Dr, Las Vegas, NV 89122" at bounding box center [510, 137] width 311 height 24
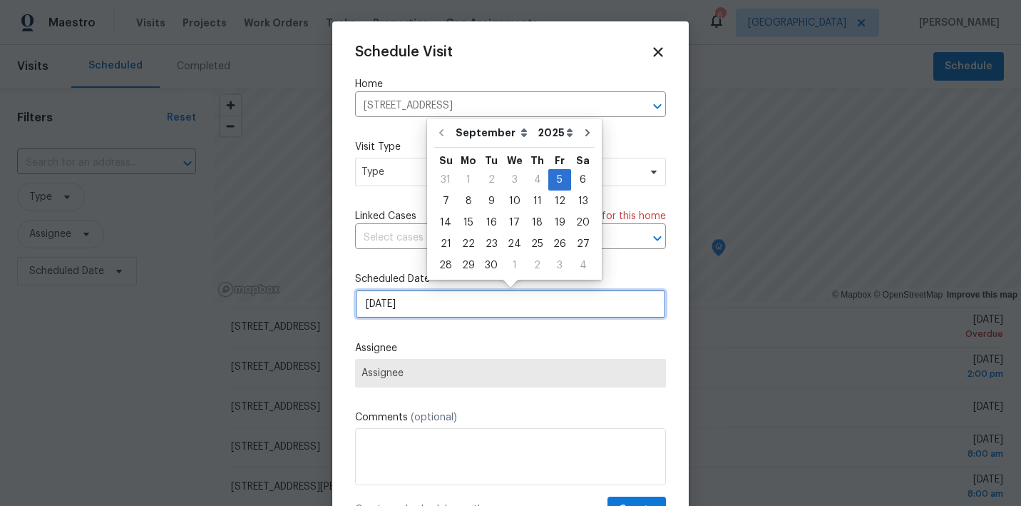
click at [442, 302] on input "9/5/2025" at bounding box center [510, 304] width 311 height 29
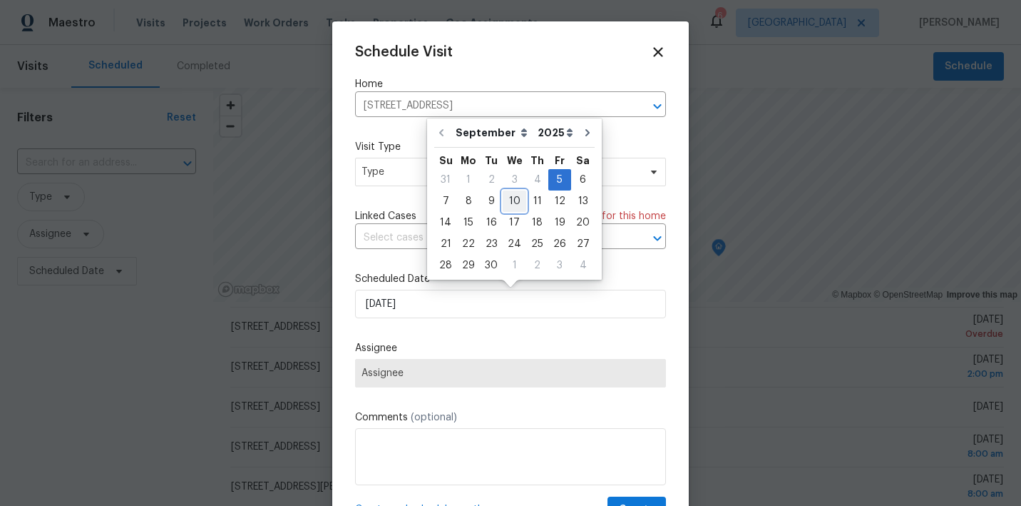
click at [513, 202] on div "10" at bounding box center [515, 201] width 24 height 20
type input "9/10/2025"
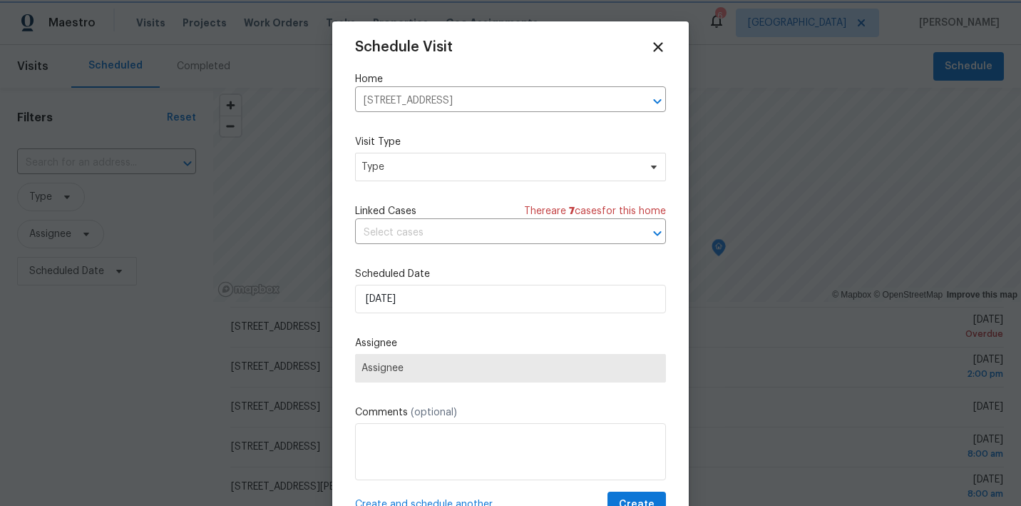
scroll to position [8, 0]
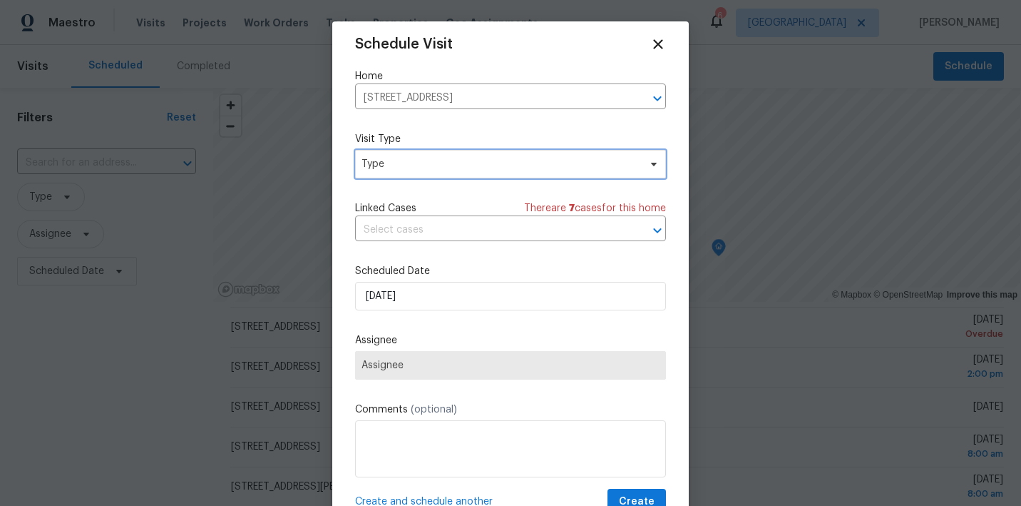
click at [434, 153] on span "Type" at bounding box center [510, 164] width 311 height 29
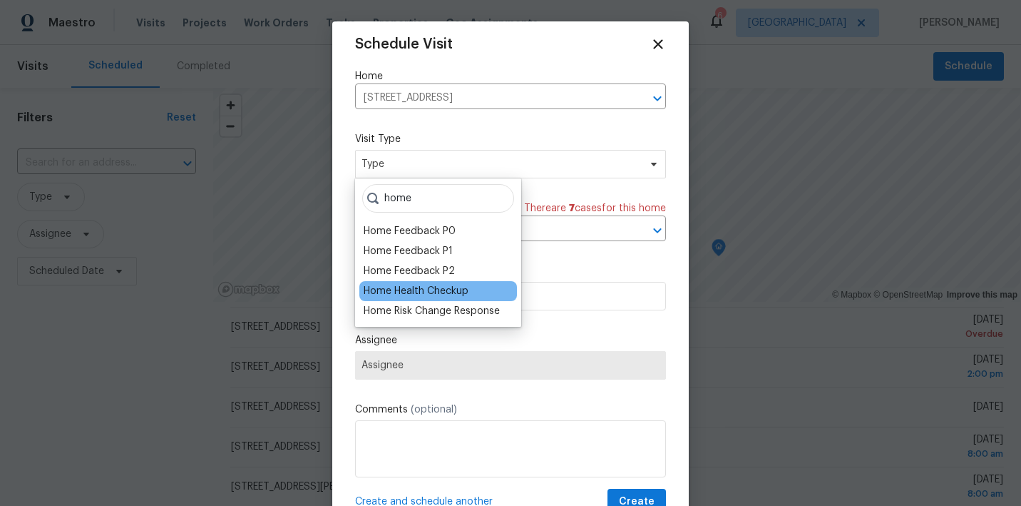
type input "home"
click at [426, 297] on div "Home Health Checkup" at bounding box center [416, 291] width 105 height 14
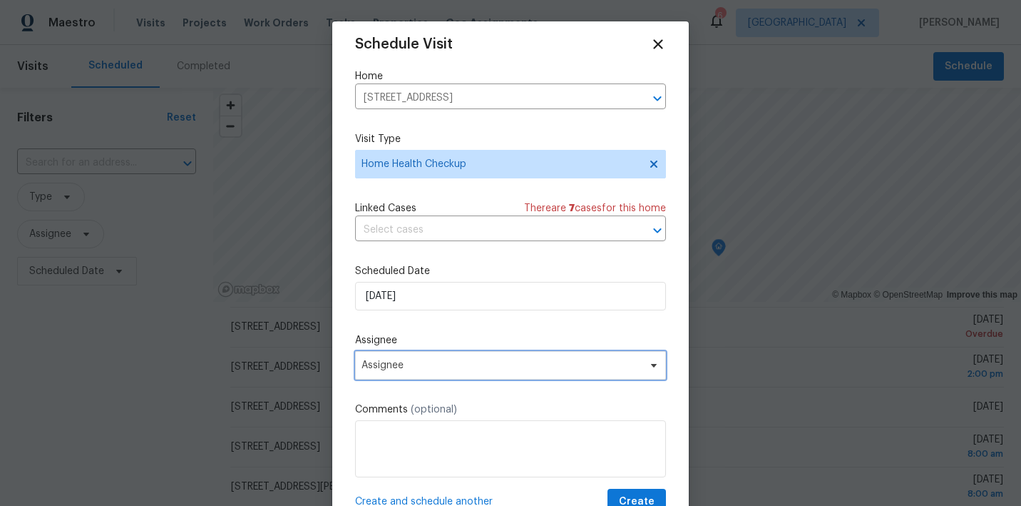
click at [446, 367] on span "Assignee" at bounding box center [502, 364] width 280 height 11
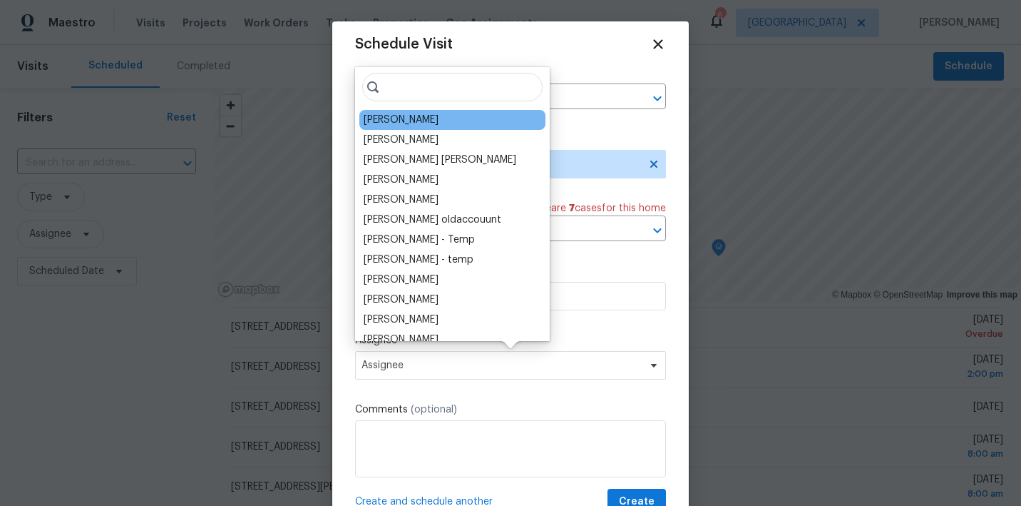
click at [393, 121] on div "[PERSON_NAME]" at bounding box center [401, 120] width 75 height 14
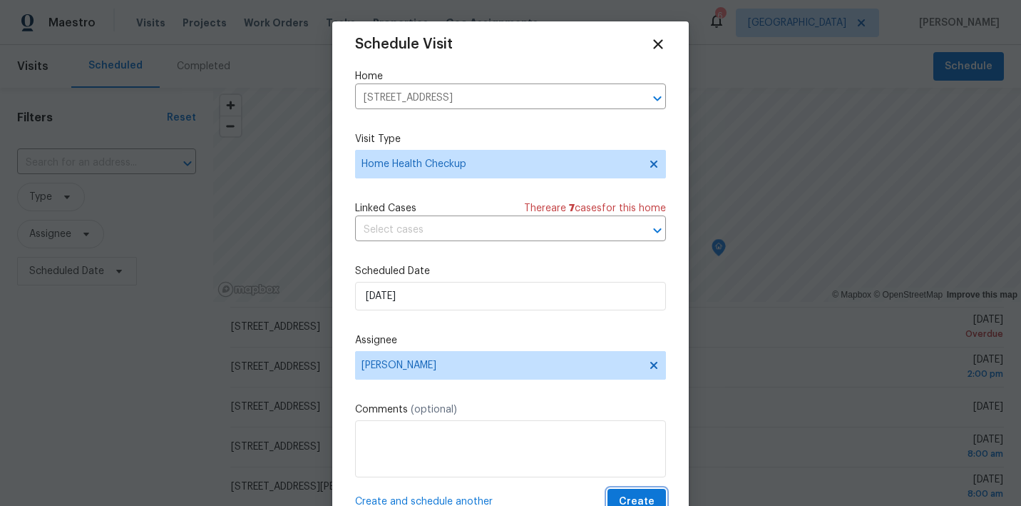
click at [642, 497] on span "Create" at bounding box center [637, 502] width 36 height 18
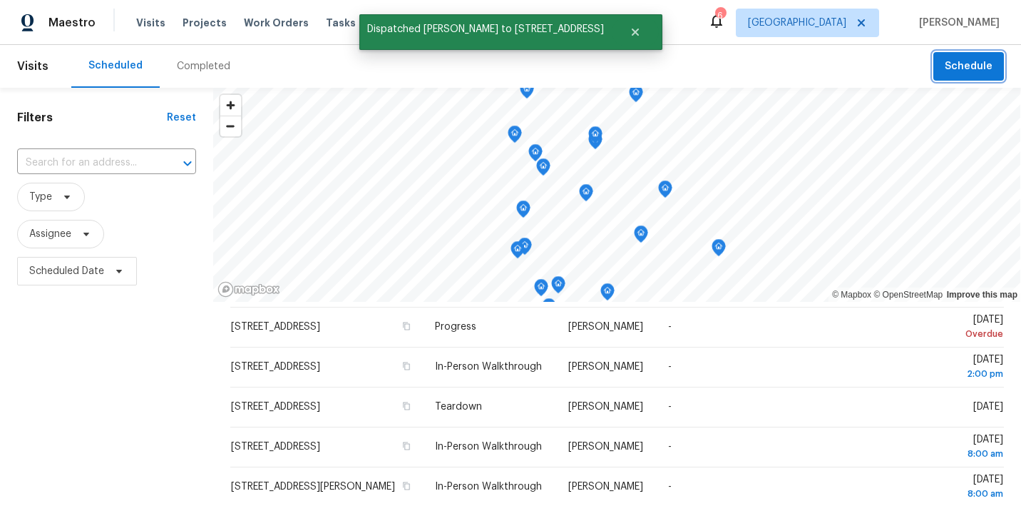
click at [965, 66] on span "Schedule" at bounding box center [969, 67] width 48 height 18
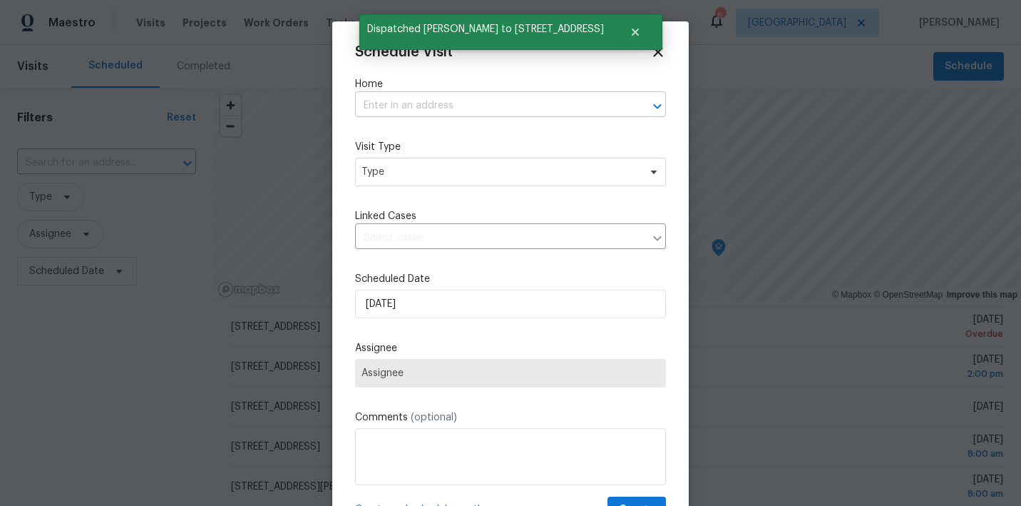
click at [431, 103] on input "text" at bounding box center [490, 106] width 271 height 22
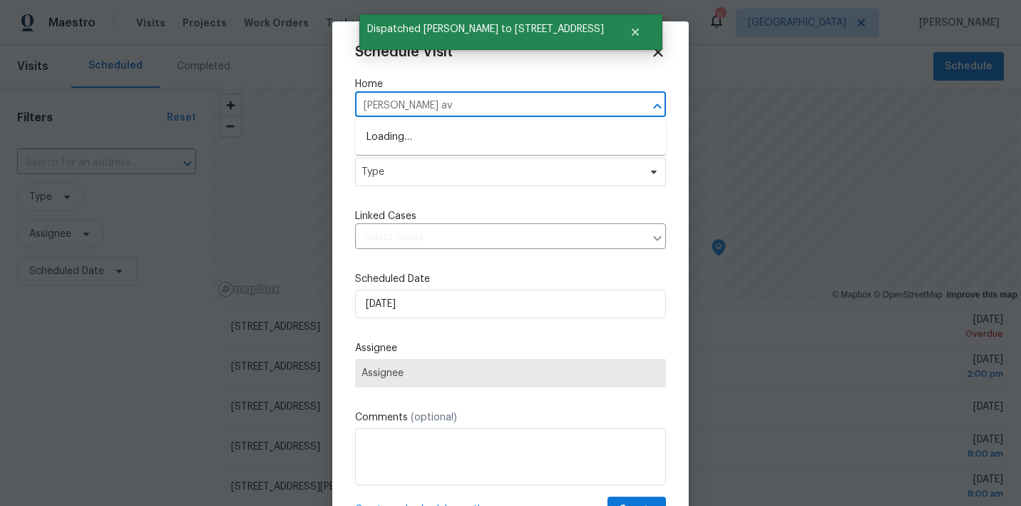
type input "karen ave"
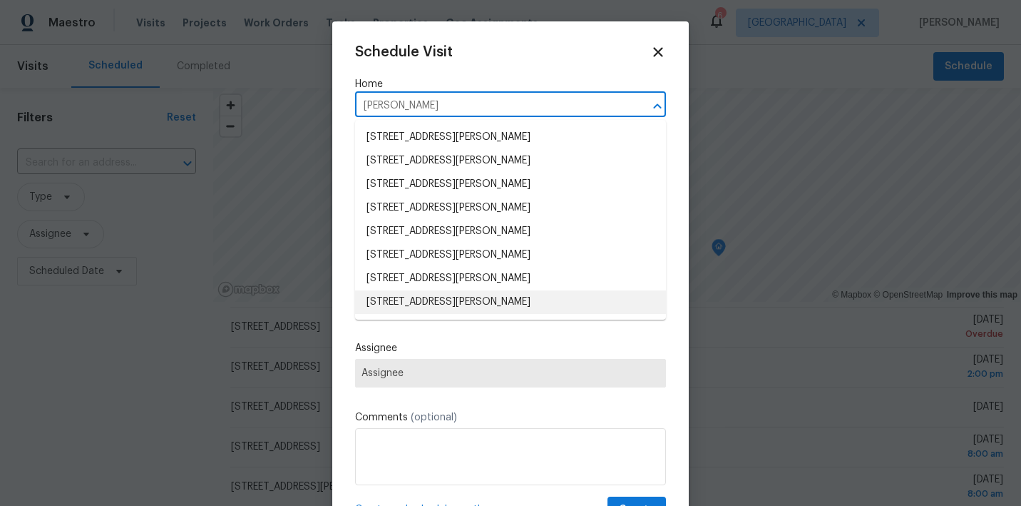
click at [441, 307] on li "2080 Karen Ave Unit 49, Las Vegas, NV 89169" at bounding box center [510, 302] width 311 height 24
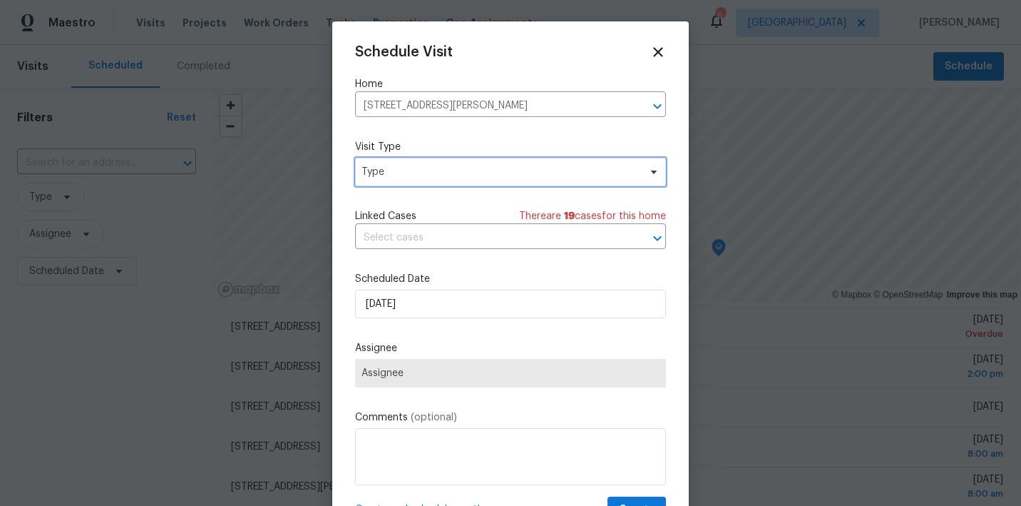
click at [417, 180] on span "Type" at bounding box center [510, 172] width 311 height 29
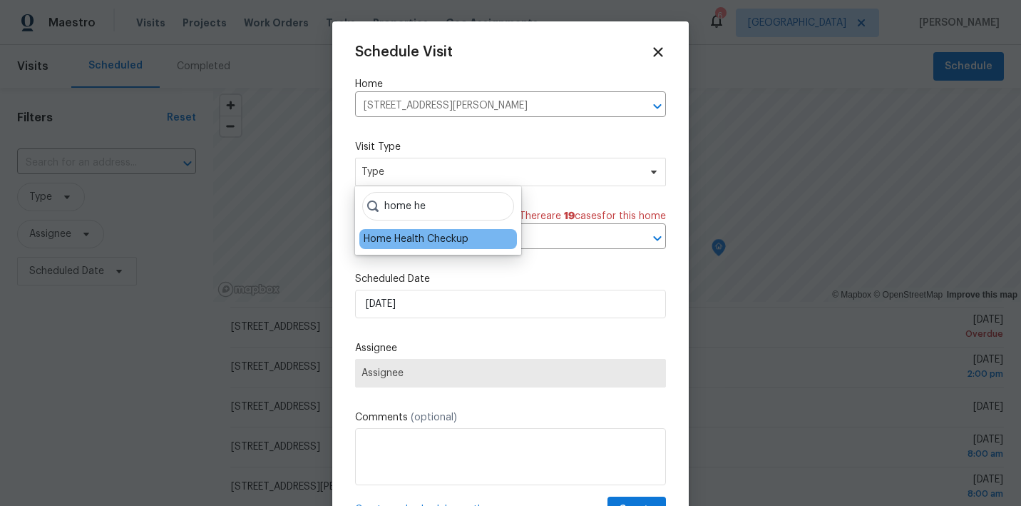
type input "home he"
click at [404, 243] on div "Home Health Checkup" at bounding box center [416, 239] width 105 height 14
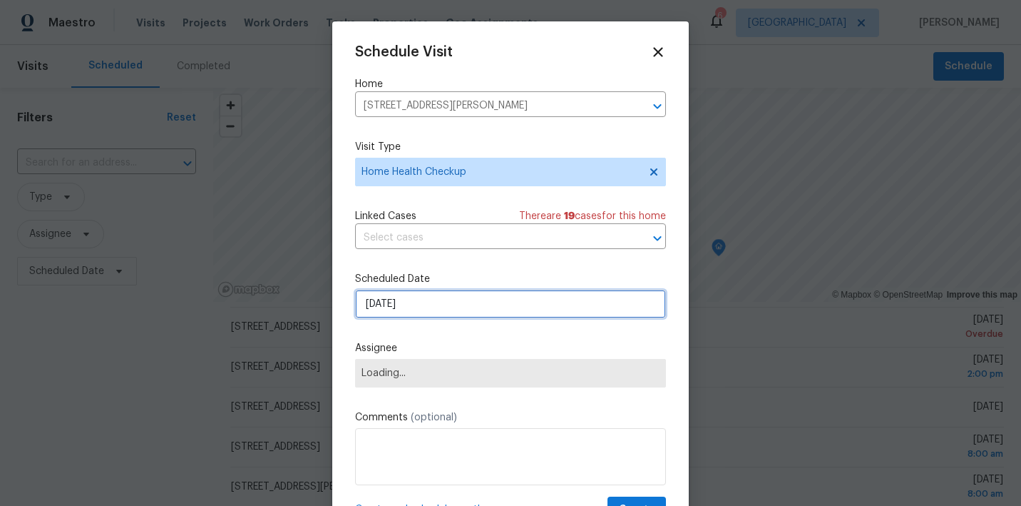
click at [429, 296] on input "9/5/2025" at bounding box center [510, 304] width 311 height 29
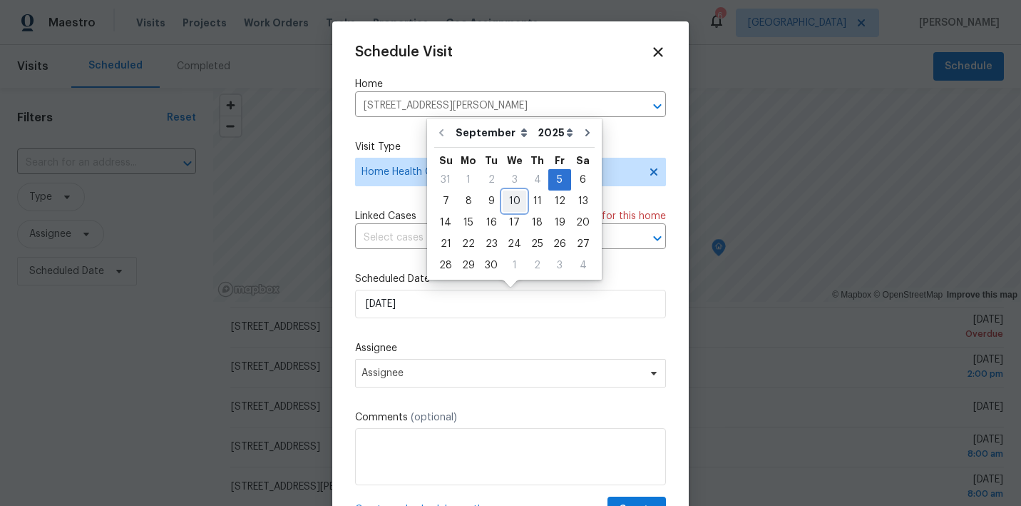
click at [508, 200] on div "10" at bounding box center [515, 201] width 24 height 20
type input "9/10/2025"
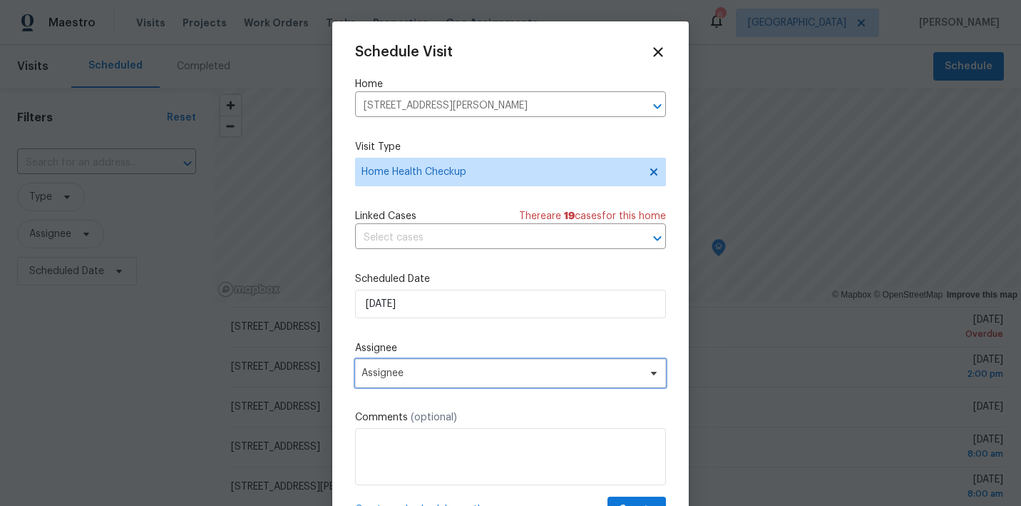
click at [481, 376] on span "Assignee" at bounding box center [502, 372] width 280 height 11
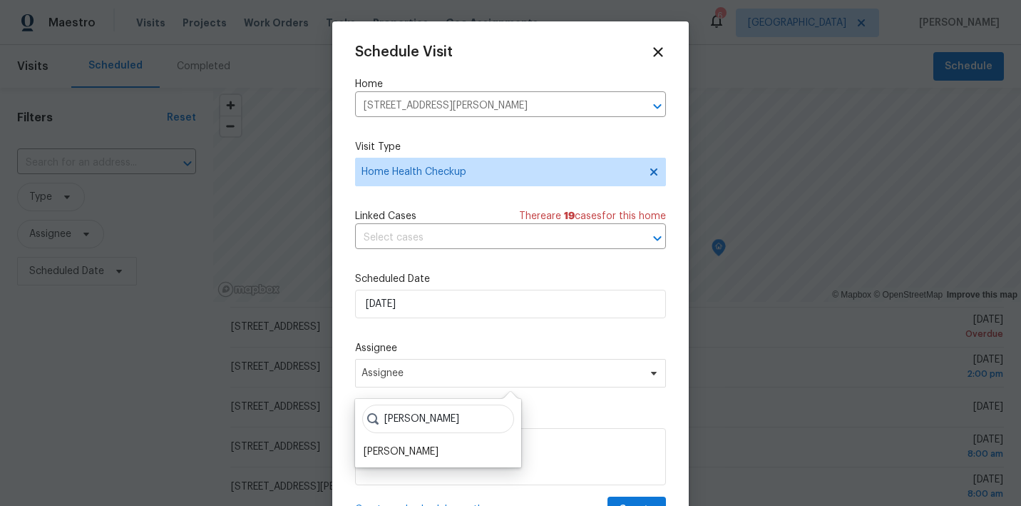
type input "Julian"
drag, startPoint x: 424, startPoint y: 441, endPoint x: 413, endPoint y: 454, distance: 16.7
click at [413, 454] on div "[PERSON_NAME]" at bounding box center [401, 451] width 75 height 14
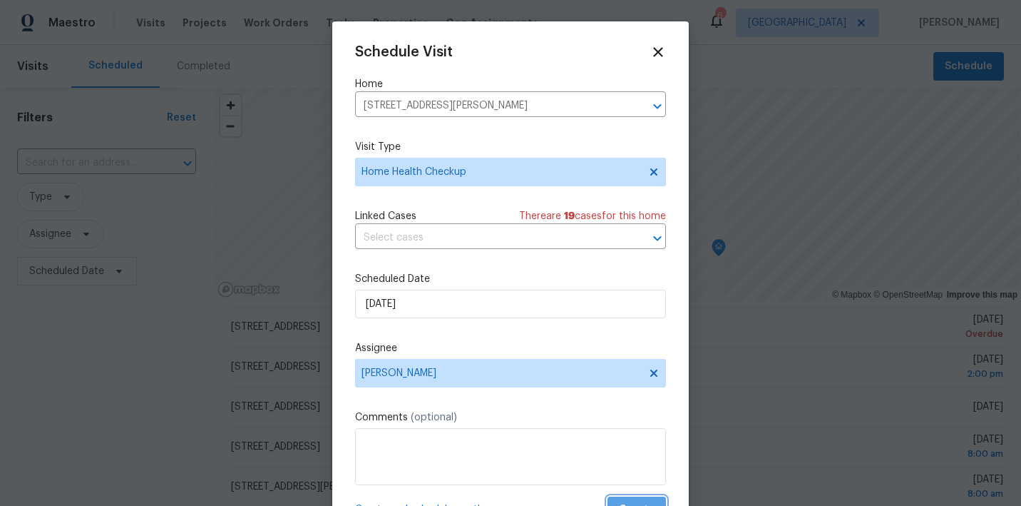
click at [623, 498] on button "Create" at bounding box center [637, 509] width 58 height 26
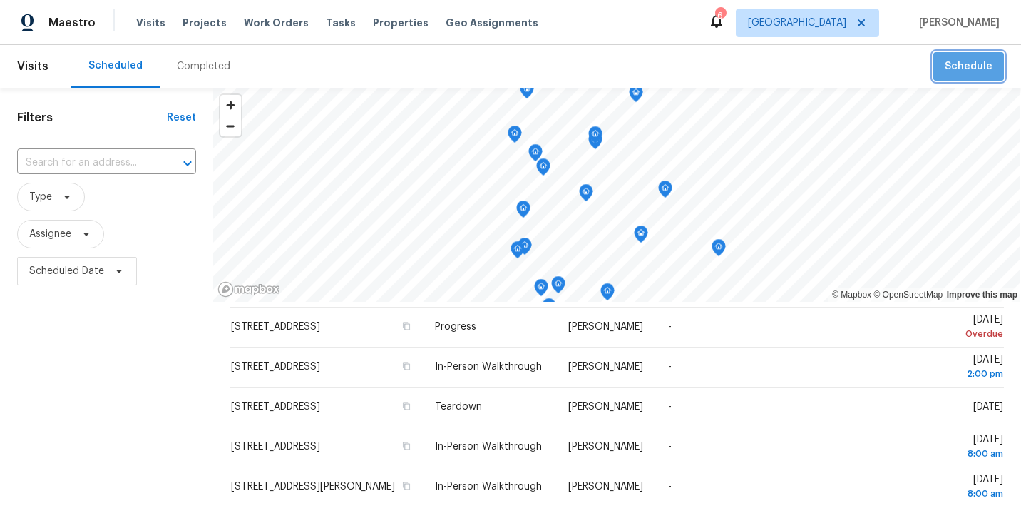
click at [978, 72] on span "Schedule" at bounding box center [969, 67] width 48 height 18
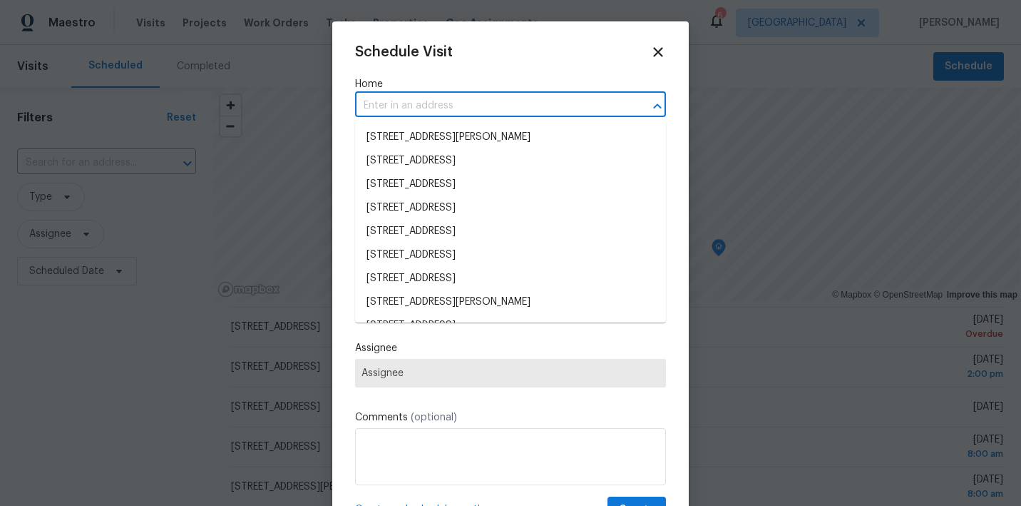
click at [494, 108] on input "text" at bounding box center [490, 106] width 271 height 22
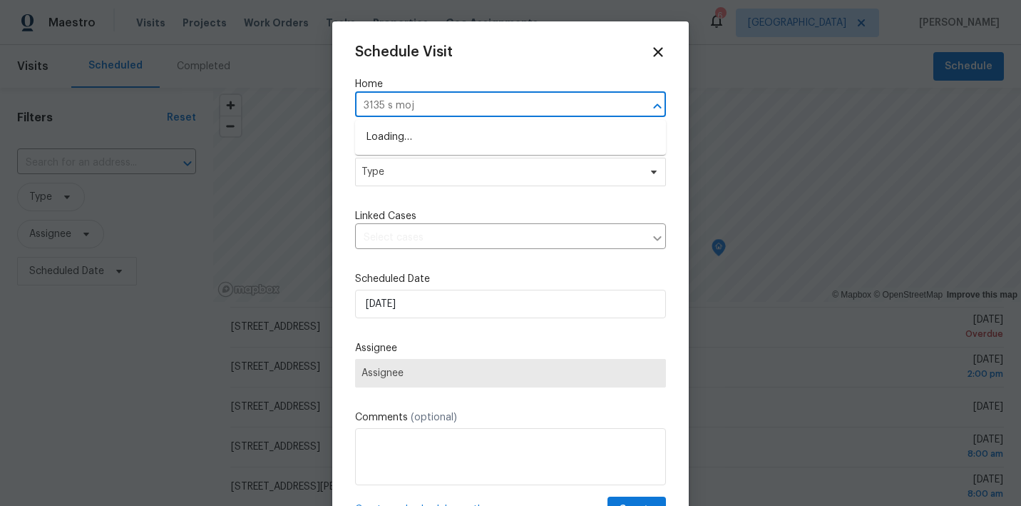
type input "3135 s moja"
click at [498, 142] on li "3135 S Mojave Rd Apt 152, Las Vegas, NV 89121" at bounding box center [510, 137] width 311 height 24
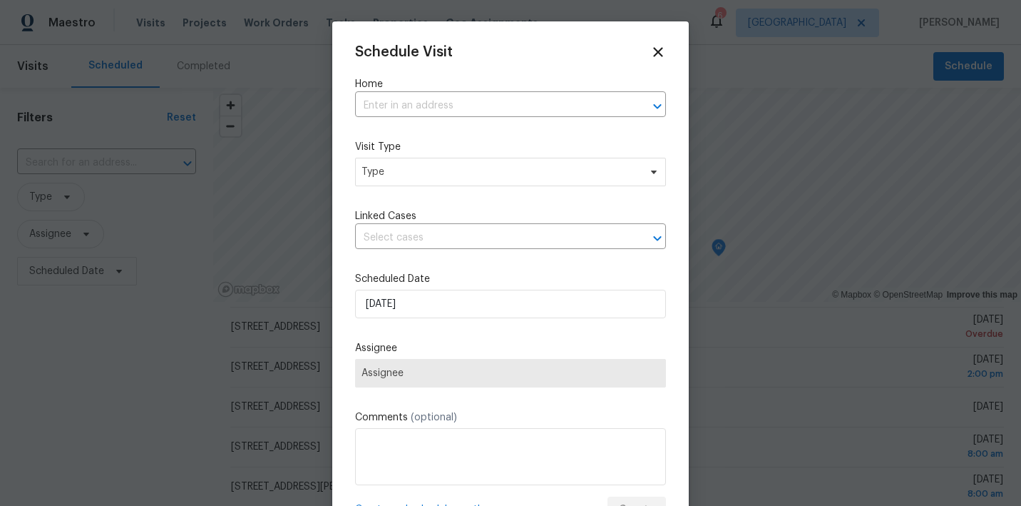
type input "3135 S Mojave Rd Apt 152, Las Vegas, NV 89121"
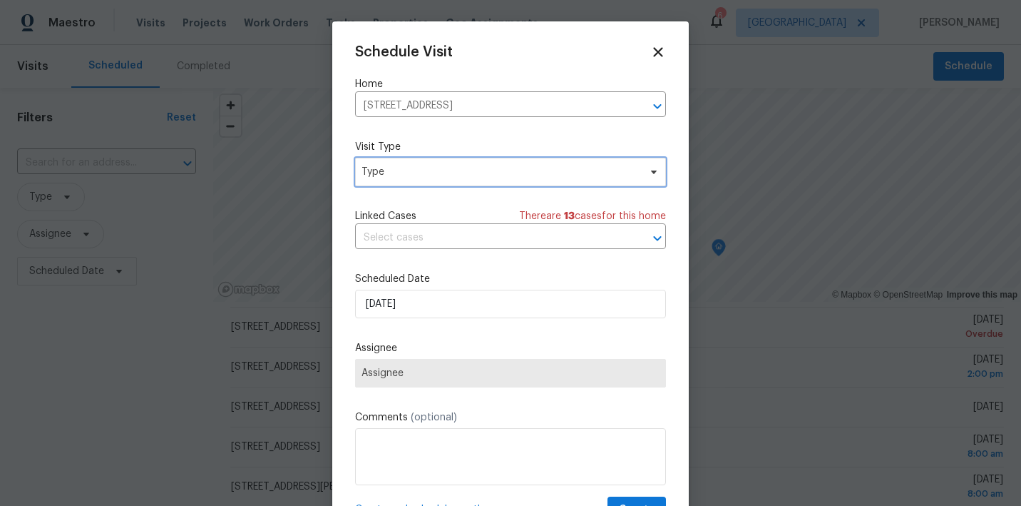
click at [476, 165] on span "Type" at bounding box center [500, 172] width 277 height 14
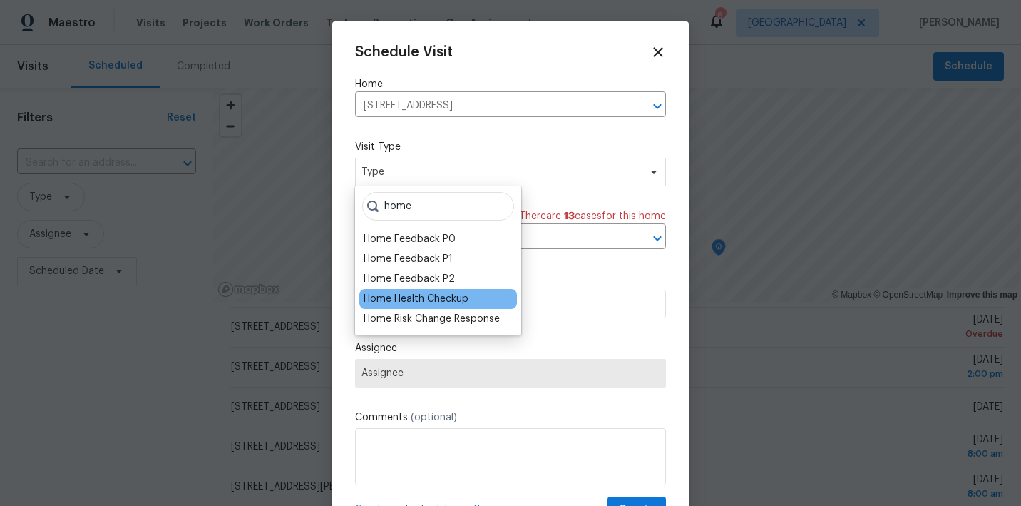
type input "home"
click at [426, 299] on div "Home Health Checkup" at bounding box center [416, 299] width 105 height 14
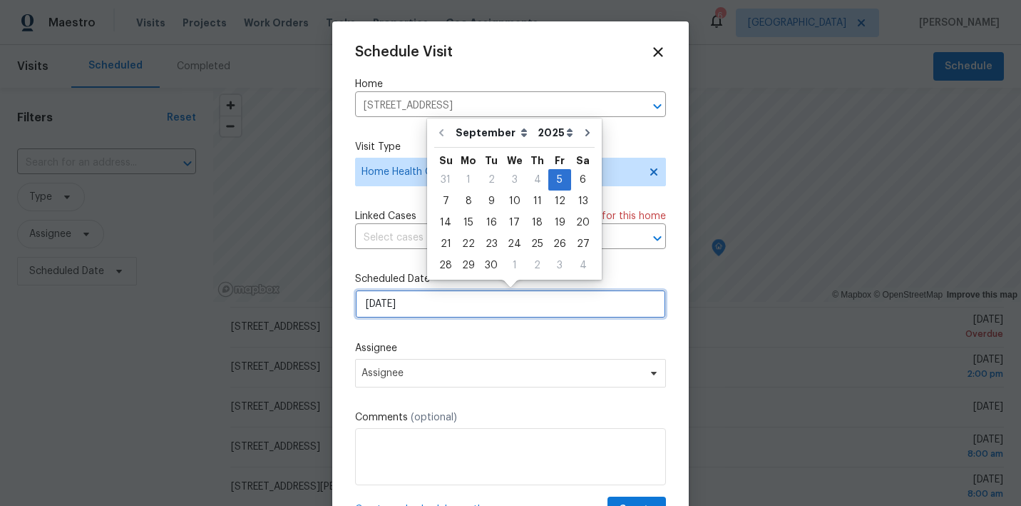
click at [433, 309] on input "9/5/2025" at bounding box center [510, 304] width 311 height 29
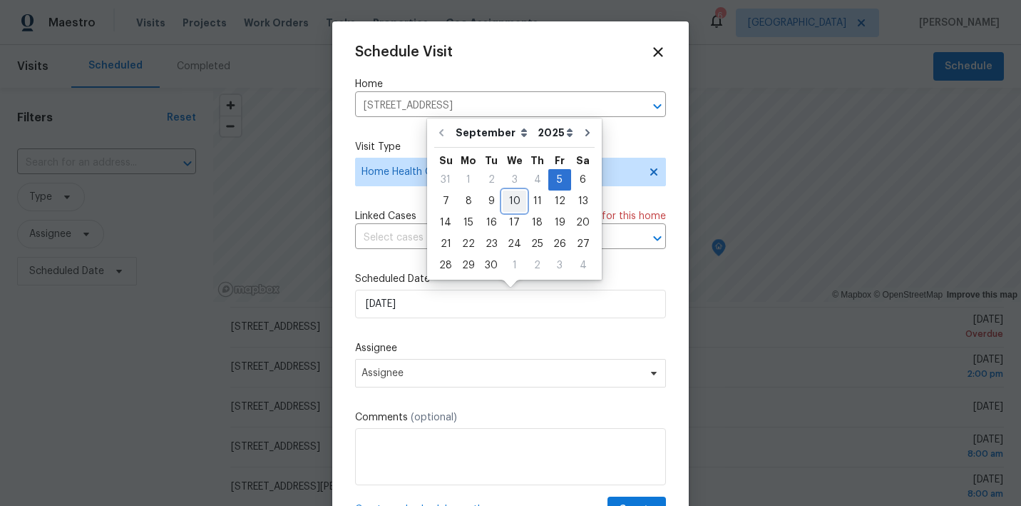
click at [510, 200] on div "10" at bounding box center [515, 201] width 24 height 20
type input "9/10/2025"
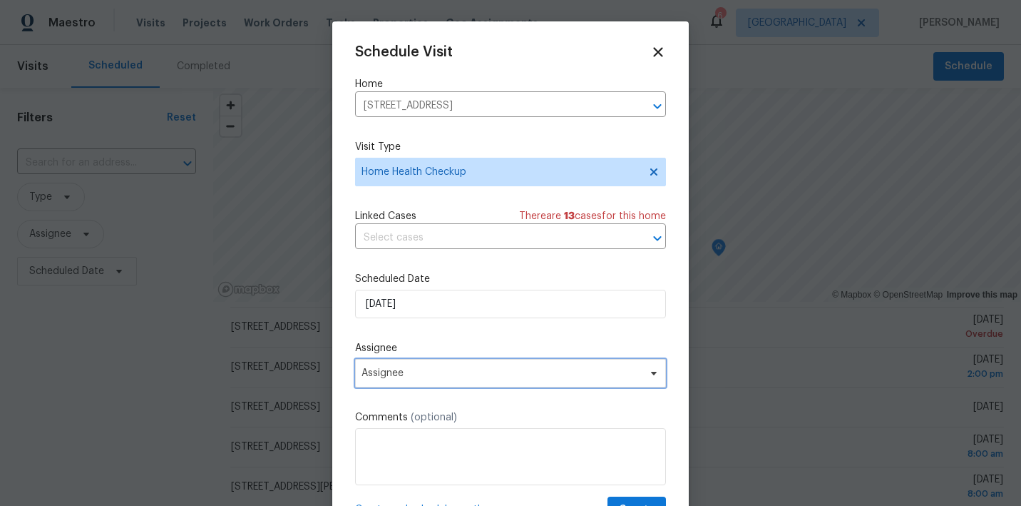
click at [472, 377] on span "Assignee" at bounding box center [502, 372] width 280 height 11
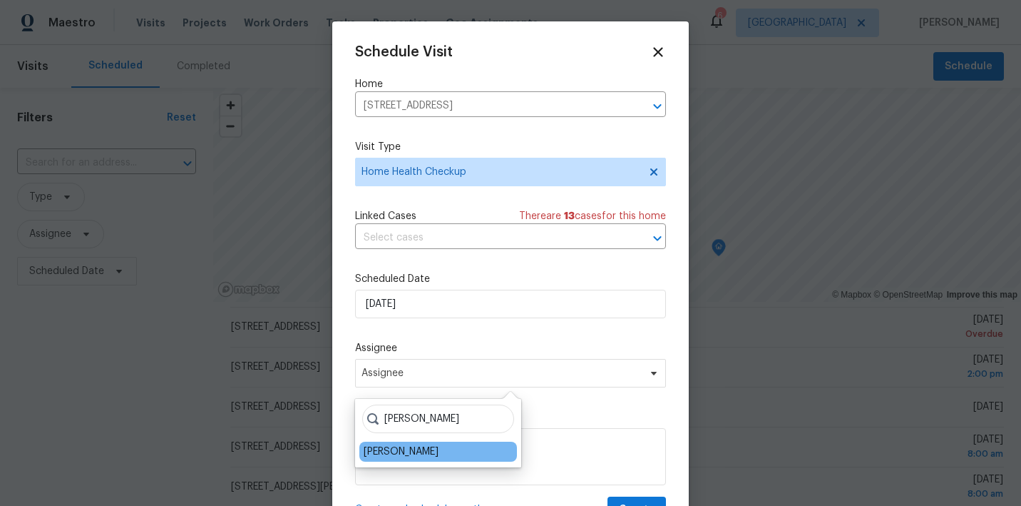
type input "Julian"
drag, startPoint x: 410, startPoint y: 443, endPoint x: 392, endPoint y: 456, distance: 22.0
click at [392, 456] on div "[PERSON_NAME]" at bounding box center [401, 451] width 75 height 14
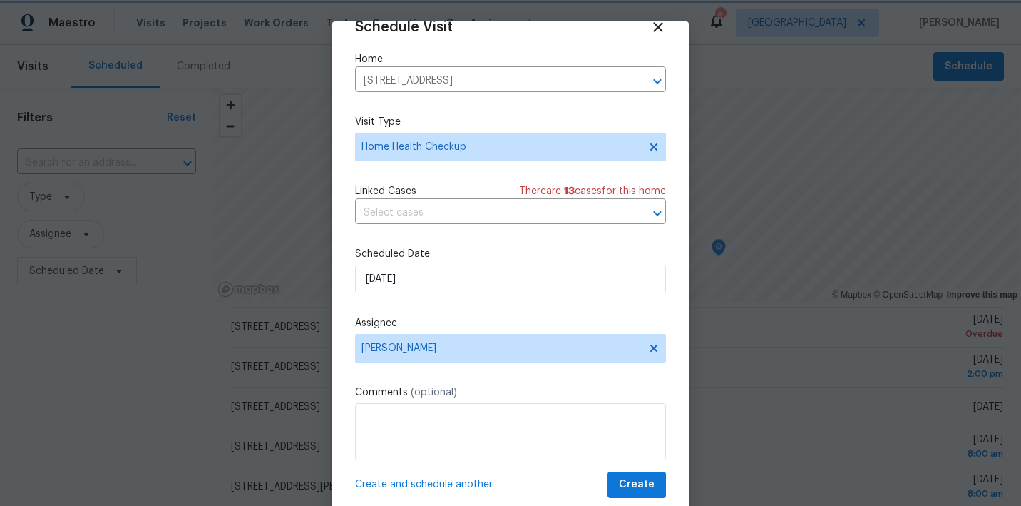
scroll to position [25, 0]
click at [643, 479] on span "Create" at bounding box center [637, 485] width 36 height 18
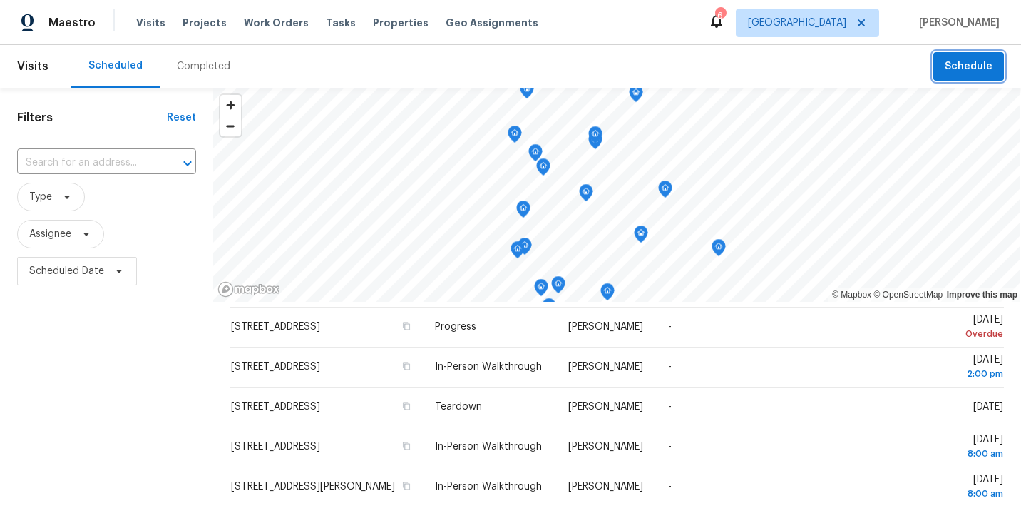
click at [975, 58] on span "Schedule" at bounding box center [969, 67] width 48 height 18
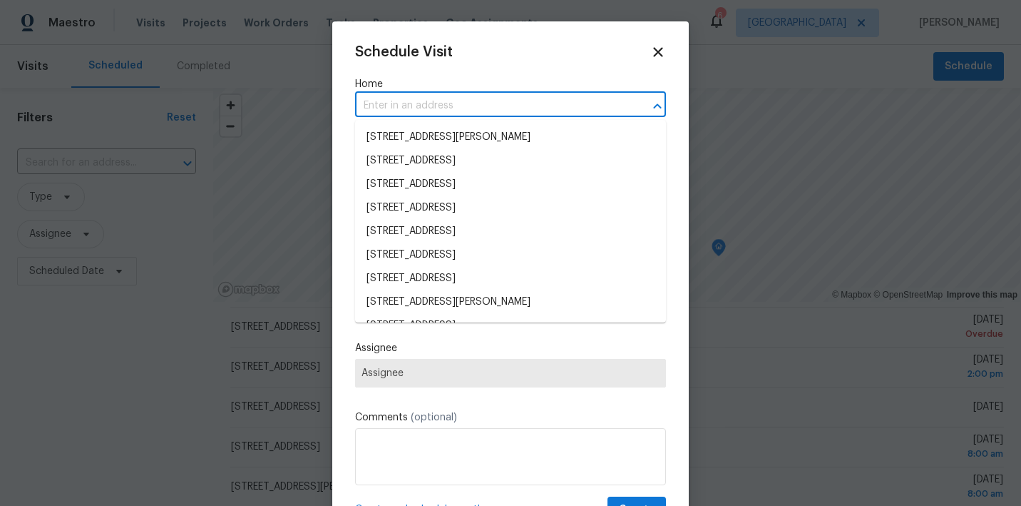
click at [471, 111] on input "text" at bounding box center [490, 106] width 271 height 22
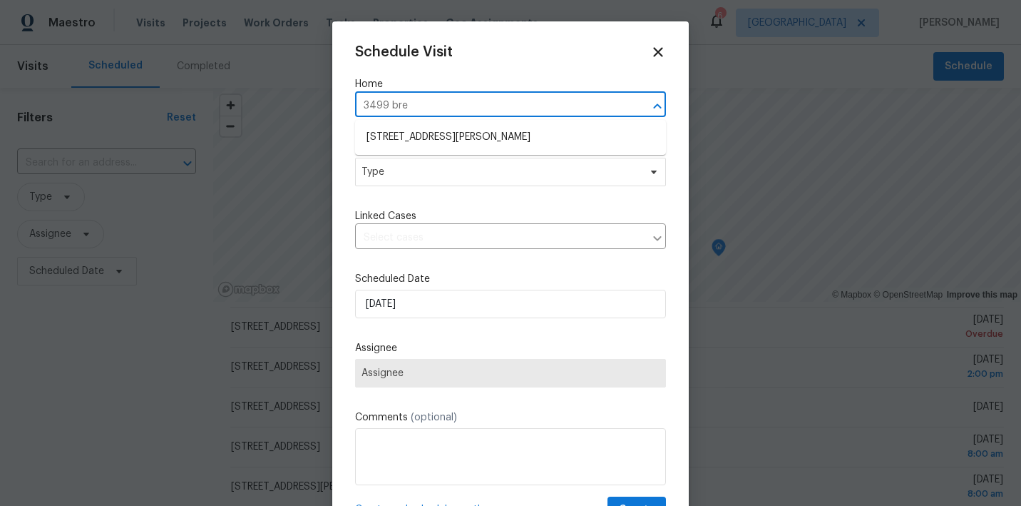
type input "3499 brez"
click at [466, 133] on li "[STREET_ADDRESS][PERSON_NAME]" at bounding box center [510, 137] width 311 height 24
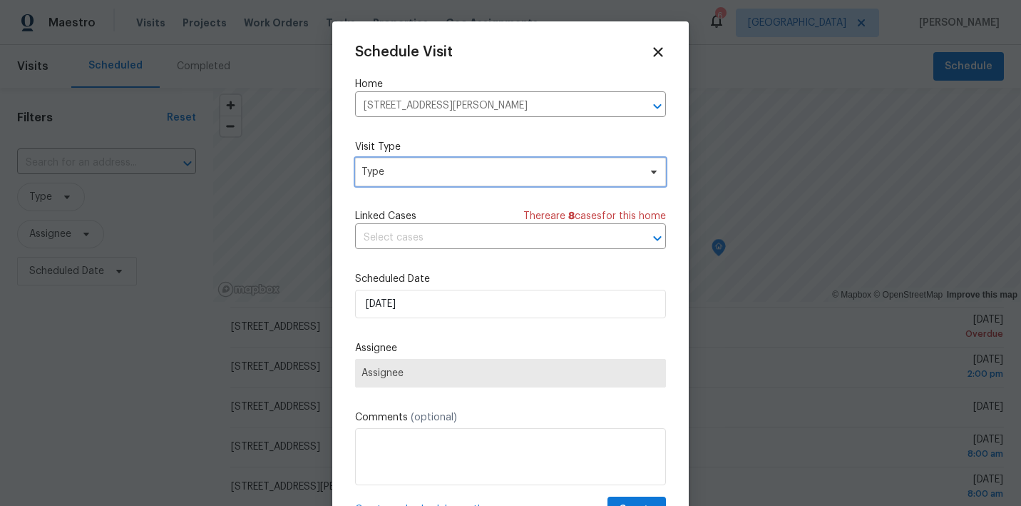
click at [467, 180] on span "Type" at bounding box center [510, 172] width 311 height 29
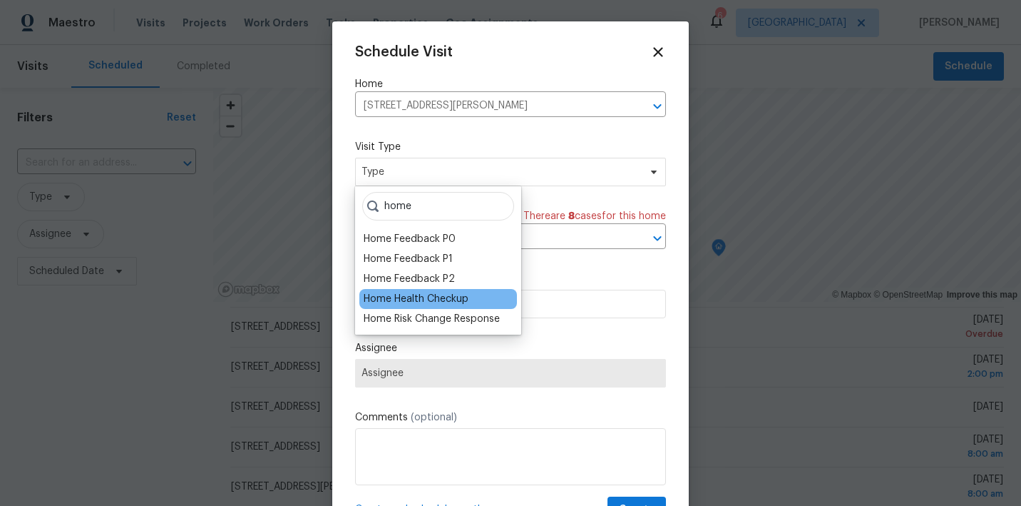
type input "home"
click at [447, 298] on div "Home Health Checkup" at bounding box center [416, 299] width 105 height 14
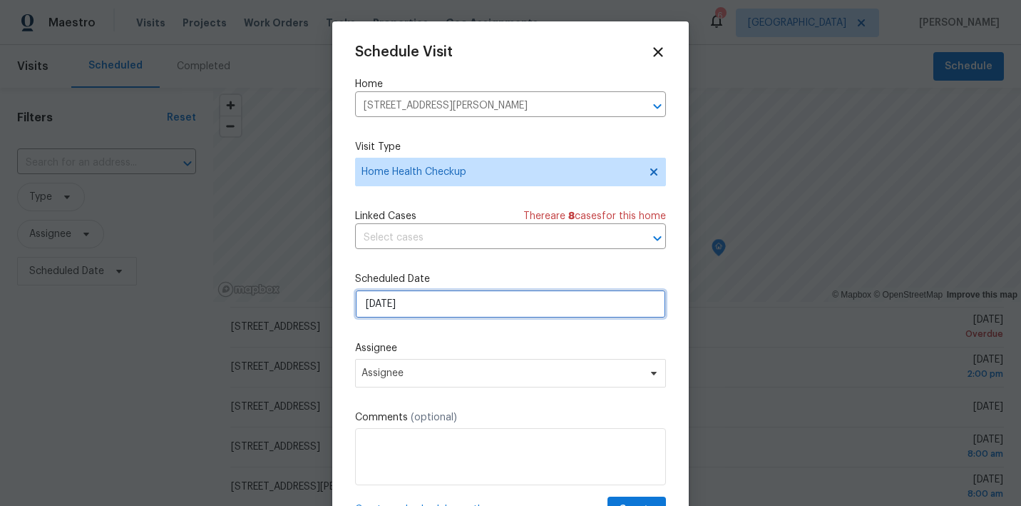
click at [447, 300] on input "9/5/2025" at bounding box center [510, 304] width 311 height 29
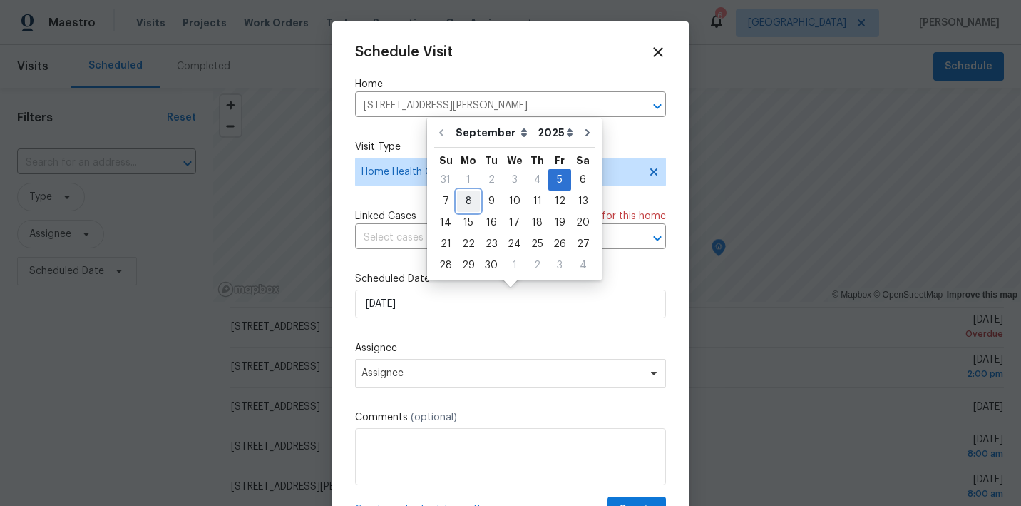
click at [465, 202] on div "8" at bounding box center [468, 201] width 23 height 20
type input "9/8/2025"
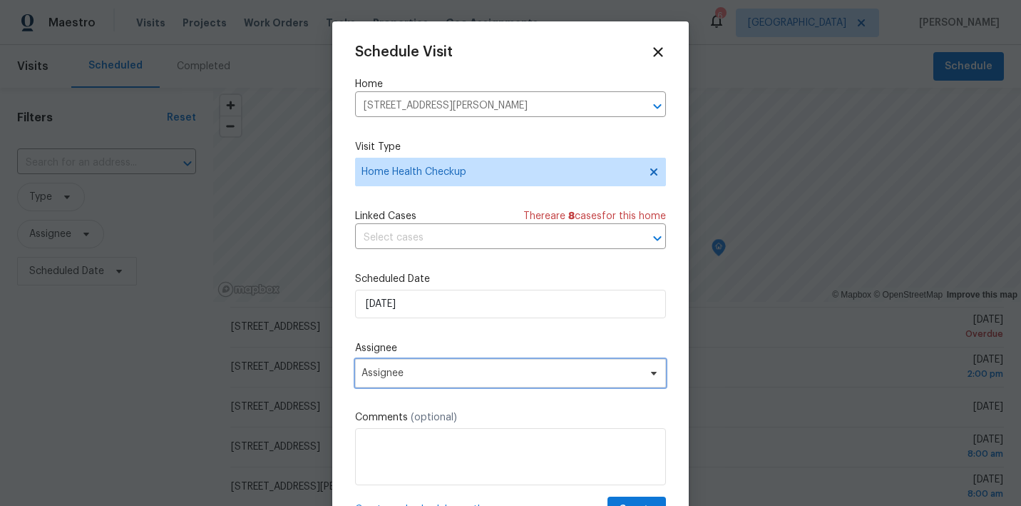
click at [464, 370] on span "Assignee" at bounding box center [502, 372] width 280 height 11
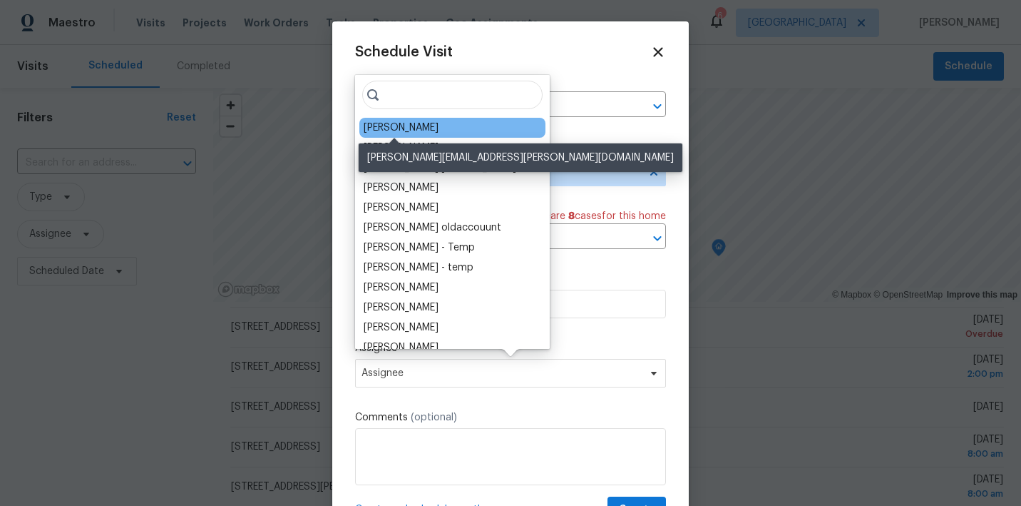
click at [389, 128] on div "[PERSON_NAME]" at bounding box center [401, 128] width 75 height 14
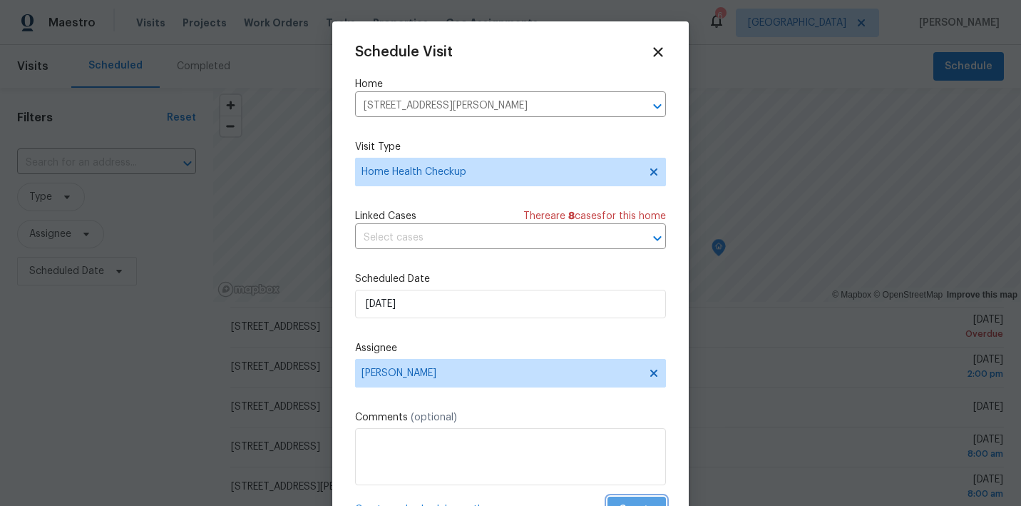
click at [631, 503] on span "Create" at bounding box center [637, 510] width 36 height 18
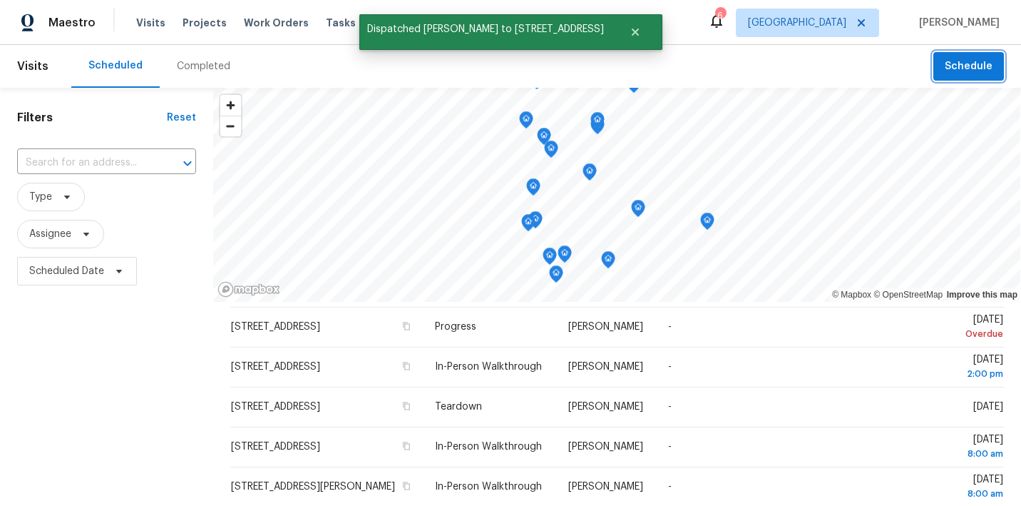
click at [941, 64] on button "Schedule" at bounding box center [968, 66] width 71 height 29
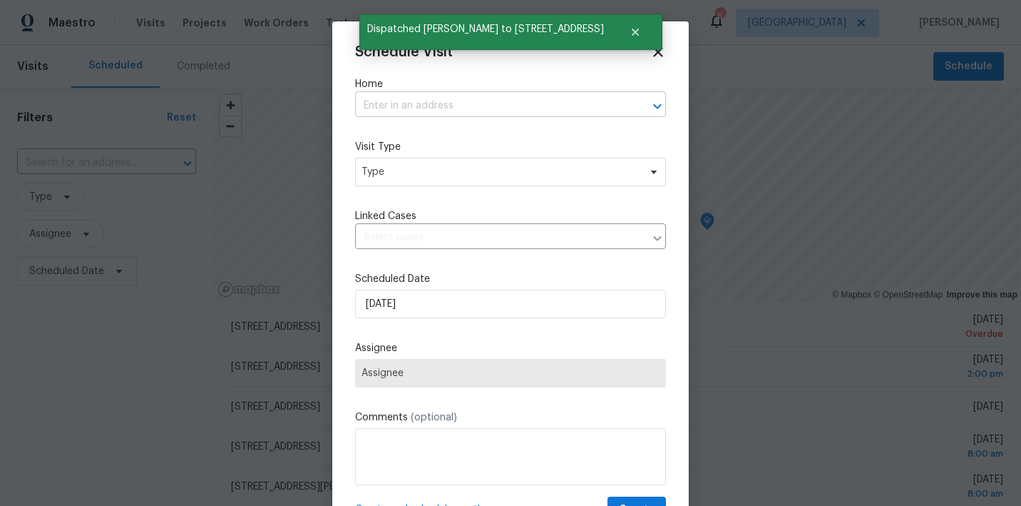
click at [489, 106] on input "text" at bounding box center [490, 106] width 271 height 22
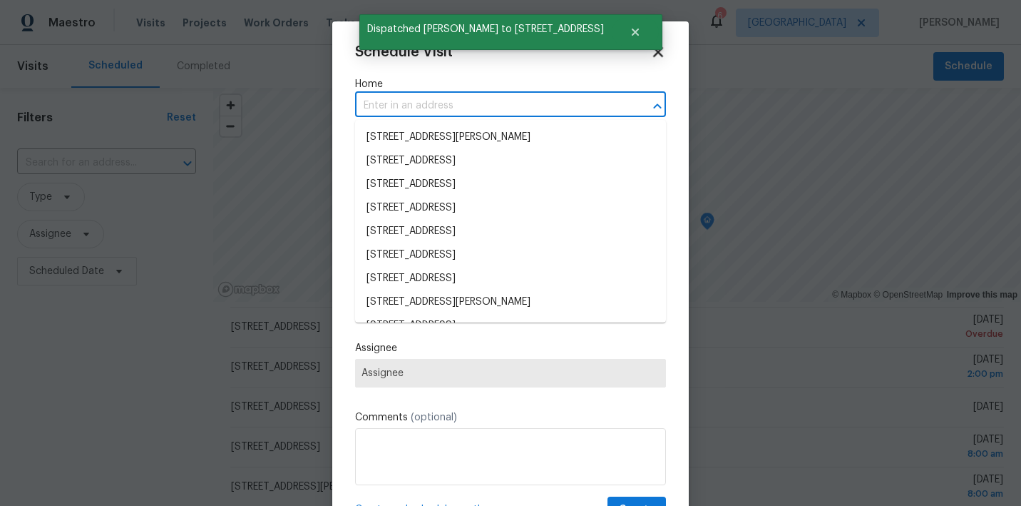
click at [657, 53] on icon at bounding box center [658, 52] width 10 height 10
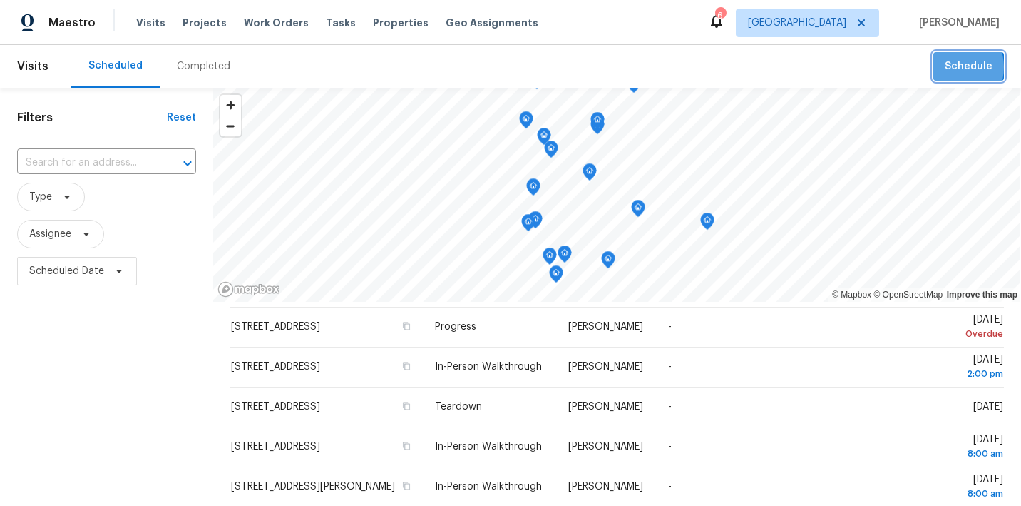
click at [951, 68] on span "Schedule" at bounding box center [969, 67] width 48 height 18
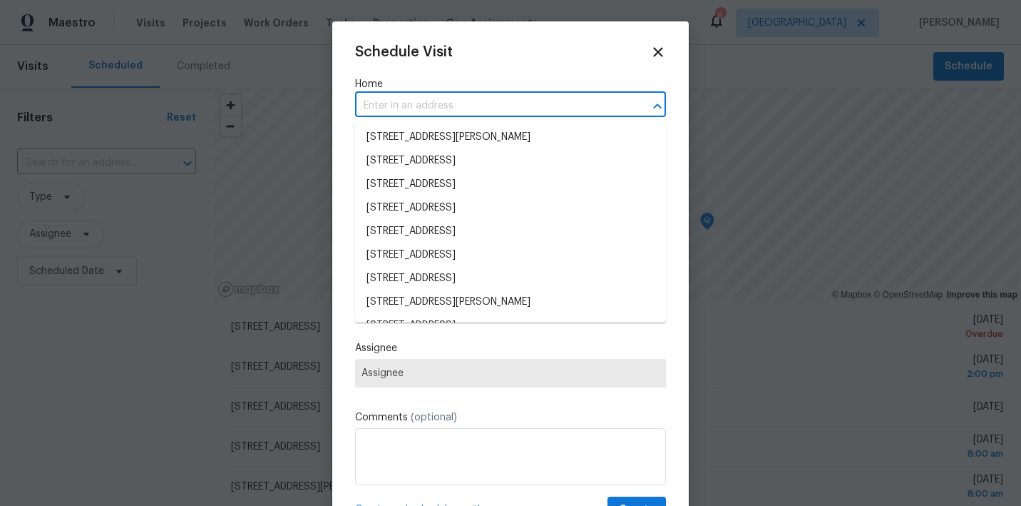
click at [533, 101] on input "text" at bounding box center [490, 106] width 271 height 22
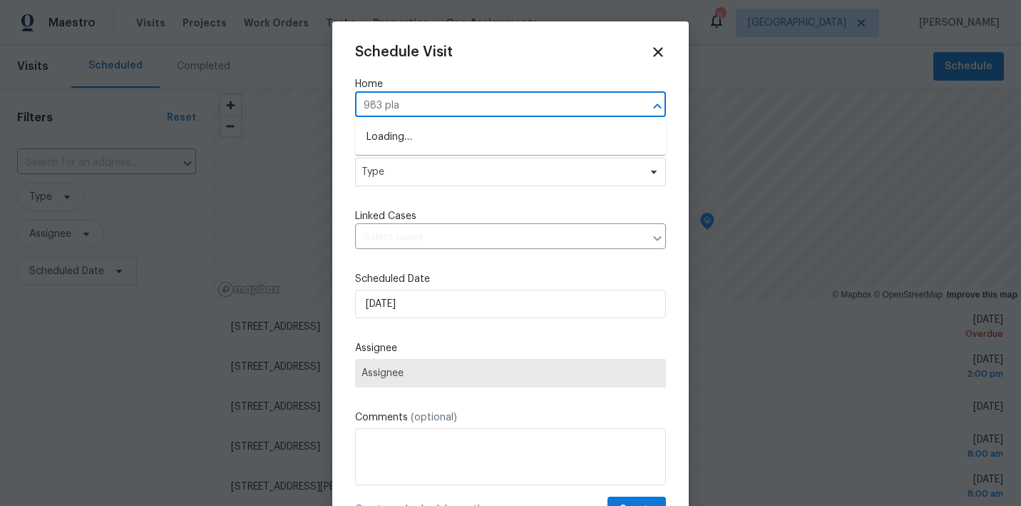
type input "983 plan"
click at [515, 128] on li "[STREET_ADDRESS]" at bounding box center [510, 137] width 311 height 24
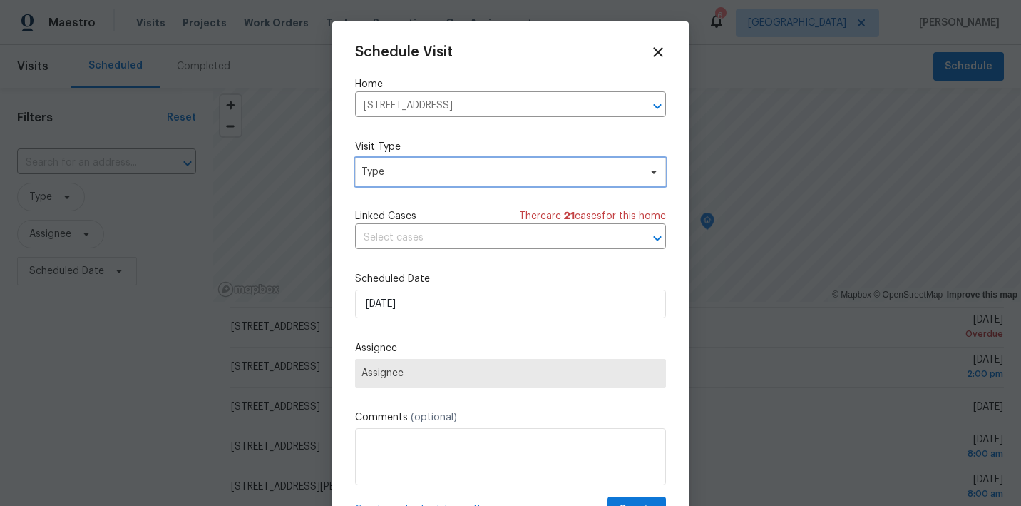
click at [504, 171] on span "Type" at bounding box center [500, 172] width 277 height 14
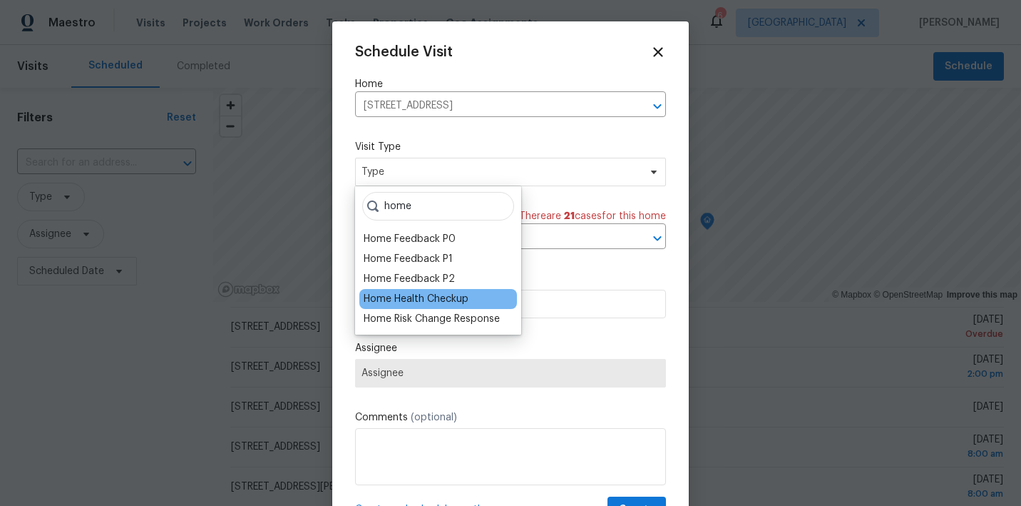
type input "home"
click at [431, 298] on div "Home Health Checkup" at bounding box center [416, 299] width 105 height 14
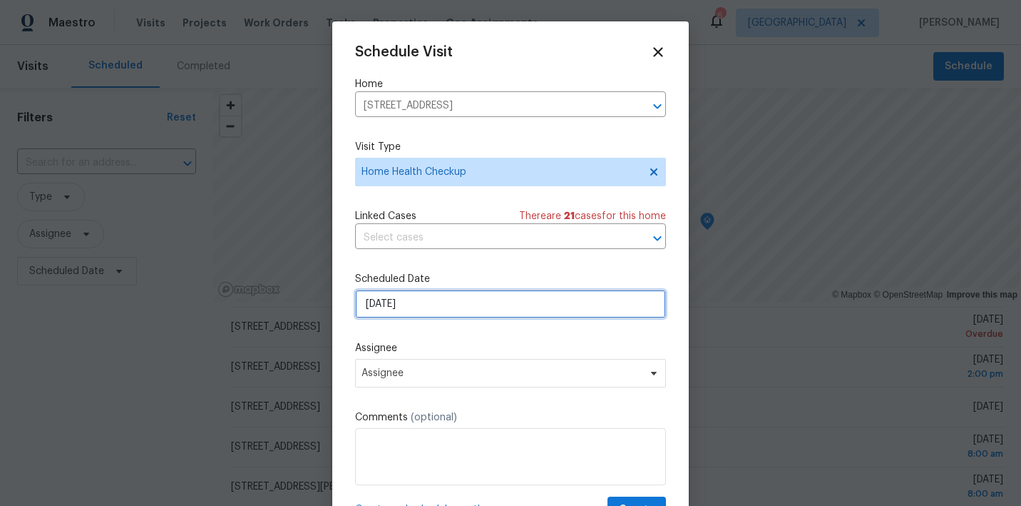
click at [442, 294] on input "9/5/2025" at bounding box center [510, 304] width 311 height 29
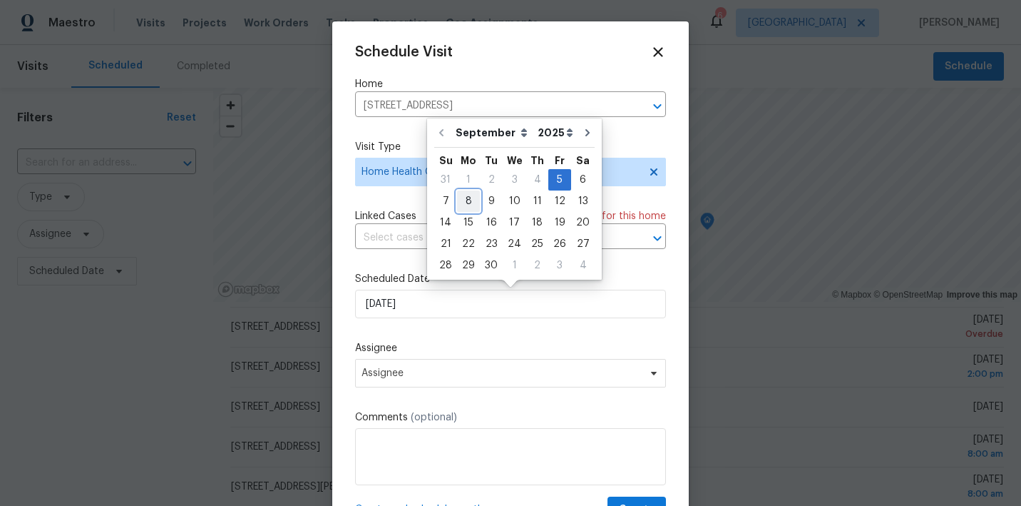
click at [466, 194] on div "8" at bounding box center [468, 201] width 23 height 20
type input "9/8/2025"
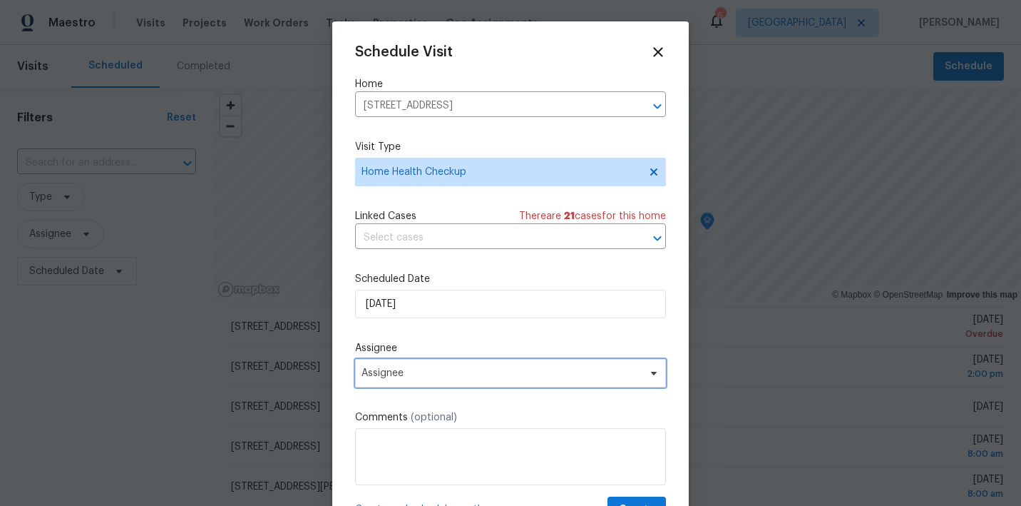
click at [465, 379] on span "Assignee" at bounding box center [502, 372] width 280 height 11
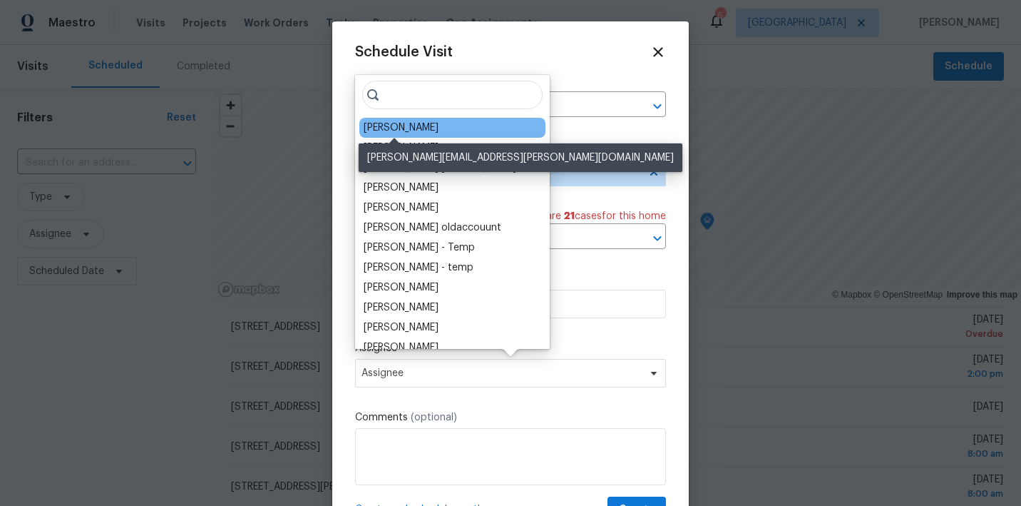
click at [406, 130] on div "[PERSON_NAME]" at bounding box center [401, 128] width 75 height 14
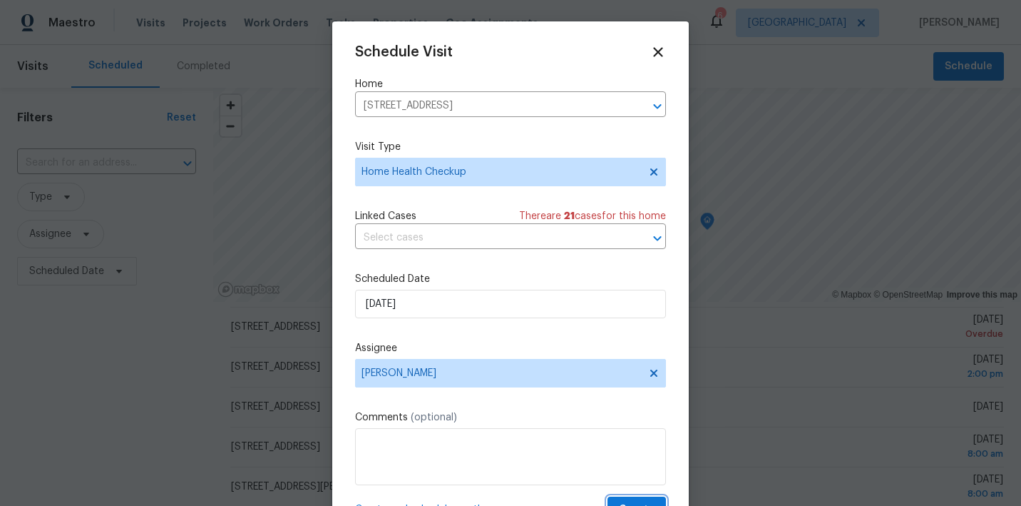
click at [637, 499] on button "Create" at bounding box center [637, 509] width 58 height 26
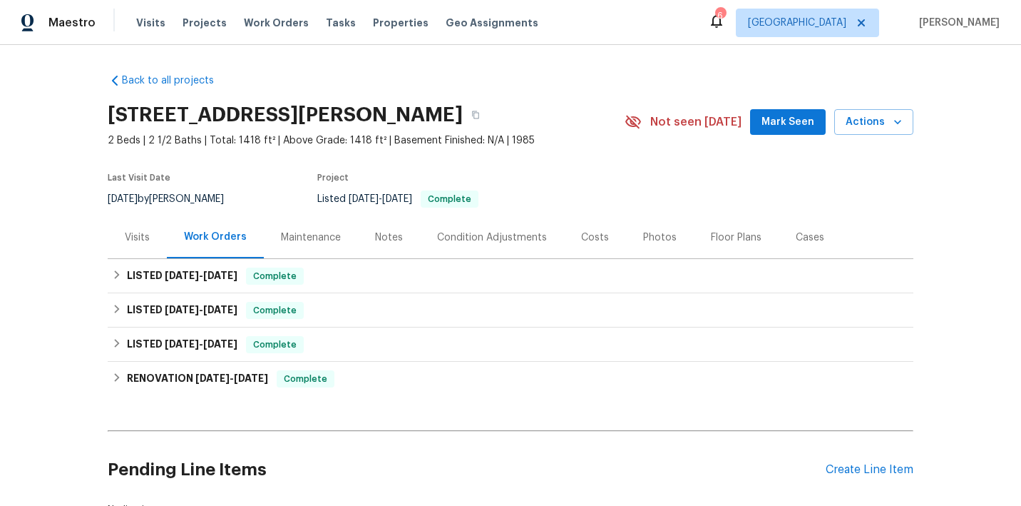
click at [139, 235] on div "Visits" at bounding box center [137, 237] width 25 height 14
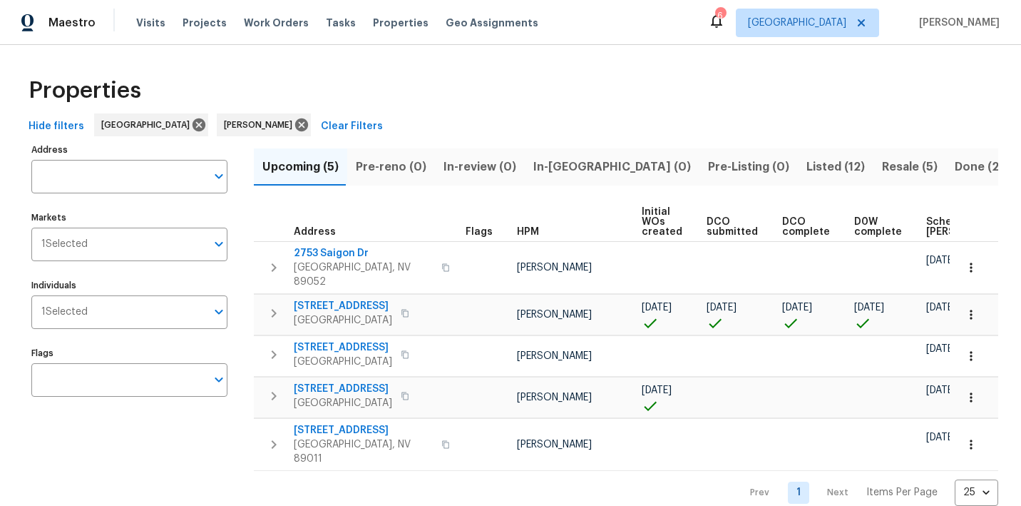
click at [882, 163] on span "Resale (5)" at bounding box center [910, 167] width 56 height 20
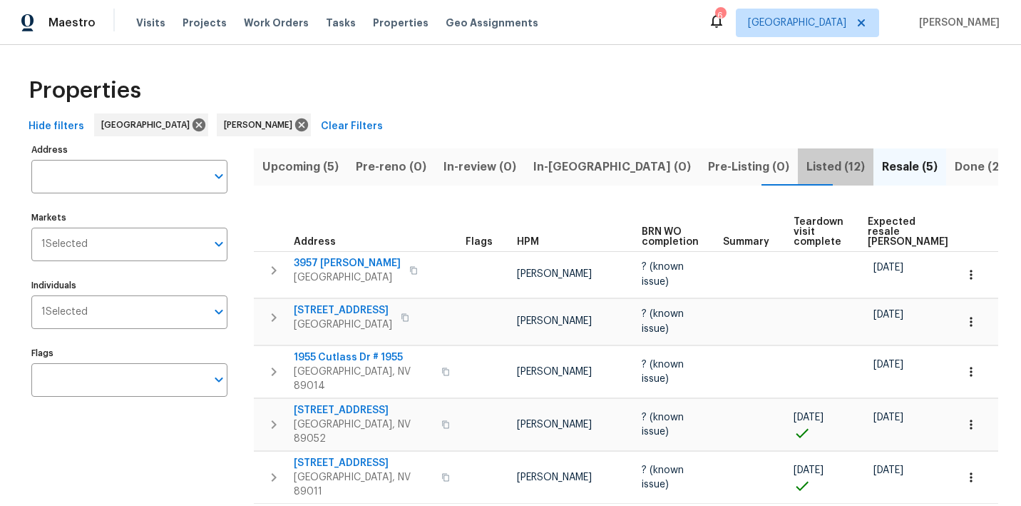
click at [806, 163] on span "Listed (12)" at bounding box center [835, 167] width 58 height 20
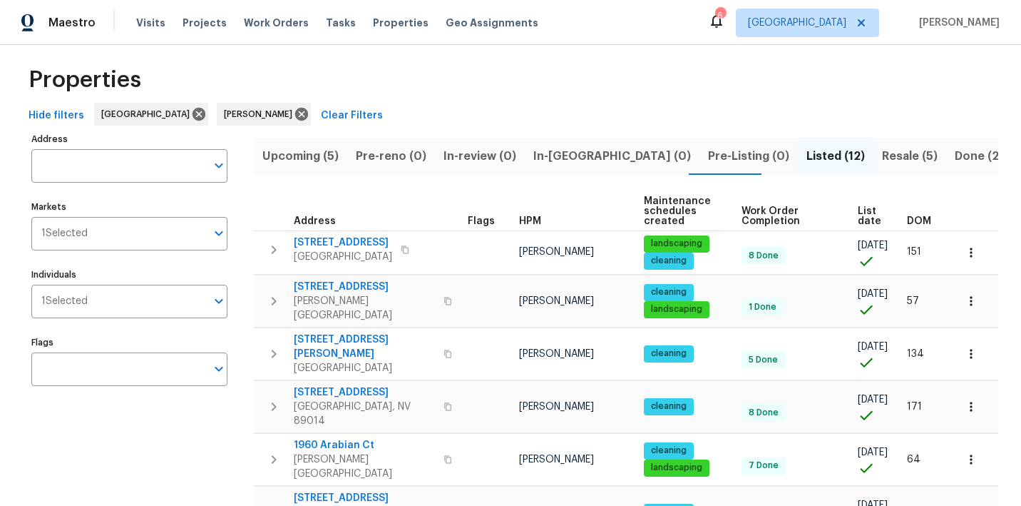
scroll to position [16, 0]
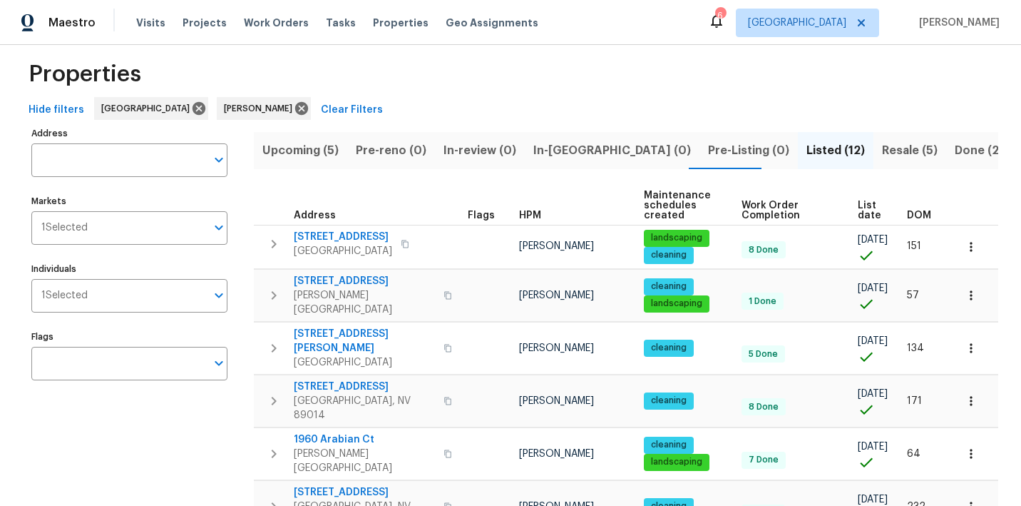
click at [917, 211] on span "DOM" at bounding box center [919, 215] width 24 height 10
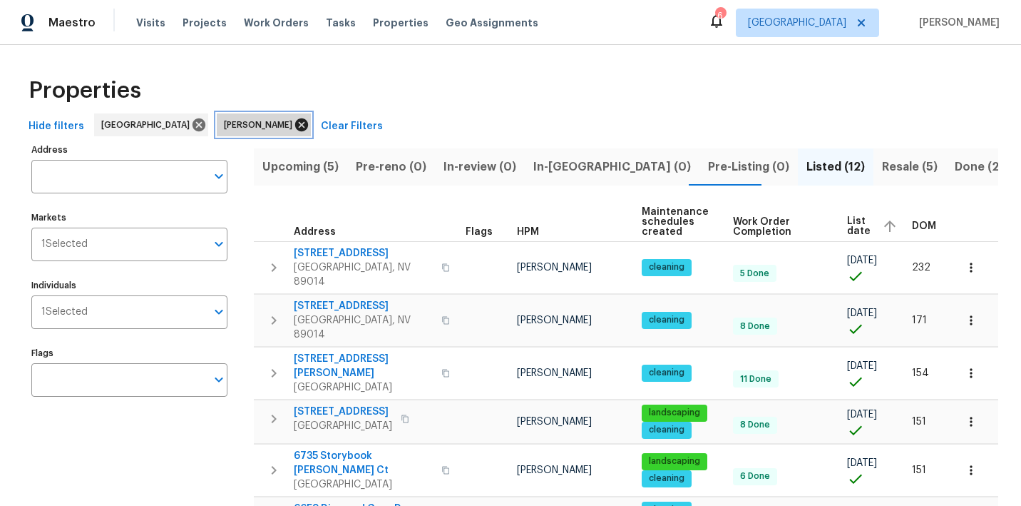
click at [295, 128] on icon at bounding box center [301, 124] width 13 height 13
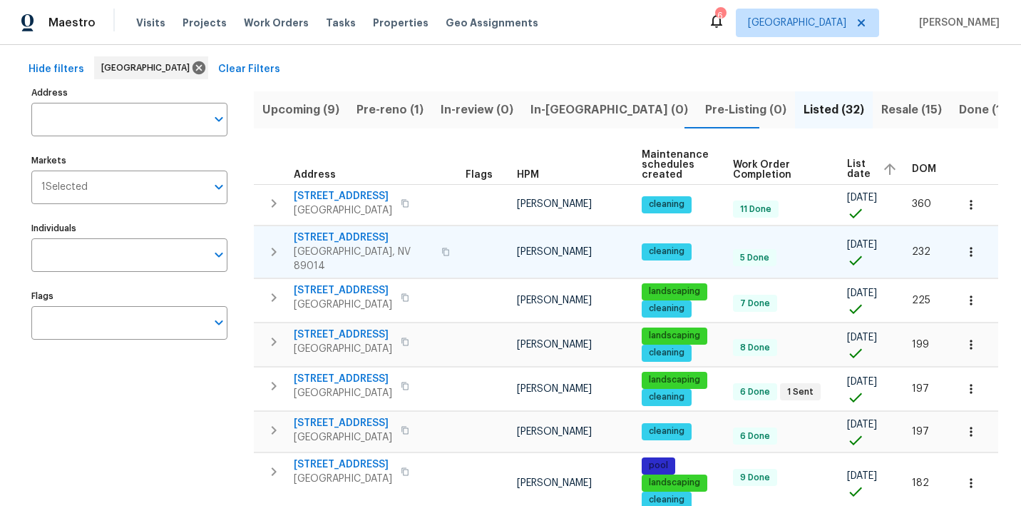
scroll to position [58, 0]
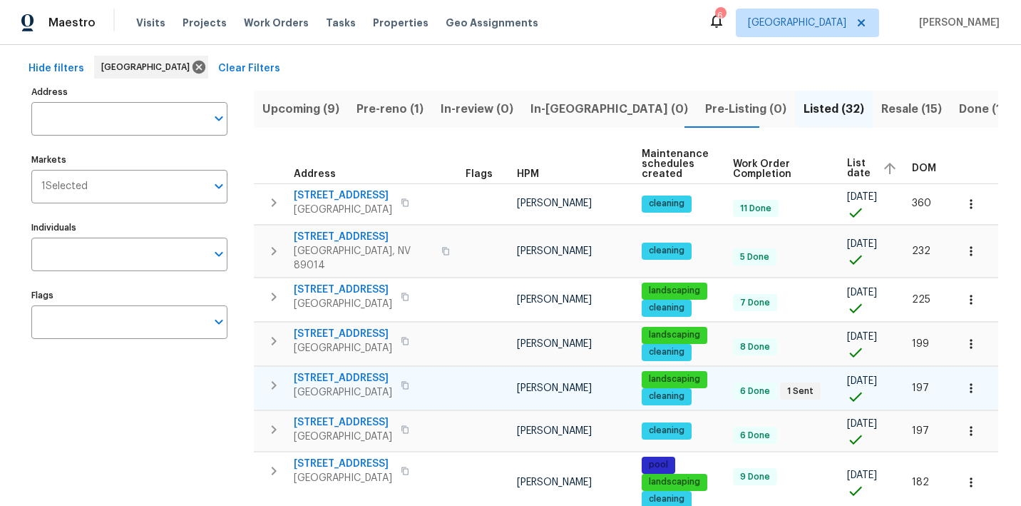
click at [380, 371] on span "10524 India Hawthorn Ave" at bounding box center [343, 378] width 98 height 14
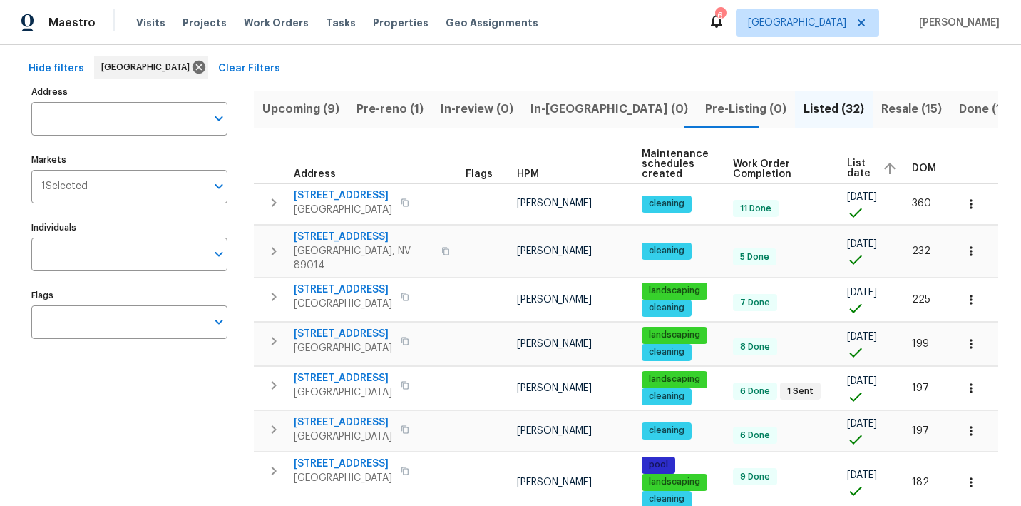
click at [112, 255] on input "Individuals" at bounding box center [118, 254] width 175 height 34
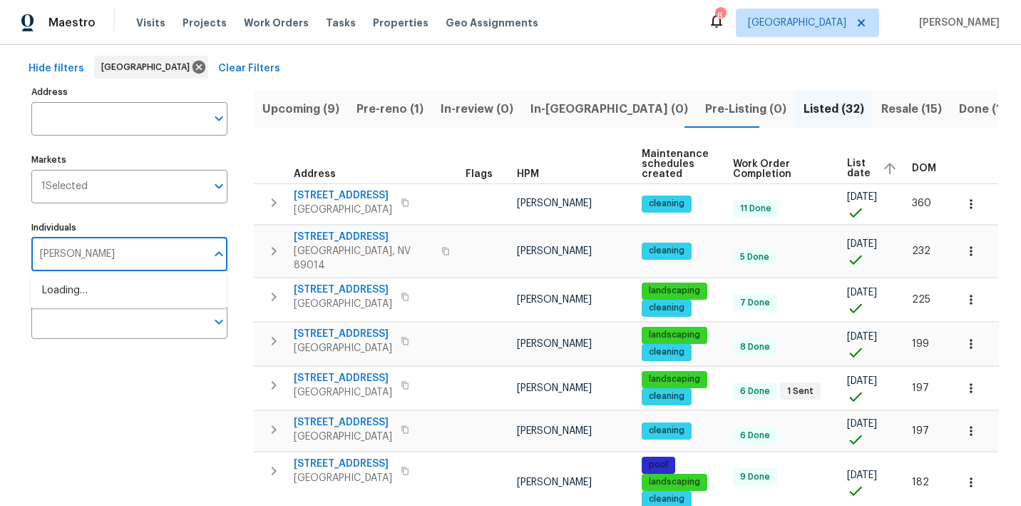
type input "julian"
click at [96, 299] on li "[PERSON_NAME]" at bounding box center [128, 298] width 173 height 30
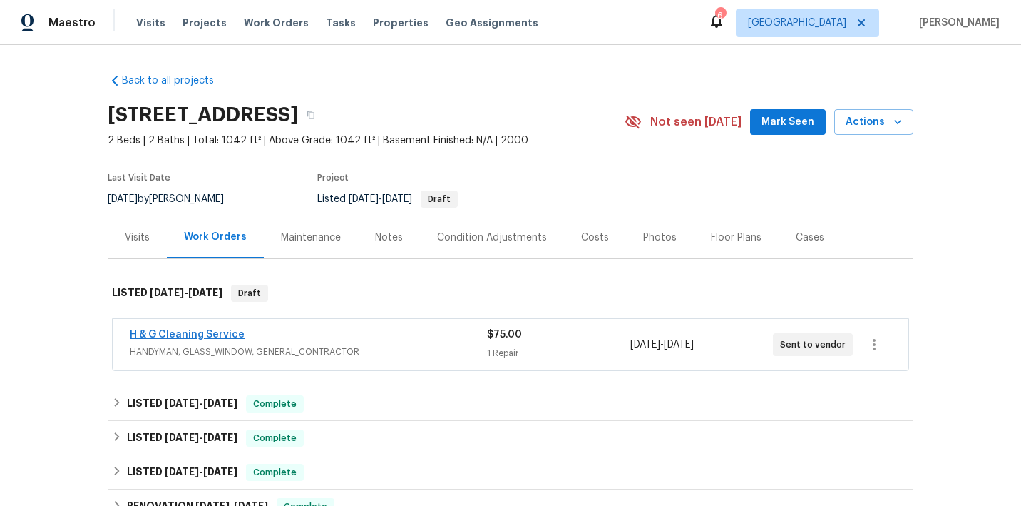
click at [195, 335] on link "H & G Cleaning Service" at bounding box center [187, 334] width 115 height 10
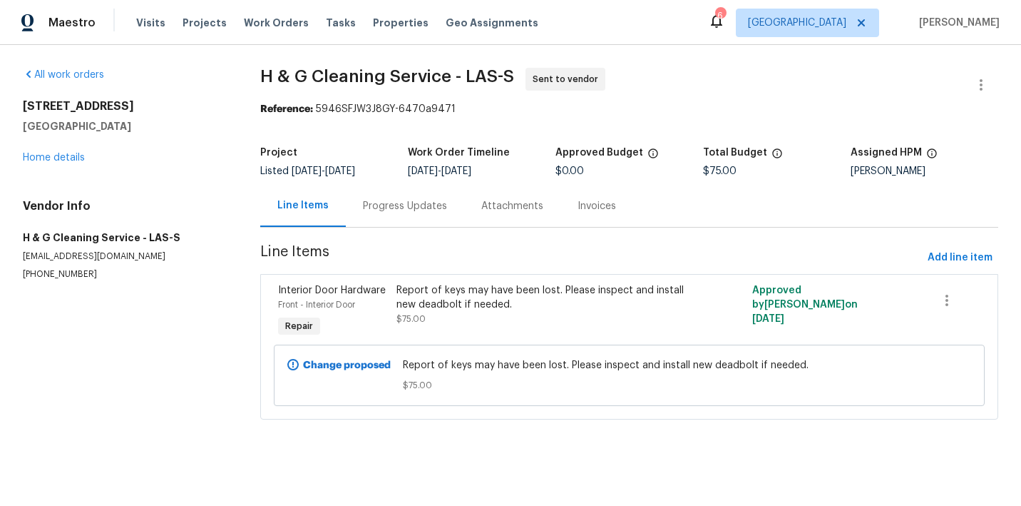
click at [479, 311] on div "Report of keys may have been lost. Please inspect and install new deadbolt if n…" at bounding box center [539, 297] width 287 height 29
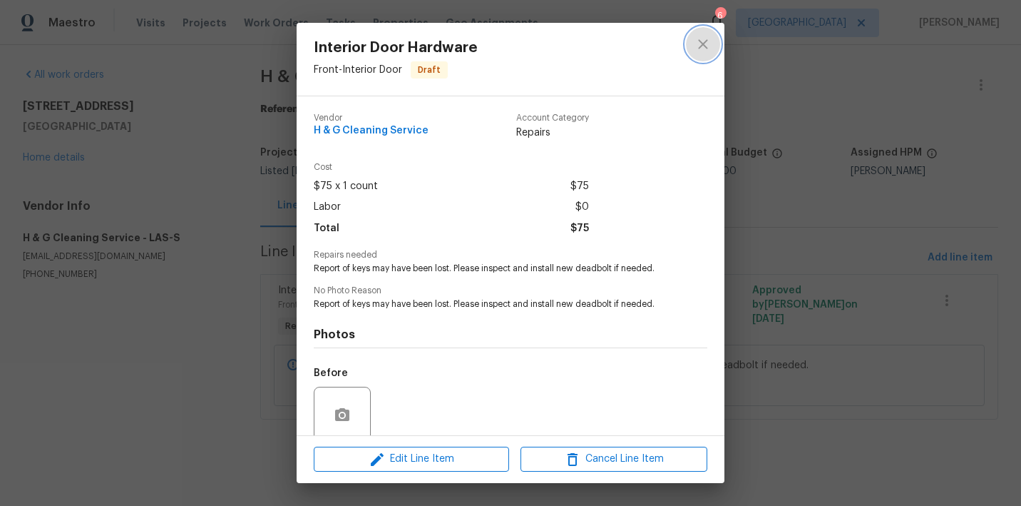
click at [702, 41] on icon "close" at bounding box center [703, 44] width 17 height 17
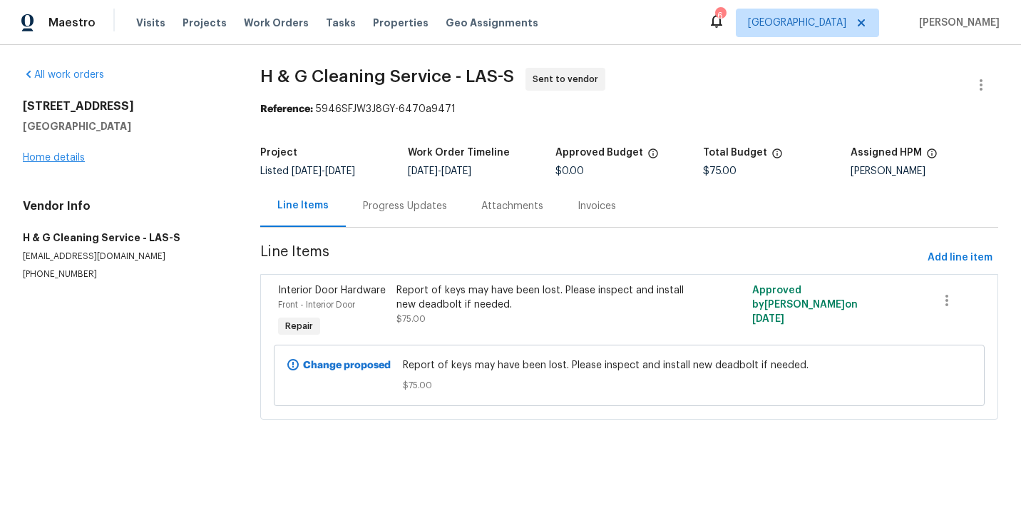
click at [63, 160] on link "Home details" at bounding box center [54, 158] width 62 height 10
